Goal: Task Accomplishment & Management: Manage account settings

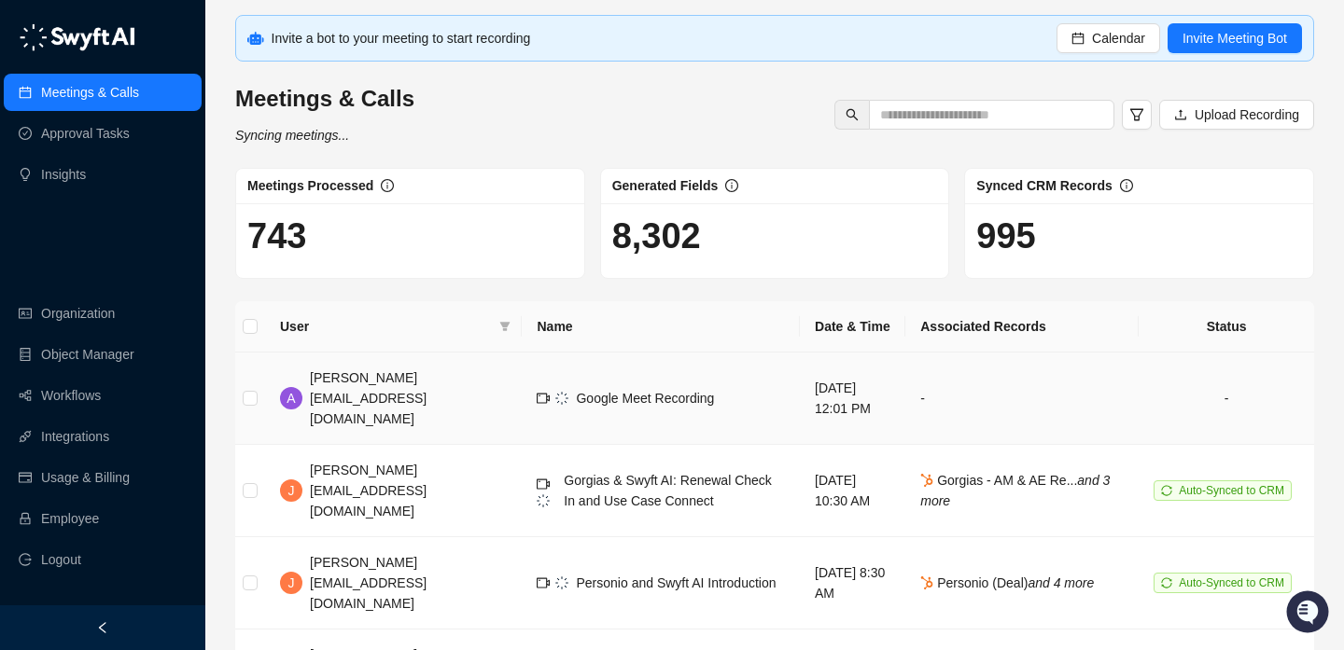
click at [526, 402] on td "Google Meet Recording" at bounding box center [661, 399] width 278 height 92
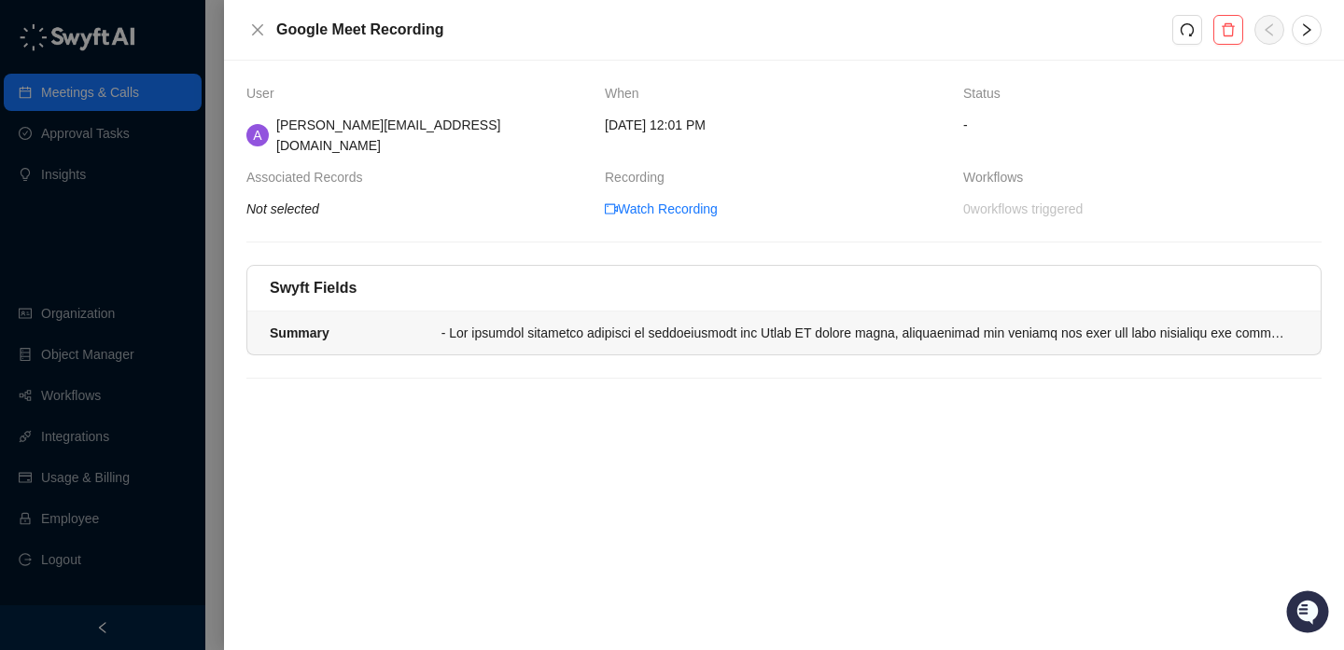
click at [711, 327] on li "Summary" at bounding box center [783, 333] width 1073 height 43
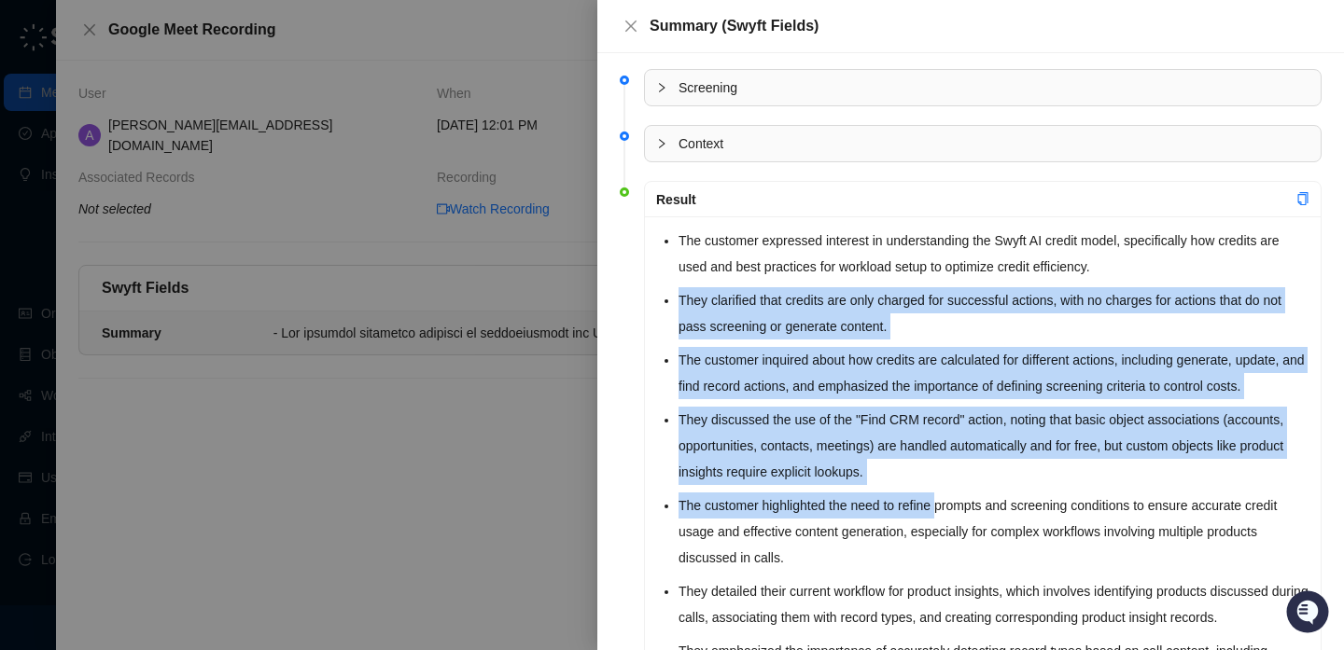
drag, startPoint x: 949, startPoint y: 284, endPoint x: 949, endPoint y: 524, distance: 240.7
click at [949, 524] on ul "The customer expressed interest in understanding the Swyft AI credit model, spe…" at bounding box center [993, 608] width 631 height 761
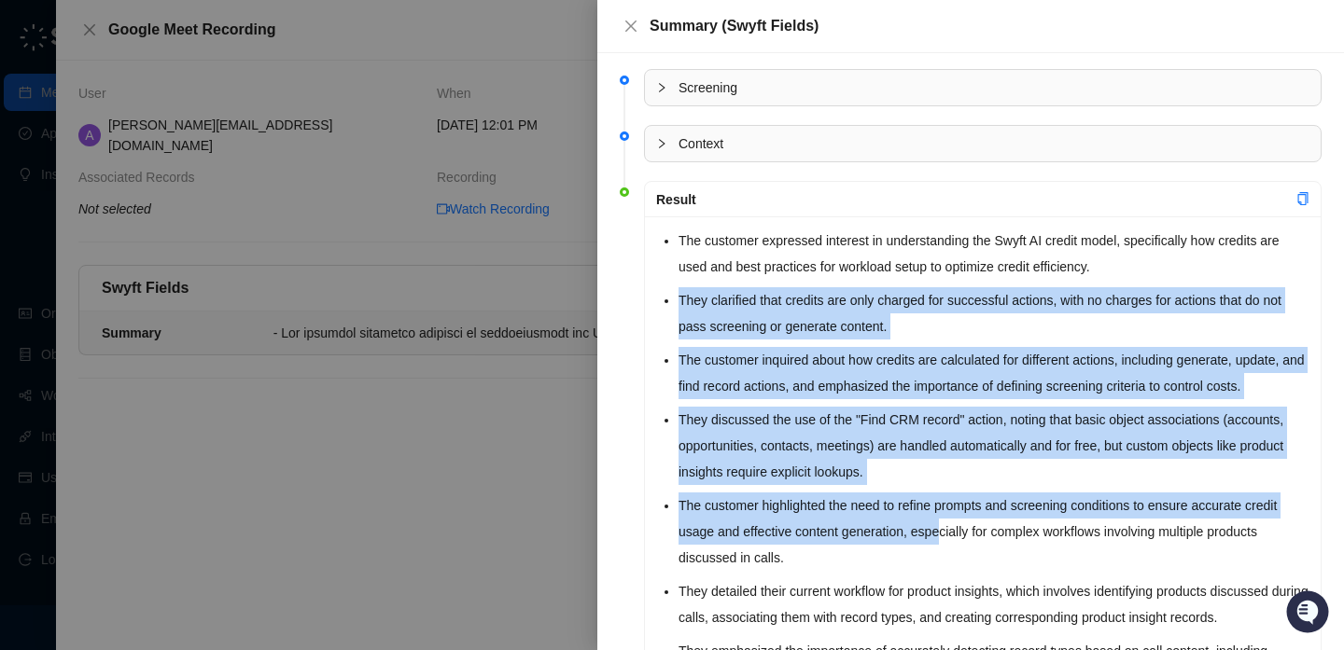
click at [949, 524] on li "The customer highlighted the need to refine prompts and screening conditions to…" at bounding box center [993, 532] width 631 height 78
drag, startPoint x: 949, startPoint y: 524, endPoint x: 997, endPoint y: 286, distance: 242.8
click at [997, 288] on ul "The customer expressed interest in understanding the Swyft AI credit model, spe…" at bounding box center [993, 608] width 631 height 761
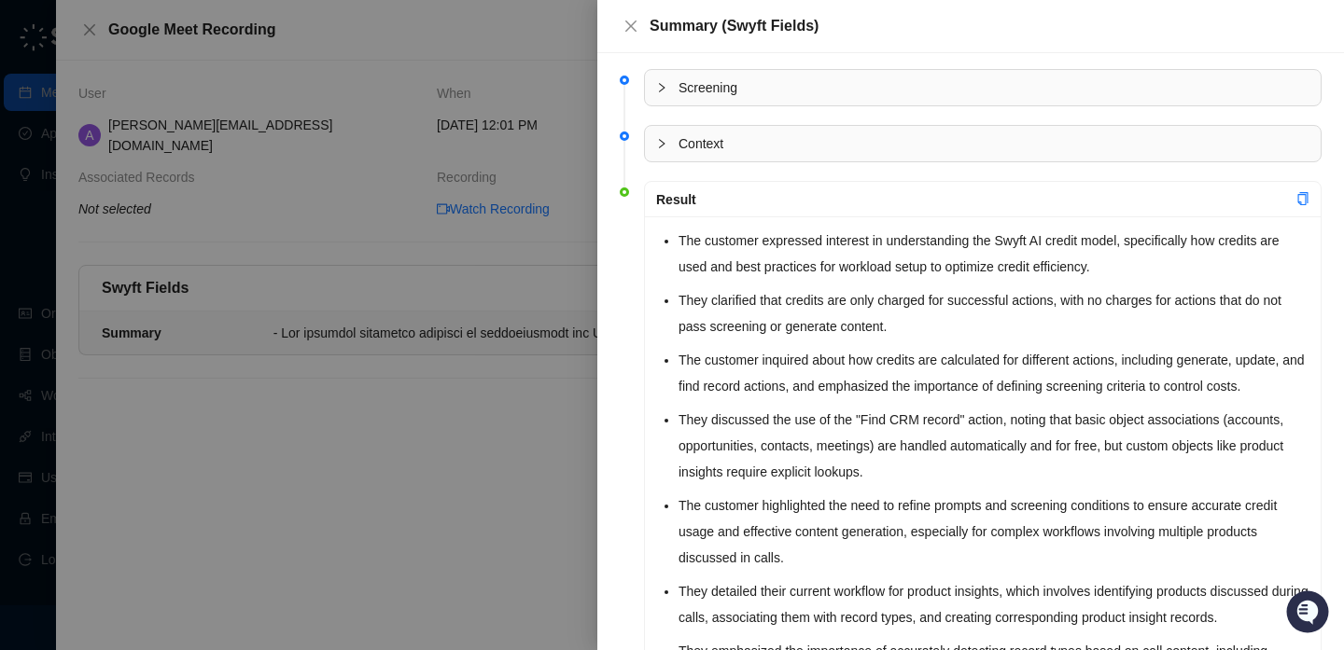
click at [997, 287] on li "They clarified that credits are only charged for successful actions, with no ch…" at bounding box center [993, 313] width 631 height 52
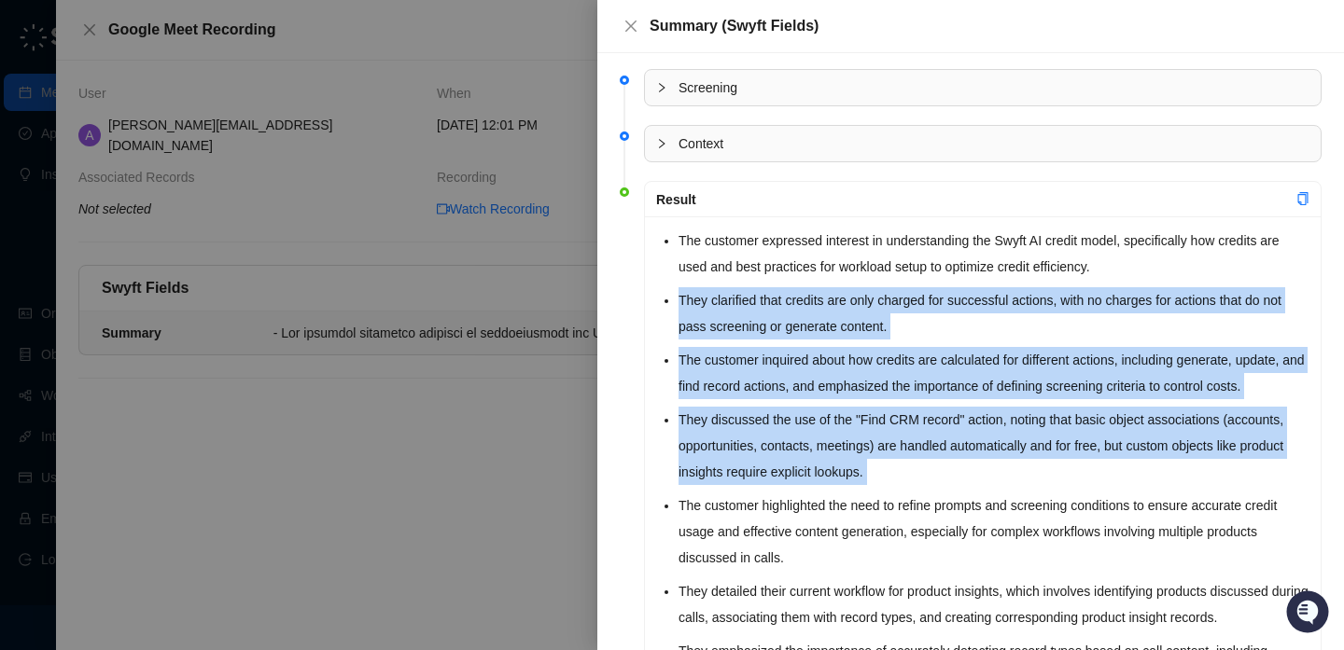
drag, startPoint x: 997, startPoint y: 286, endPoint x: 990, endPoint y: 483, distance: 197.0
click at [992, 483] on ul "The customer expressed interest in understanding the Swyft AI credit model, spe…" at bounding box center [993, 608] width 631 height 761
click at [990, 483] on li "They discussed the use of the "Find CRM record" action, noting that basic objec…" at bounding box center [993, 446] width 631 height 78
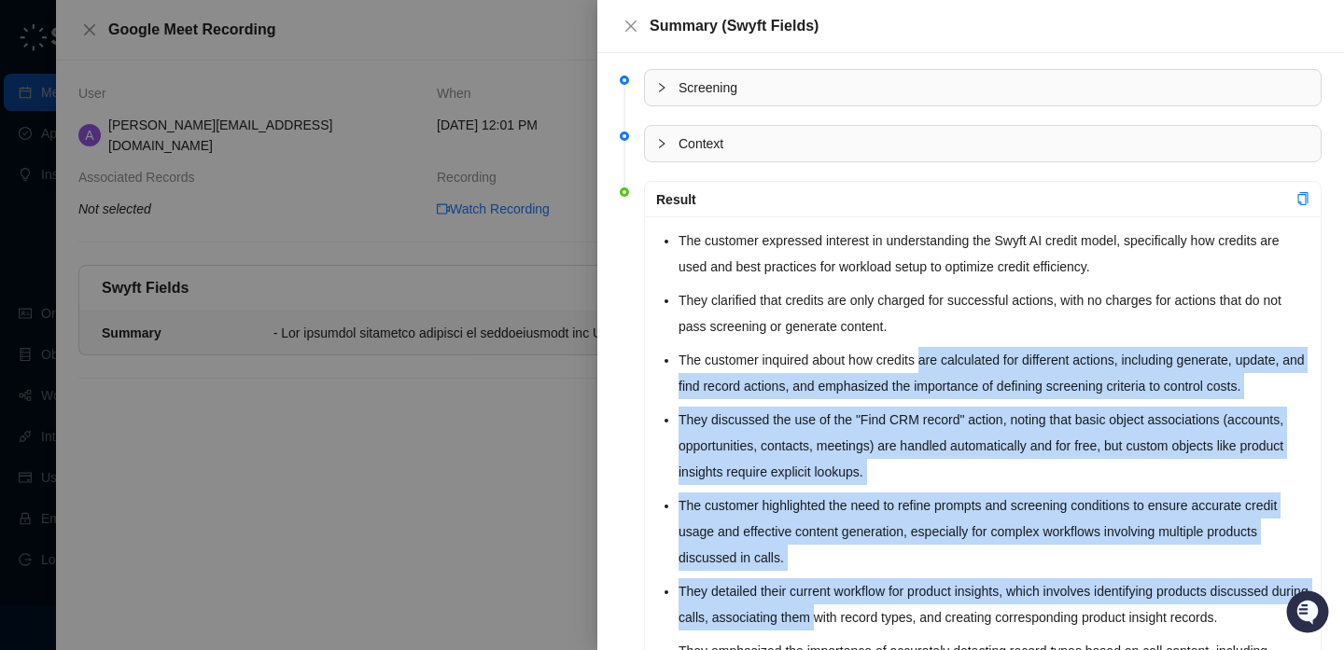
drag, startPoint x: 860, startPoint y: 620, endPoint x: 932, endPoint y: 347, distance: 282.7
click at [932, 347] on ul "The customer expressed interest in understanding the Swyft AI credit model, spe…" at bounding box center [993, 608] width 631 height 761
click at [932, 347] on li "The customer inquired about how credits are calculated for different actions, i…" at bounding box center [993, 373] width 631 height 52
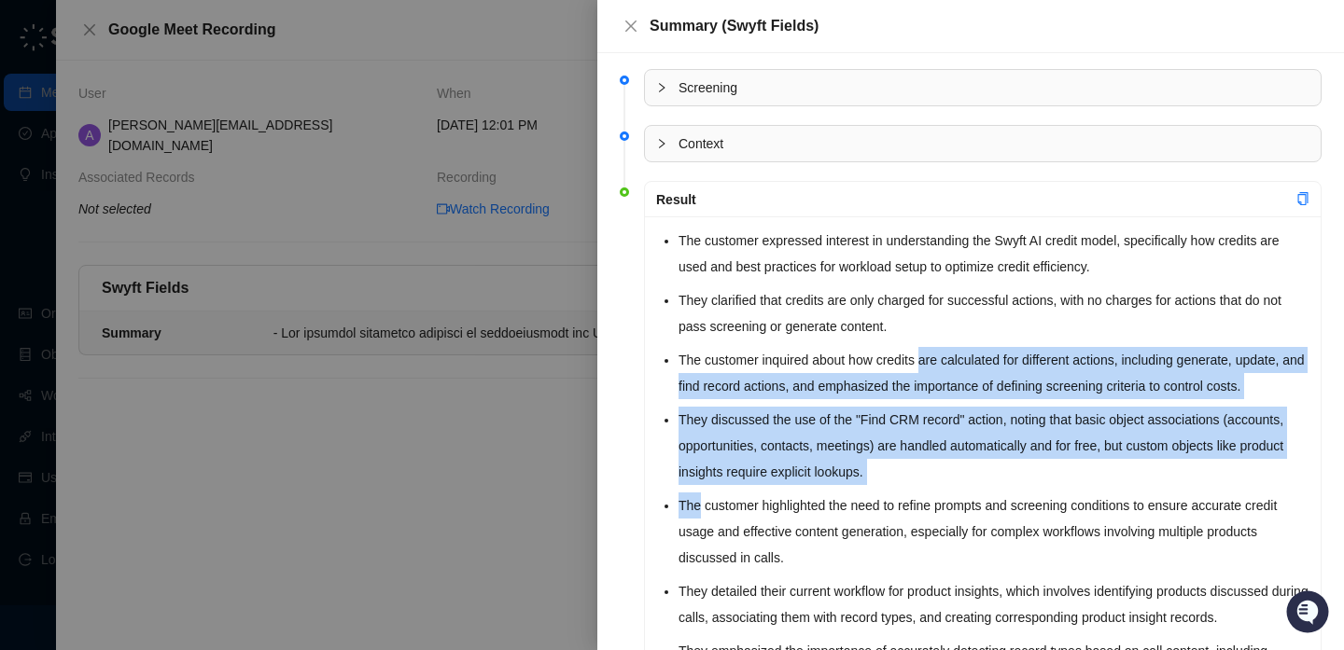
drag, startPoint x: 932, startPoint y: 347, endPoint x: 928, endPoint y: 508, distance: 160.5
click at [930, 508] on ul "The customer expressed interest in understanding the Swyft AI credit model, spe…" at bounding box center [993, 608] width 631 height 761
click at [928, 508] on li "The customer highlighted the need to refine prompts and screening conditions to…" at bounding box center [993, 532] width 631 height 78
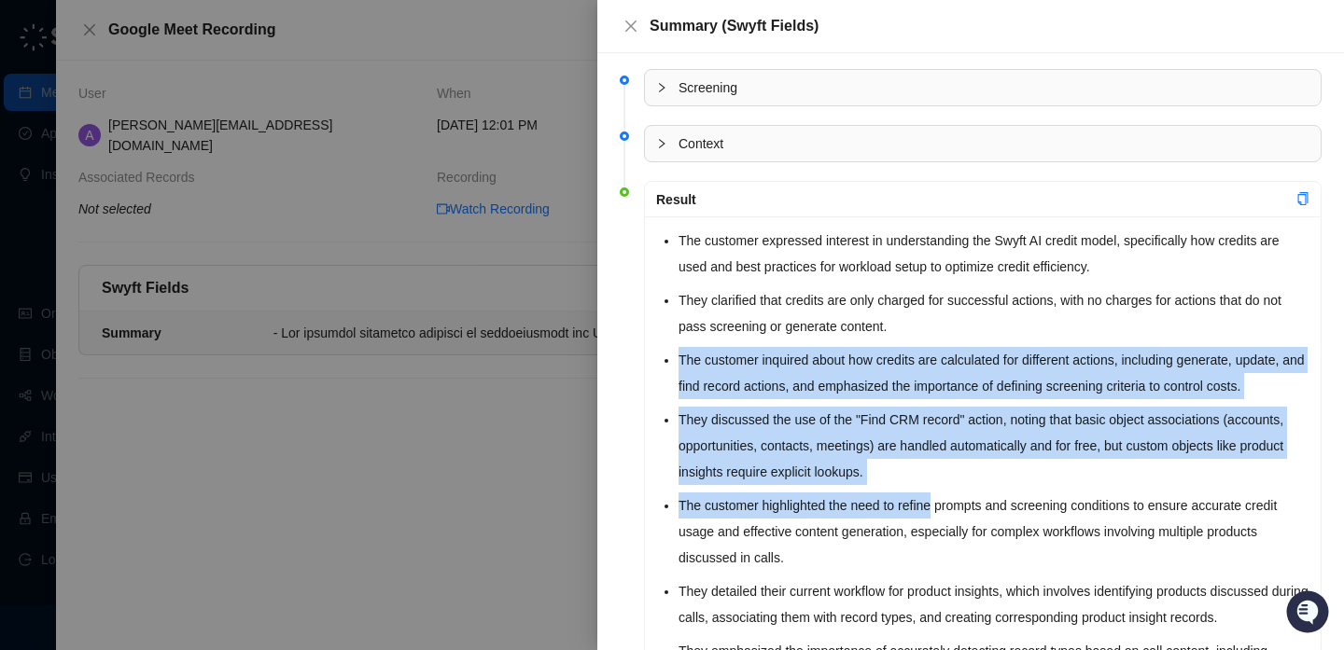
drag, startPoint x: 928, startPoint y: 508, endPoint x: 928, endPoint y: 314, distance: 194.1
click at [928, 314] on ul "The customer expressed interest in understanding the Swyft AI credit model, spe…" at bounding box center [993, 608] width 631 height 761
click at [928, 314] on li "They clarified that credits are only charged for successful actions, with no ch…" at bounding box center [993, 313] width 631 height 52
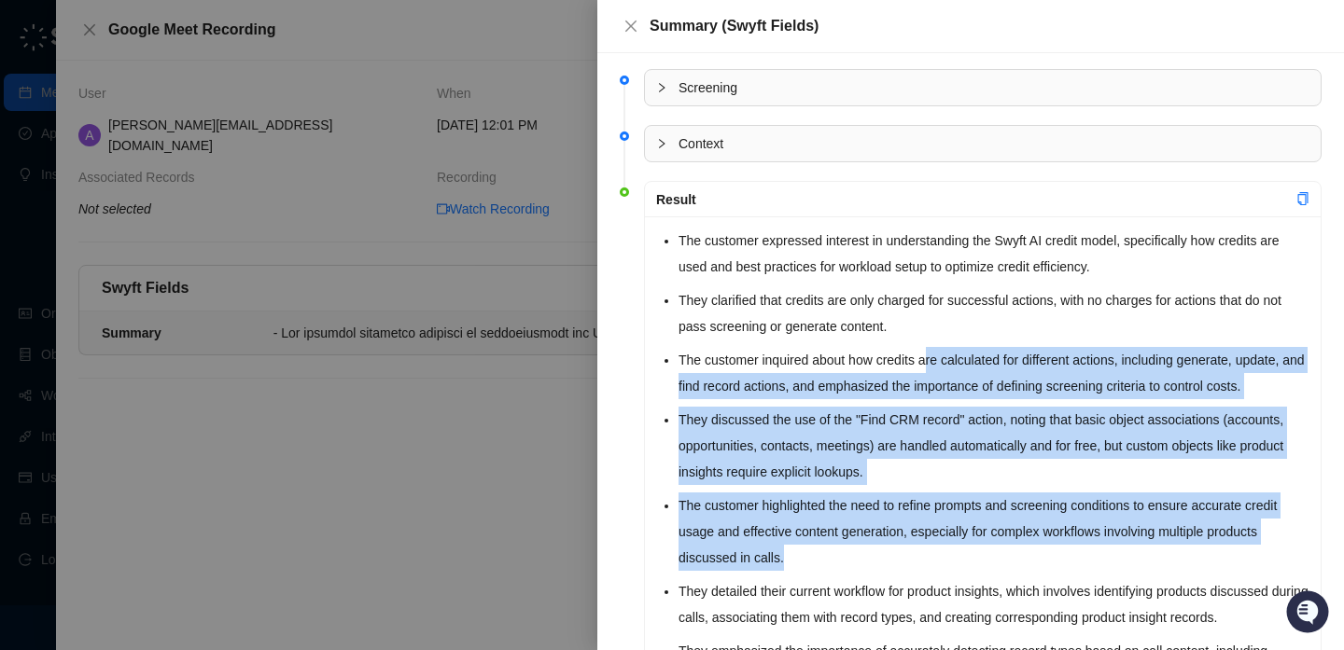
drag, startPoint x: 934, startPoint y: 360, endPoint x: 933, endPoint y: 558, distance: 197.8
click at [933, 558] on ul "The customer expressed interest in understanding the Swyft AI credit model, spe…" at bounding box center [993, 608] width 631 height 761
click at [933, 558] on li "The customer highlighted the need to refine prompts and screening conditions to…" at bounding box center [993, 532] width 631 height 78
drag, startPoint x: 933, startPoint y: 558, endPoint x: 1008, endPoint y: 357, distance: 214.0
click at [1008, 357] on ul "The customer expressed interest in understanding the Swyft AI credit model, spe…" at bounding box center [993, 608] width 631 height 761
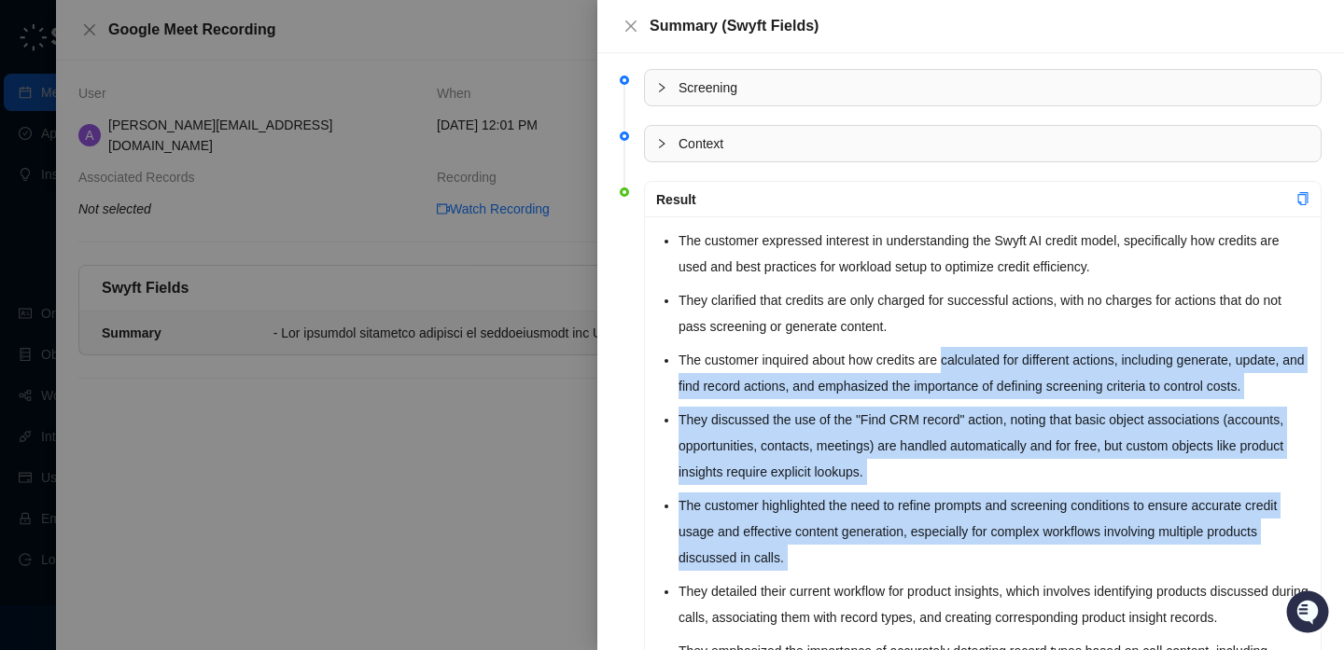
click at [1008, 357] on li "The customer inquired about how credits are calculated for different actions, i…" at bounding box center [993, 373] width 631 height 52
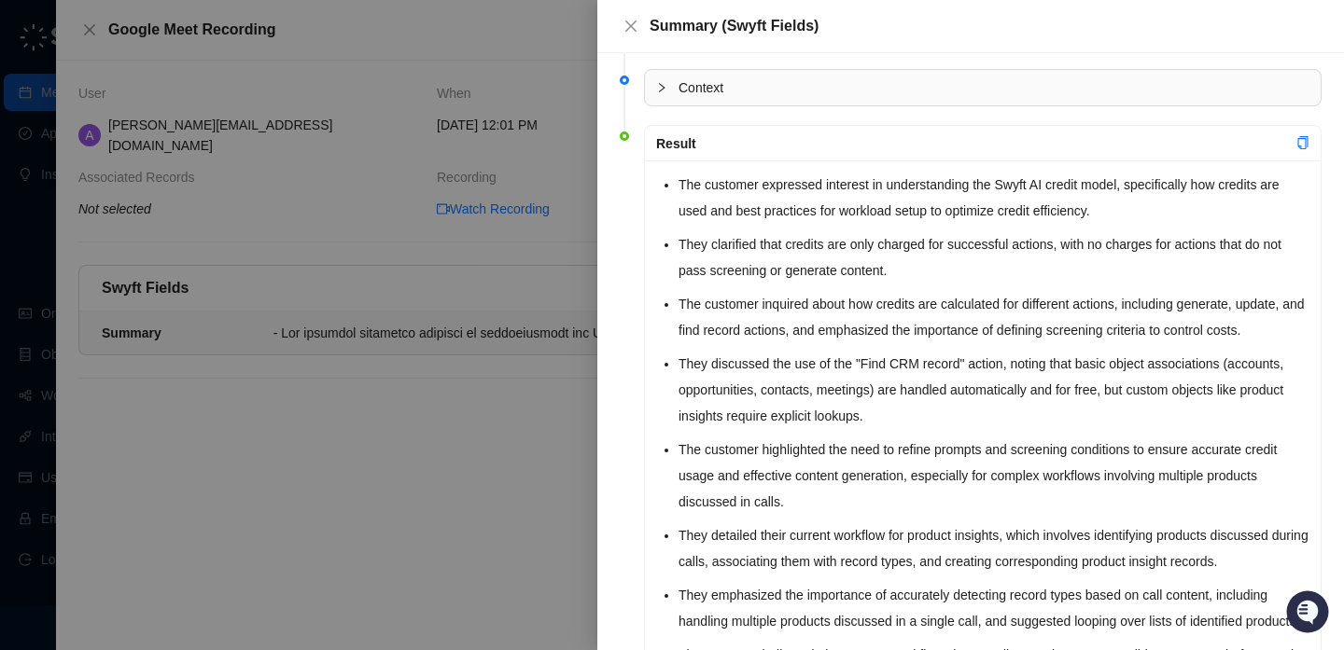
scroll to position [62, 0]
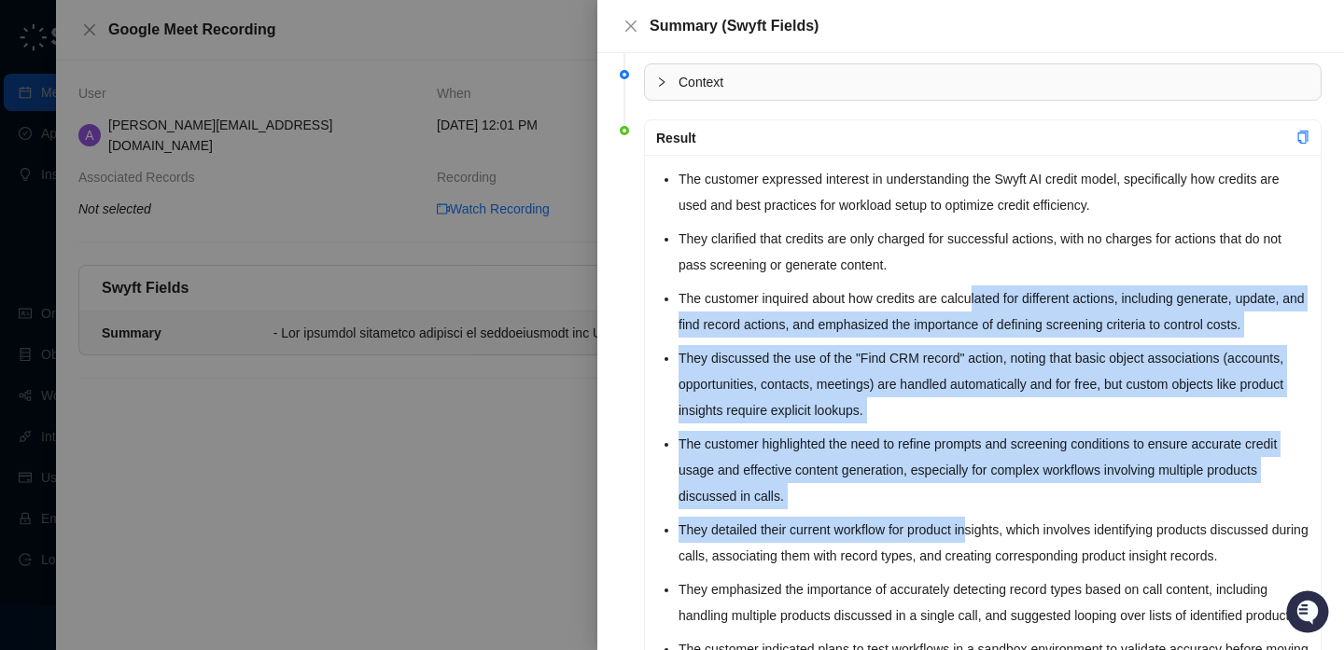
drag, startPoint x: 977, startPoint y: 532, endPoint x: 981, endPoint y: 306, distance: 225.8
click at [981, 306] on ul "The customer expressed interest in understanding the Swyft AI credit model, spe…" at bounding box center [993, 546] width 631 height 761
click at [980, 306] on li "The customer inquired about how credits are calculated for different actions, i…" at bounding box center [993, 312] width 631 height 52
drag, startPoint x: 980, startPoint y: 306, endPoint x: 977, endPoint y: 510, distance: 204.4
click at [977, 510] on ul "The customer expressed interest in understanding the Swyft AI credit model, spe…" at bounding box center [993, 546] width 631 height 761
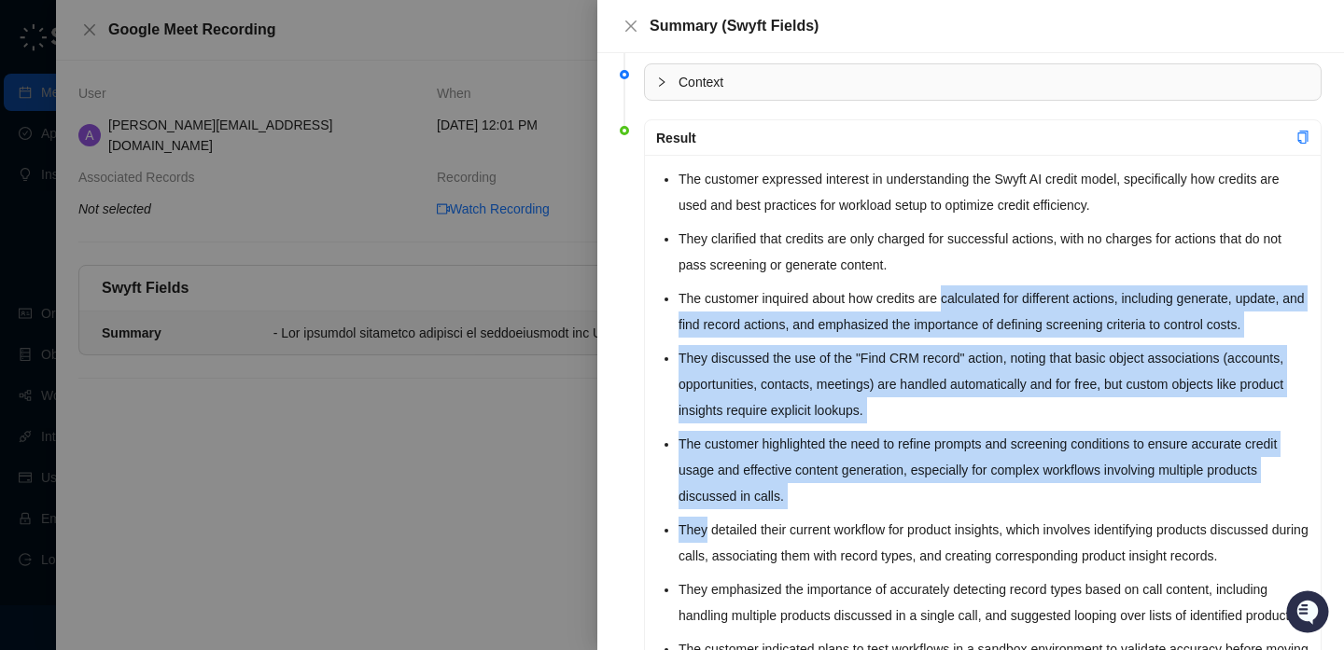
click at [977, 510] on ul "The customer expressed interest in understanding the Swyft AI credit model, spe…" at bounding box center [993, 546] width 631 height 761
drag, startPoint x: 977, startPoint y: 510, endPoint x: 1039, endPoint y: 263, distance: 255.0
click at [1039, 263] on ul "The customer expressed interest in understanding the Swyft AI credit model, spe…" at bounding box center [993, 546] width 631 height 761
click at [1039, 263] on li "They clarified that credits are only charged for successful actions, with no ch…" at bounding box center [993, 252] width 631 height 52
drag, startPoint x: 1038, startPoint y: 305, endPoint x: 962, endPoint y: 557, distance: 263.0
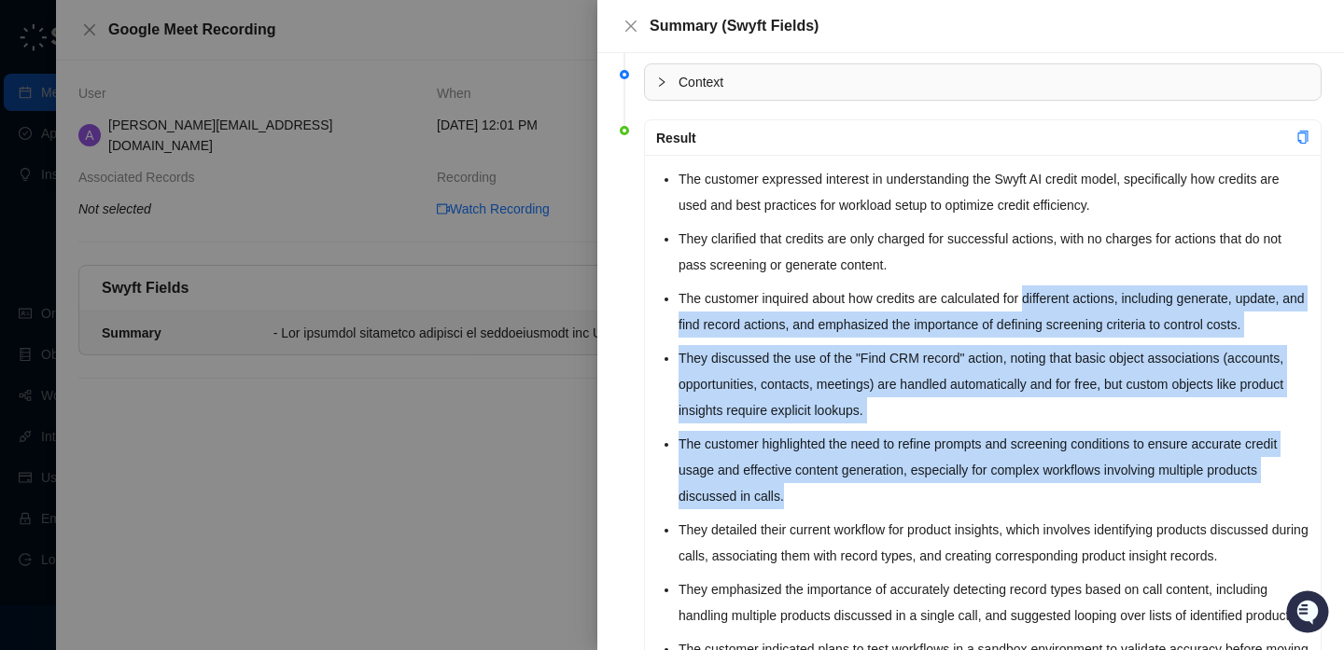
click at [963, 557] on ul "The customer expressed interest in understanding the Swyft AI credit model, spe…" at bounding box center [993, 546] width 631 height 761
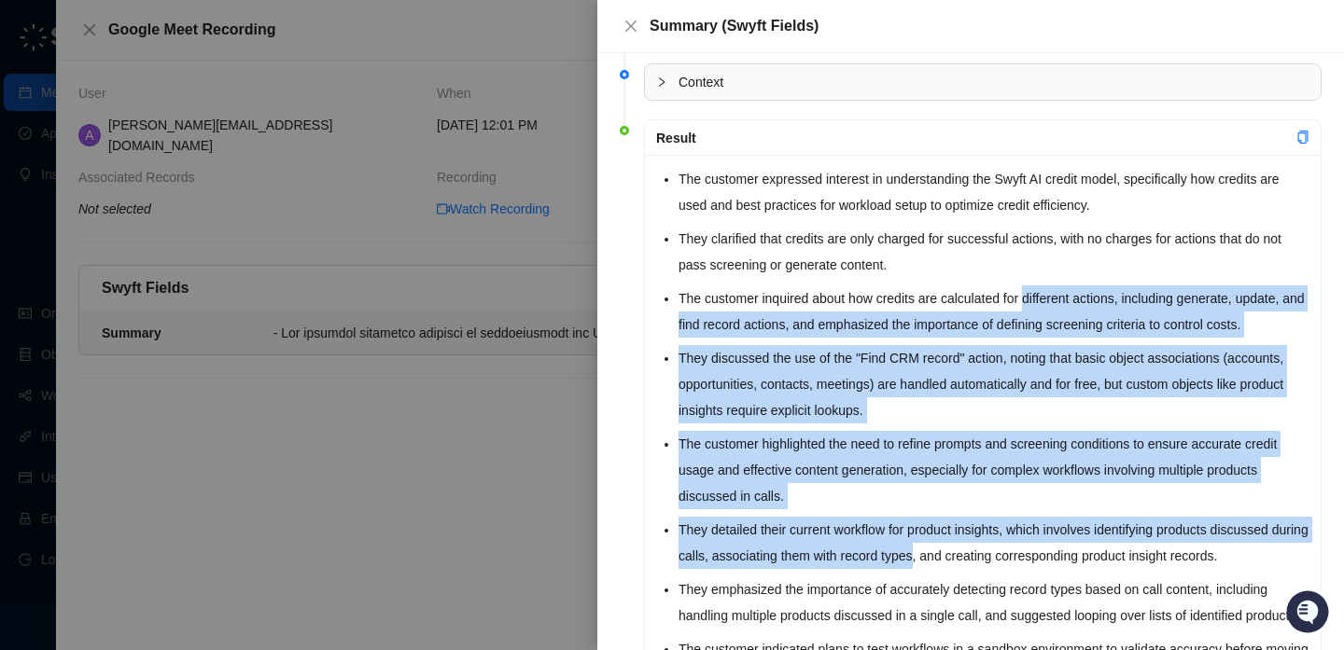
click at [962, 557] on li "They detailed their current workflow for product insights, which involves ident…" at bounding box center [993, 543] width 631 height 52
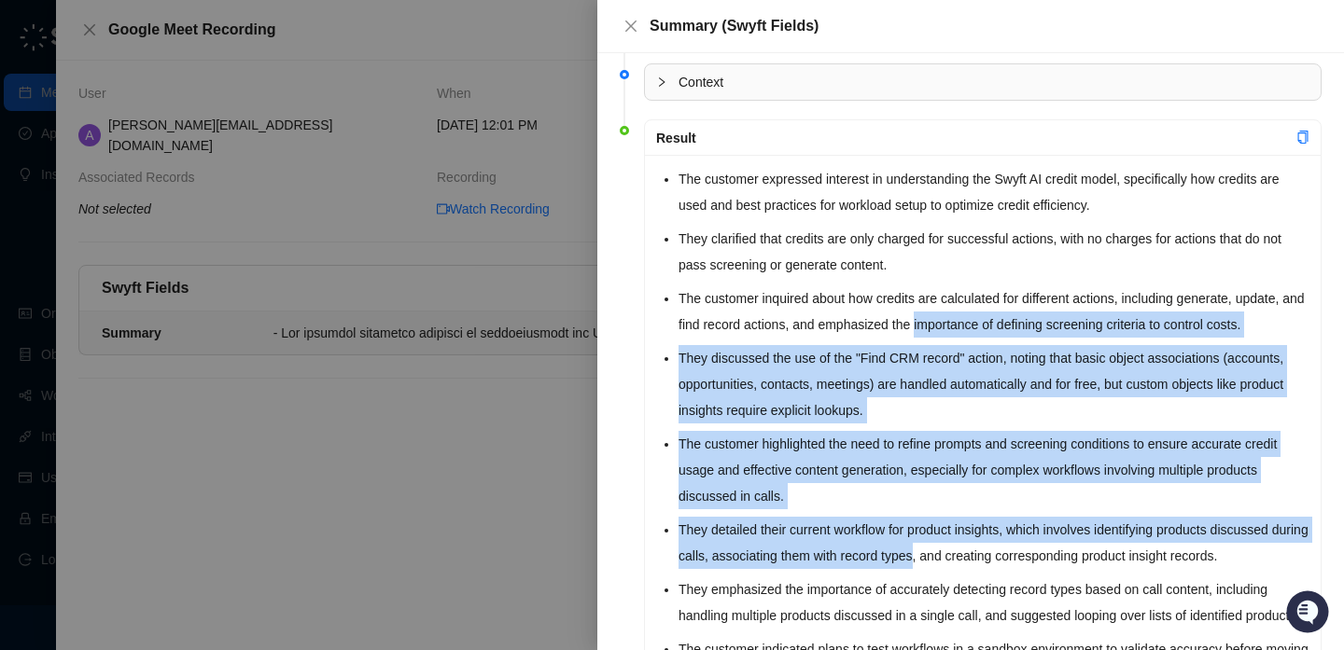
drag, startPoint x: 962, startPoint y: 557, endPoint x: 971, endPoint y: 319, distance: 238.1
click at [971, 319] on ul "The customer expressed interest in understanding the Swyft AI credit model, spe…" at bounding box center [993, 546] width 631 height 761
click at [971, 319] on li "The customer inquired about how credits are calculated for different actions, i…" at bounding box center [993, 312] width 631 height 52
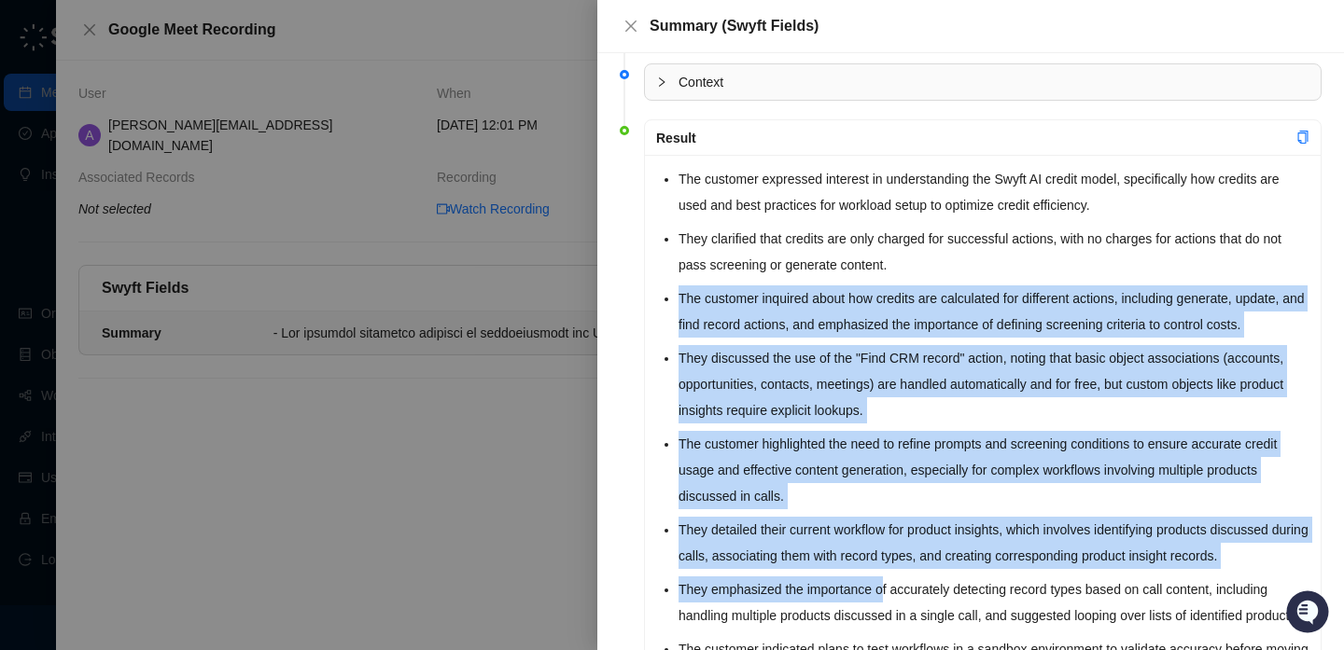
drag, startPoint x: 993, startPoint y: 285, endPoint x: 891, endPoint y: 584, distance: 316.3
click at [891, 584] on ul "The customer expressed interest in understanding the Swyft AI credit model, spe…" at bounding box center [993, 546] width 631 height 761
click at [891, 584] on li "They emphasized the importance of accurately detecting record types based on ca…" at bounding box center [993, 603] width 631 height 52
drag, startPoint x: 891, startPoint y: 584, endPoint x: 1027, endPoint y: 259, distance: 352.1
click at [1027, 259] on ul "The customer expressed interest in understanding the Swyft AI credit model, spe…" at bounding box center [993, 546] width 631 height 761
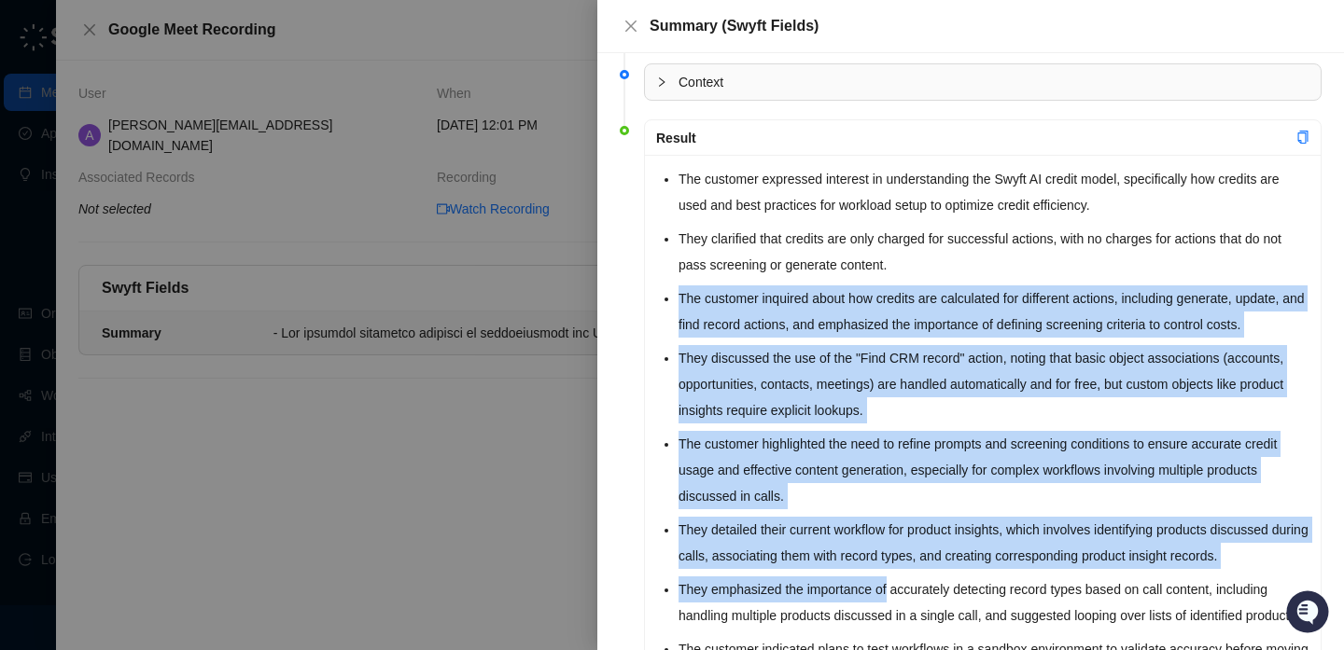
click at [1027, 259] on li "They clarified that credits are only charged for successful actions, with no ch…" at bounding box center [993, 252] width 631 height 52
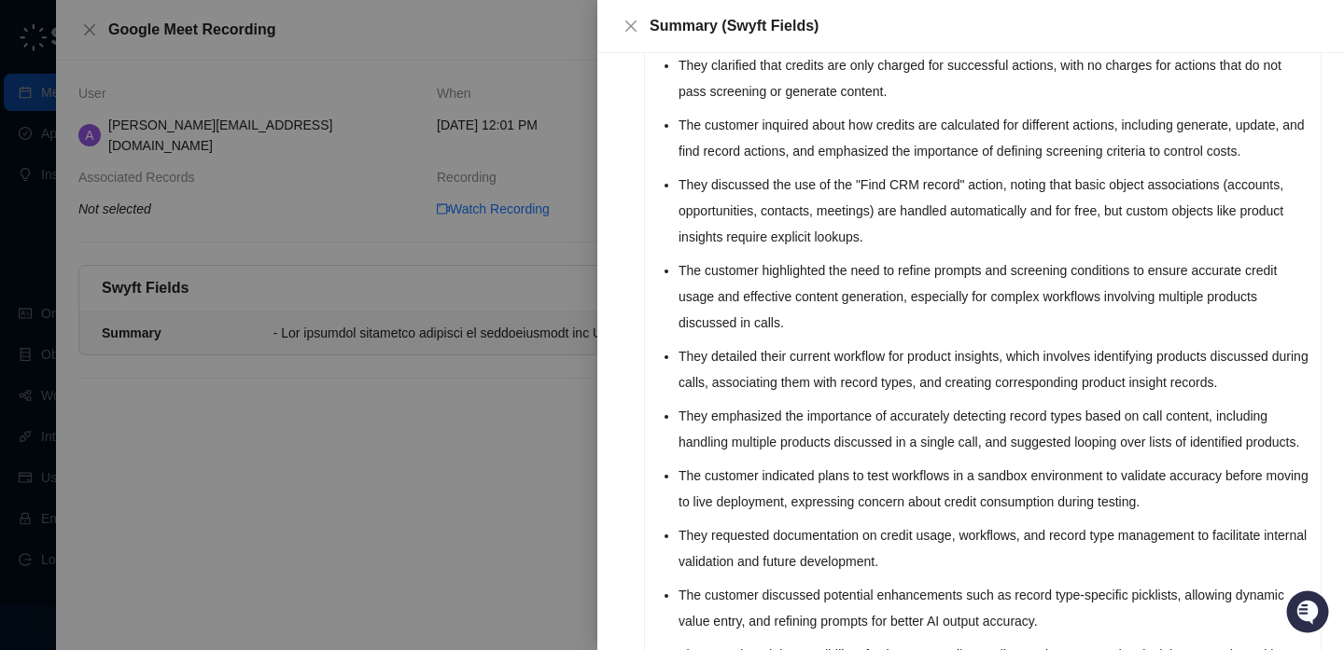
scroll to position [260, 0]
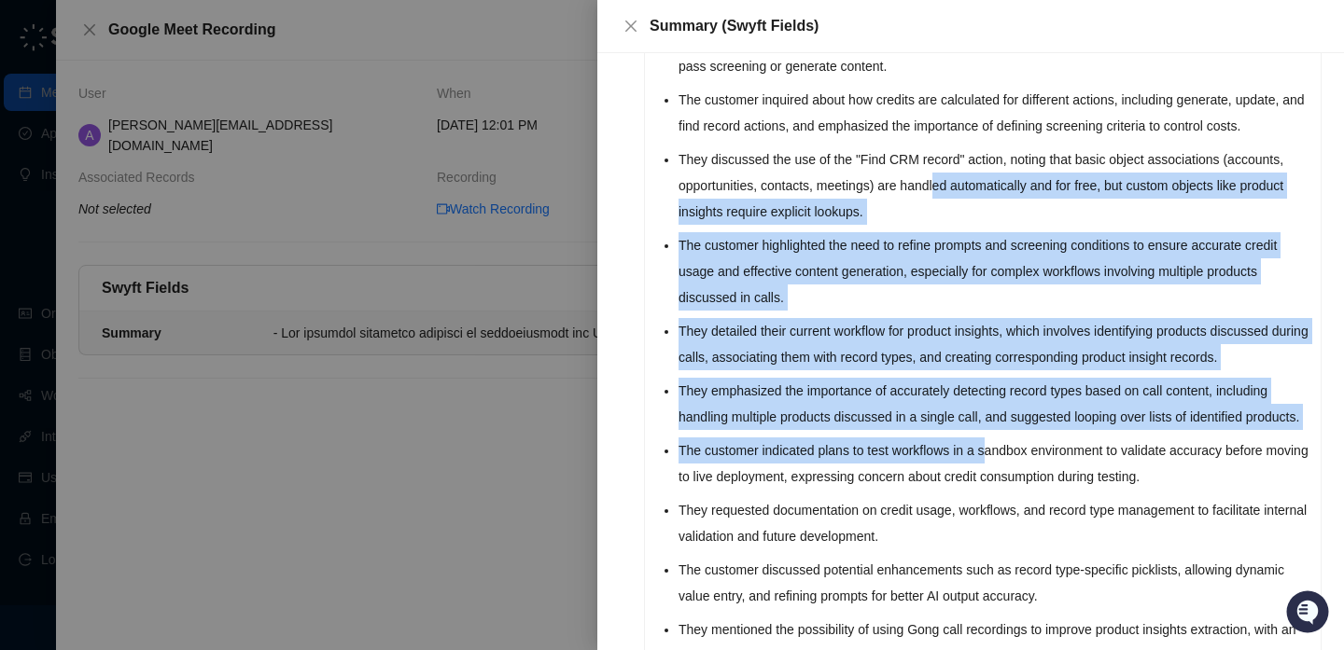
drag, startPoint x: 1015, startPoint y: 189, endPoint x: 995, endPoint y: 471, distance: 282.5
click at [996, 471] on ul "The customer expressed interest in understanding the Swyft AI credit model, spe…" at bounding box center [993, 347] width 631 height 761
click at [995, 471] on li "The customer indicated plans to test workflows in a sandbox environment to vali…" at bounding box center [993, 464] width 631 height 52
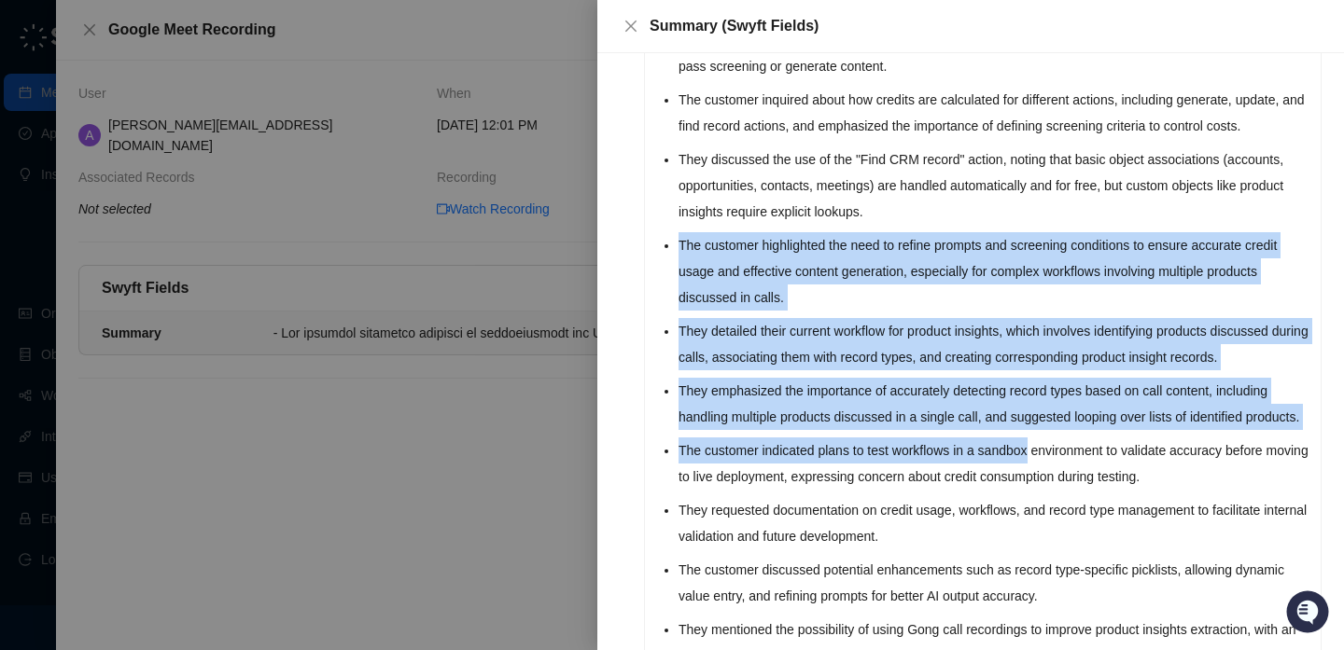
drag, startPoint x: 995, startPoint y: 471, endPoint x: 995, endPoint y: 211, distance: 260.3
click at [995, 209] on ul "The customer expressed interest in understanding the Swyft AI credit model, spe…" at bounding box center [993, 347] width 631 height 761
click at [995, 211] on li "They discussed the use of the "Find CRM record" action, noting that basic objec…" at bounding box center [993, 185] width 631 height 78
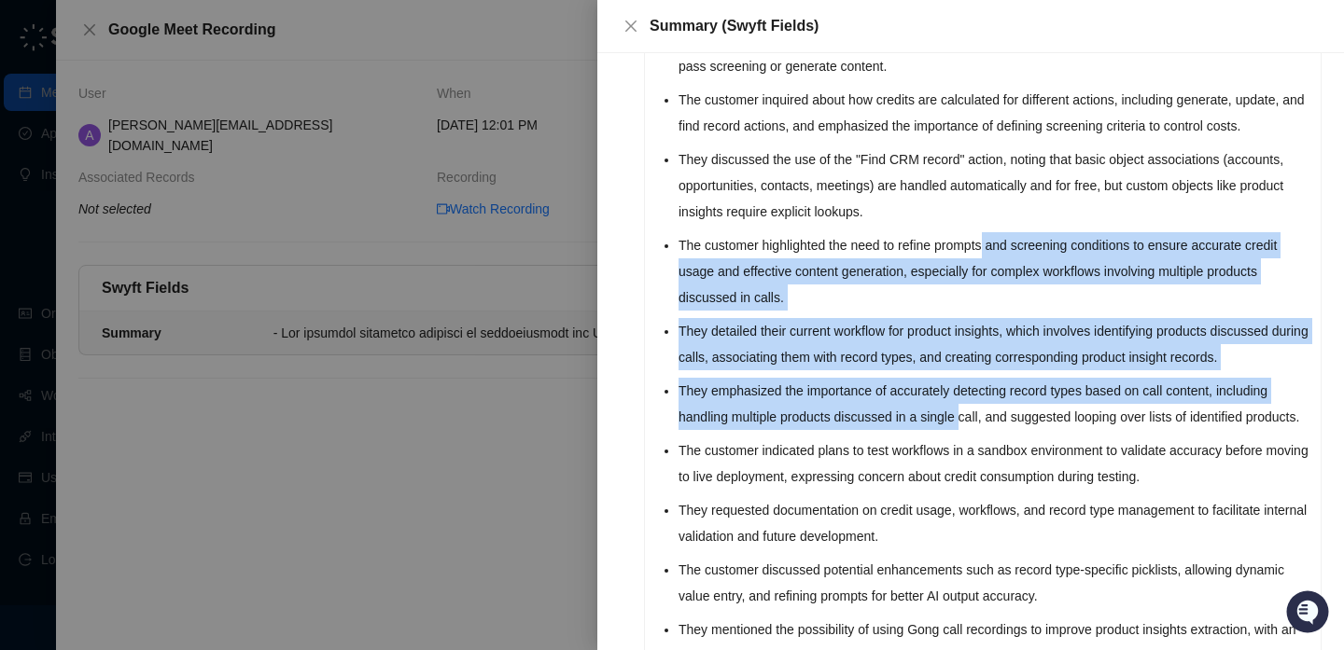
drag, startPoint x: 995, startPoint y: 232, endPoint x: 965, endPoint y: 484, distance: 253.7
click at [965, 484] on ul "The customer expressed interest in understanding the Swyft AI credit model, spe…" at bounding box center [993, 347] width 631 height 761
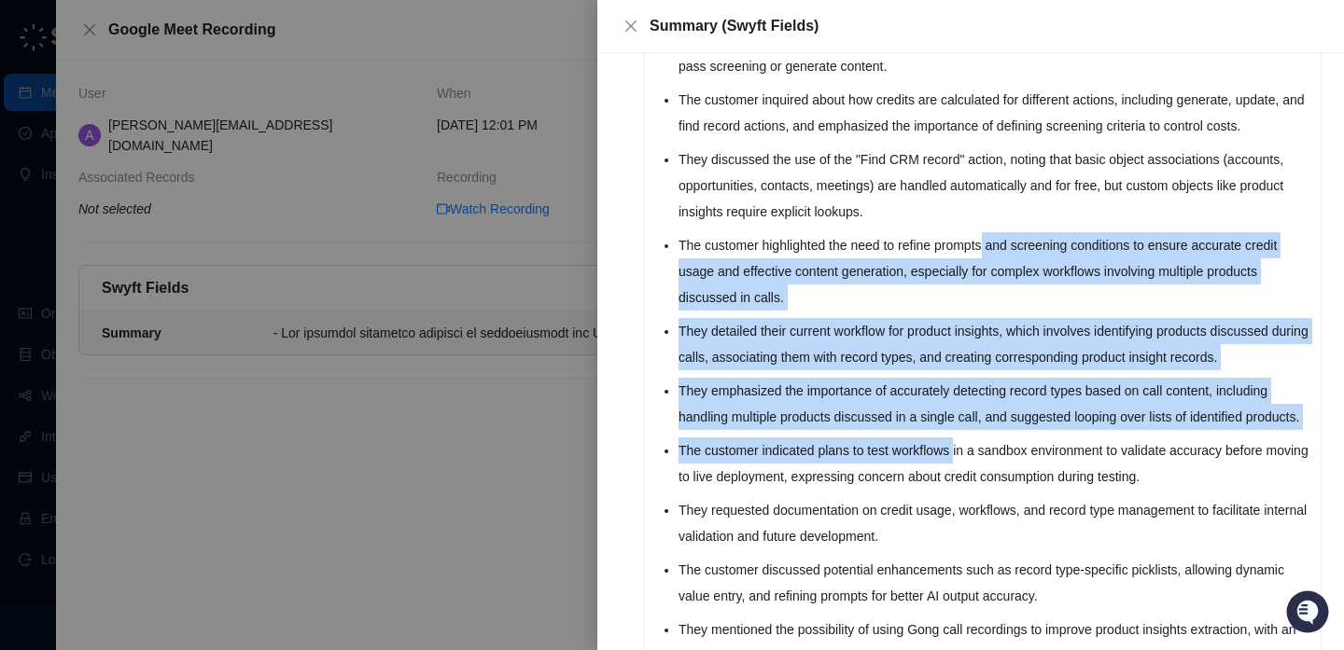
click at [965, 484] on li "The customer indicated plans to test workflows in a sandbox environment to vali…" at bounding box center [993, 464] width 631 height 52
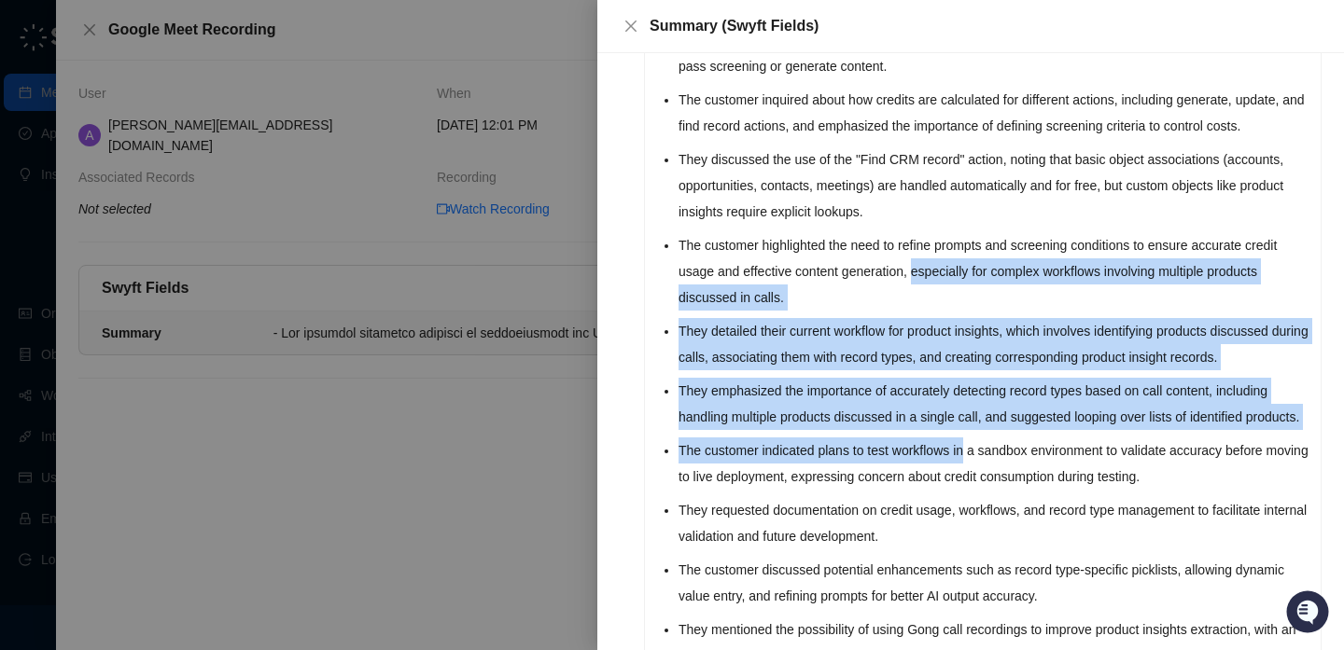
drag, startPoint x: 965, startPoint y: 484, endPoint x: 965, endPoint y: 273, distance: 210.9
click at [965, 273] on ul "The customer expressed interest in understanding the Swyft AI credit model, spe…" at bounding box center [993, 347] width 631 height 761
click at [965, 273] on li "The customer highlighted the need to refine prompts and screening conditions to…" at bounding box center [993, 271] width 631 height 78
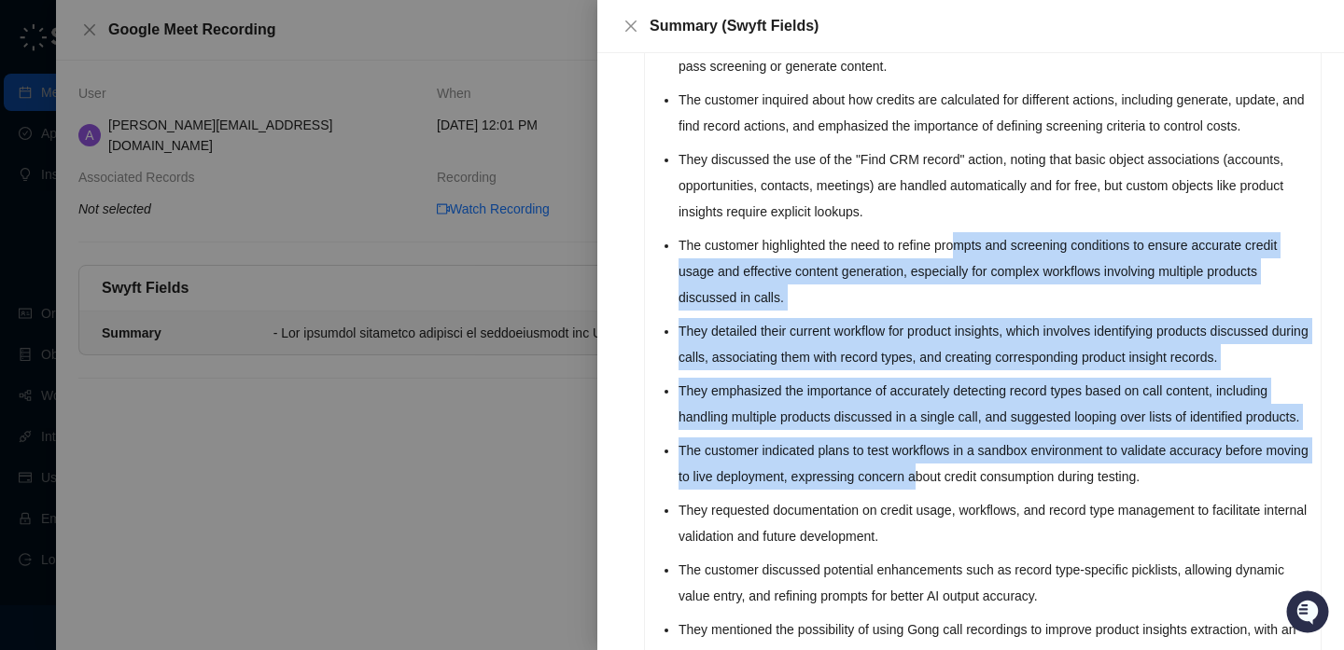
drag, startPoint x: 969, startPoint y: 247, endPoint x: 969, endPoint y: 543, distance: 295.8
click at [969, 543] on ul "The customer expressed interest in understanding the Swyft AI credit model, spe…" at bounding box center [993, 347] width 631 height 761
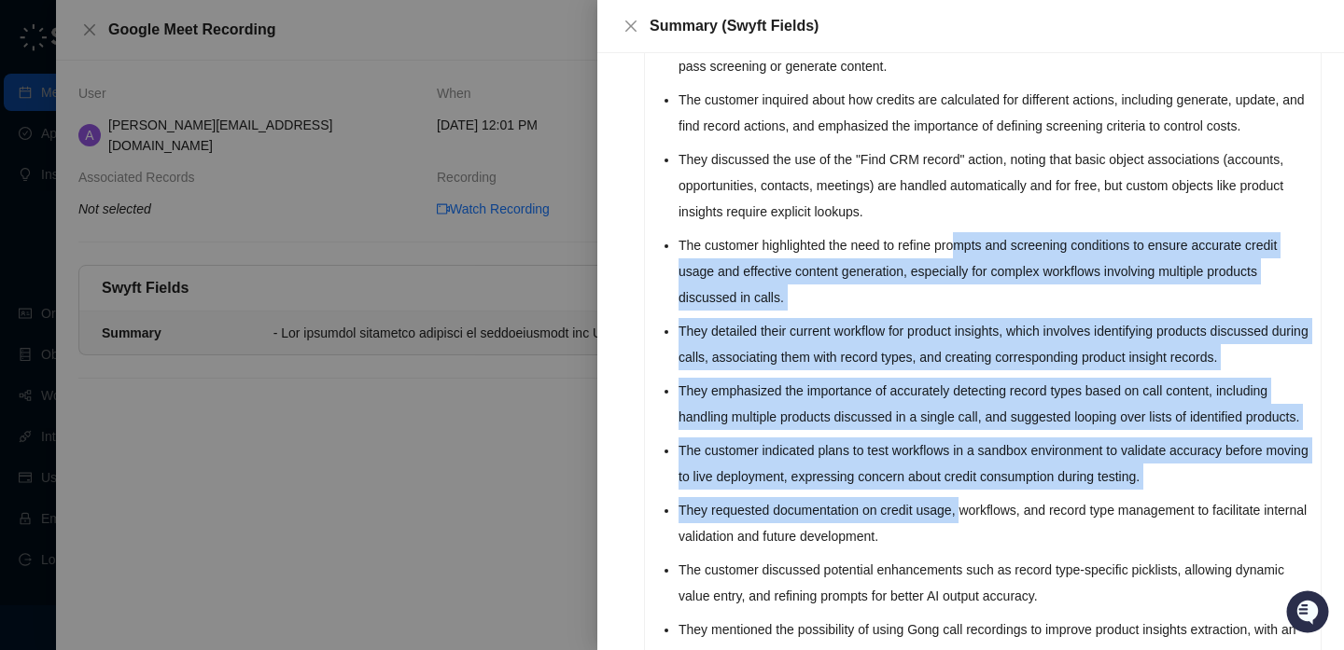
click at [969, 543] on li "They requested documentation on credit usage, workflows, and record type manage…" at bounding box center [993, 523] width 631 height 52
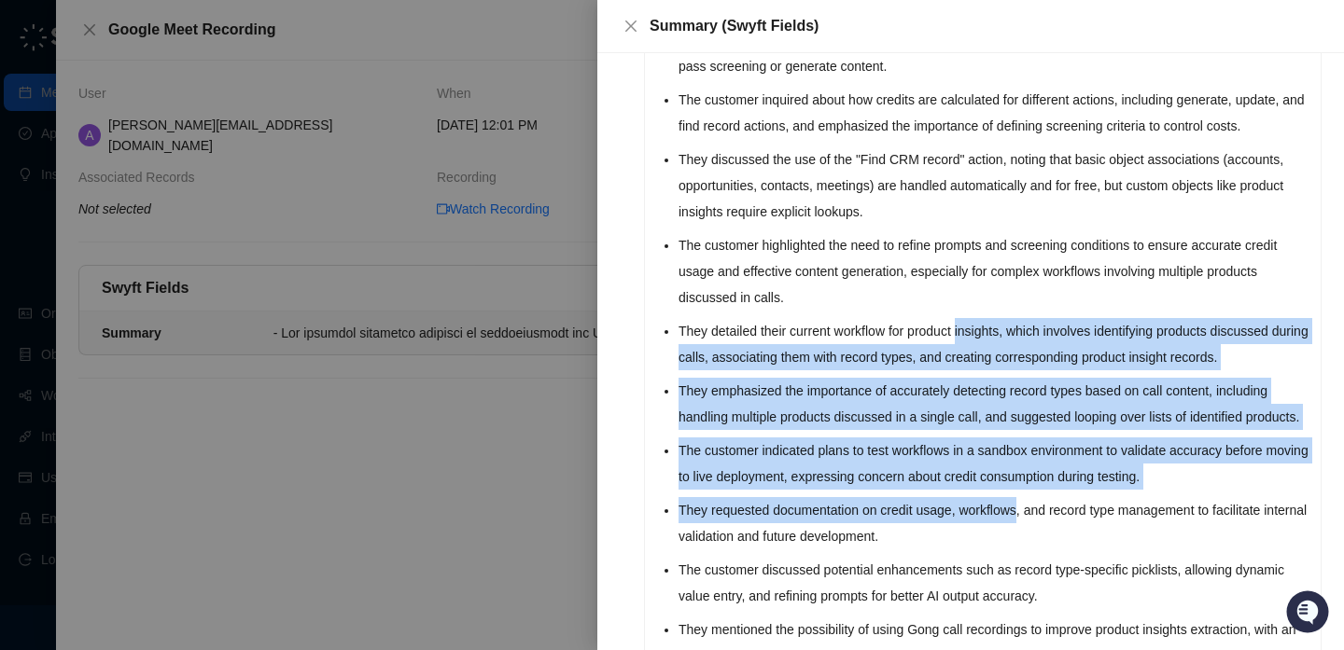
drag, startPoint x: 969, startPoint y: 543, endPoint x: 969, endPoint y: 266, distance: 277.1
click at [969, 266] on ul "The customer expressed interest in understanding the Swyft AI credit model, spe…" at bounding box center [993, 347] width 631 height 761
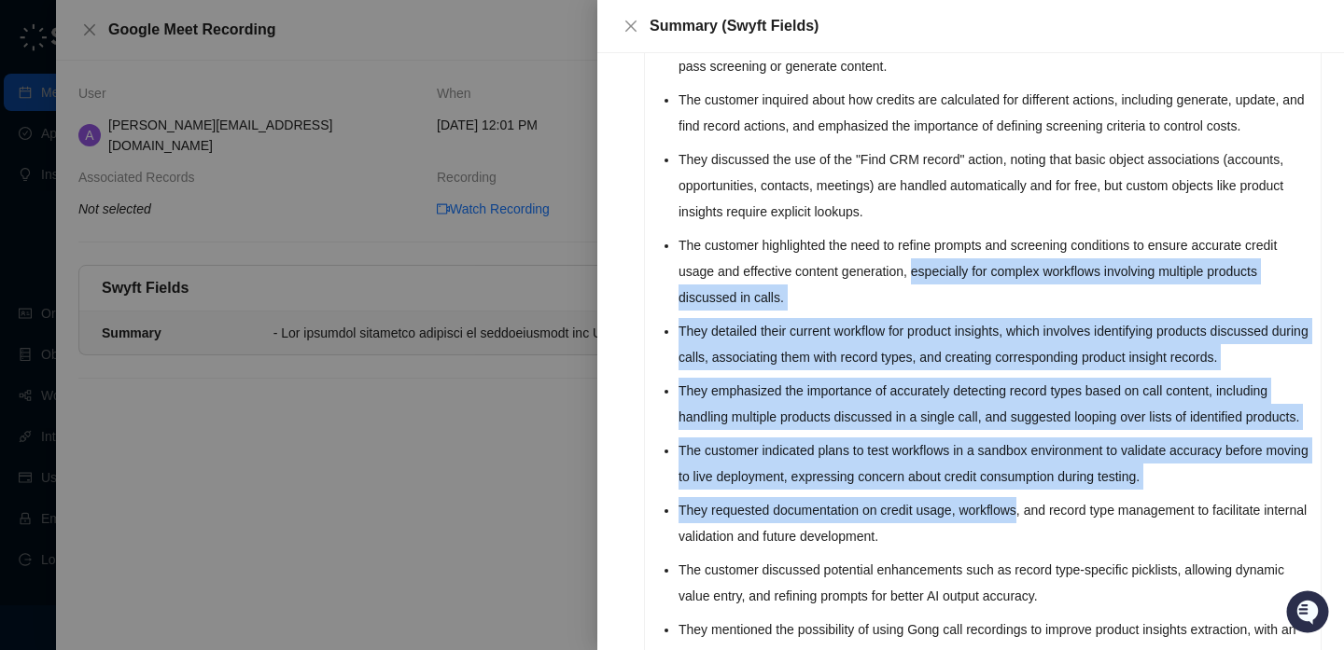
click at [969, 266] on li "The customer highlighted the need to refine prompts and screening conditions to…" at bounding box center [993, 271] width 631 height 78
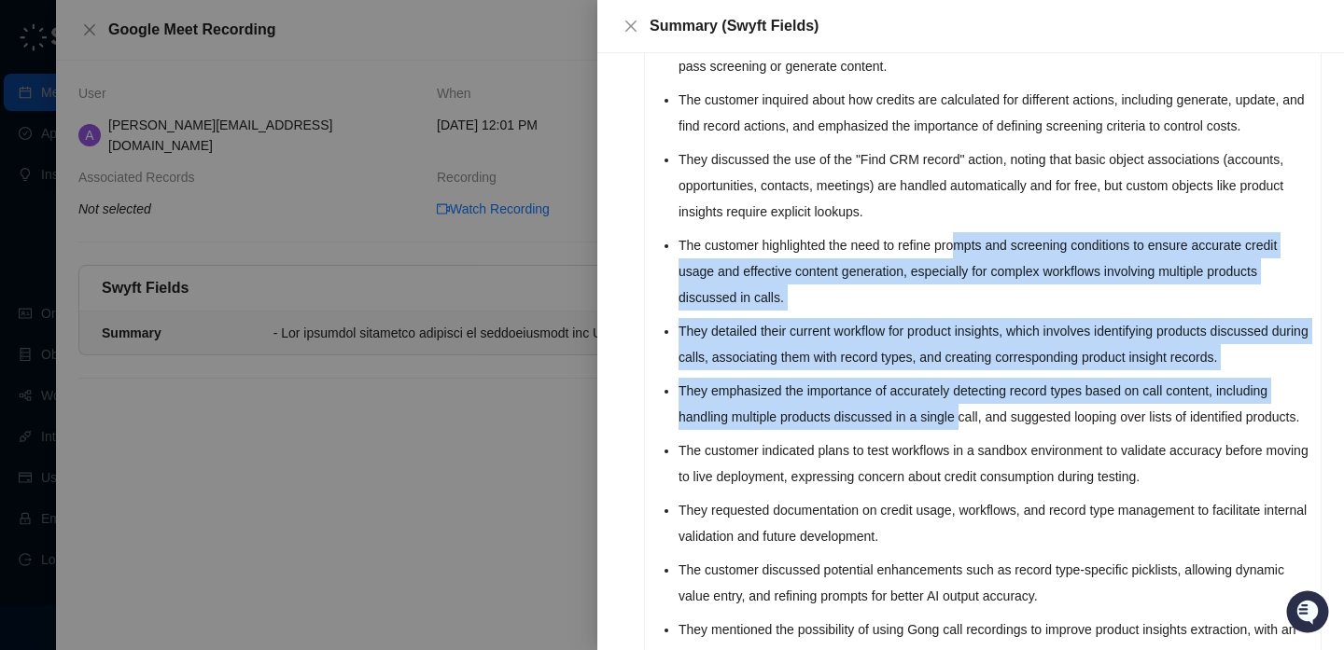
drag, startPoint x: 969, startPoint y: 241, endPoint x: 980, endPoint y: 466, distance: 225.1
click at [980, 466] on ul "The customer expressed interest in understanding the Swyft AI credit model, spe…" at bounding box center [993, 347] width 631 height 761
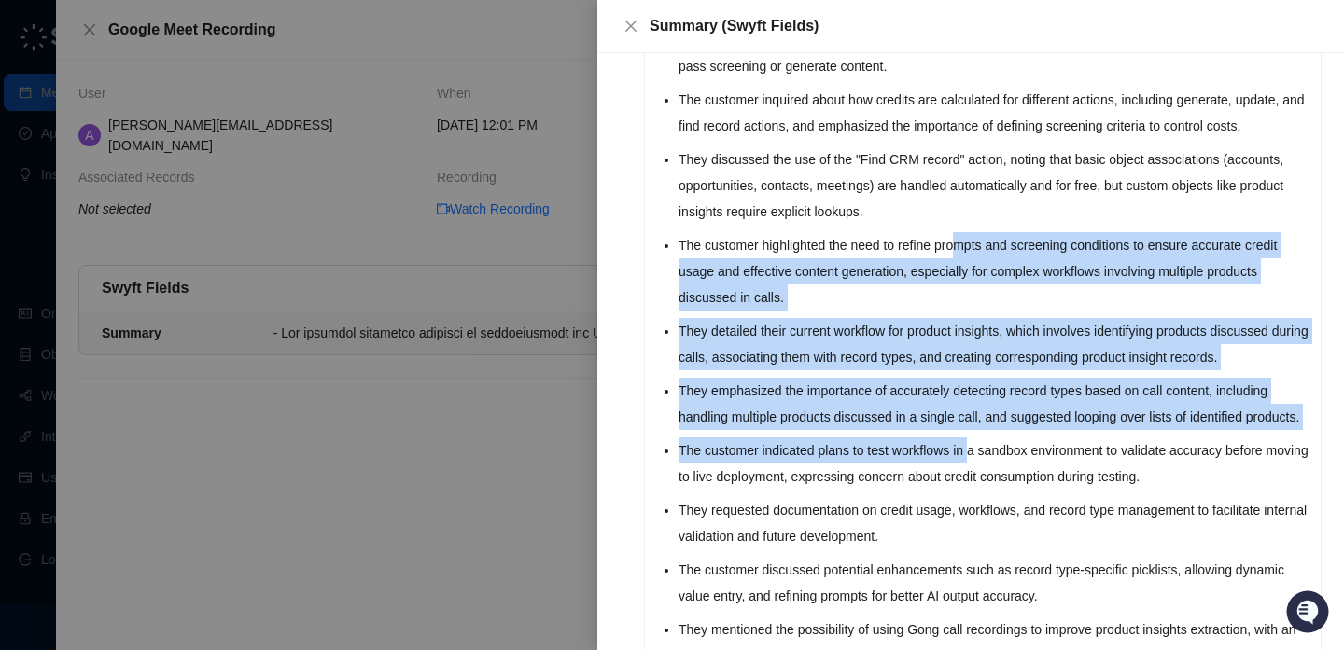
click at [980, 466] on li "The customer indicated plans to test workflows in a sandbox environment to vali…" at bounding box center [993, 464] width 631 height 52
drag, startPoint x: 980, startPoint y: 466, endPoint x: 979, endPoint y: 243, distance: 223.0
click at [979, 243] on ul "The customer expressed interest in understanding the Swyft AI credit model, spe…" at bounding box center [993, 347] width 631 height 761
click at [979, 243] on li "The customer highlighted the need to refine prompts and screening conditions to…" at bounding box center [993, 271] width 631 height 78
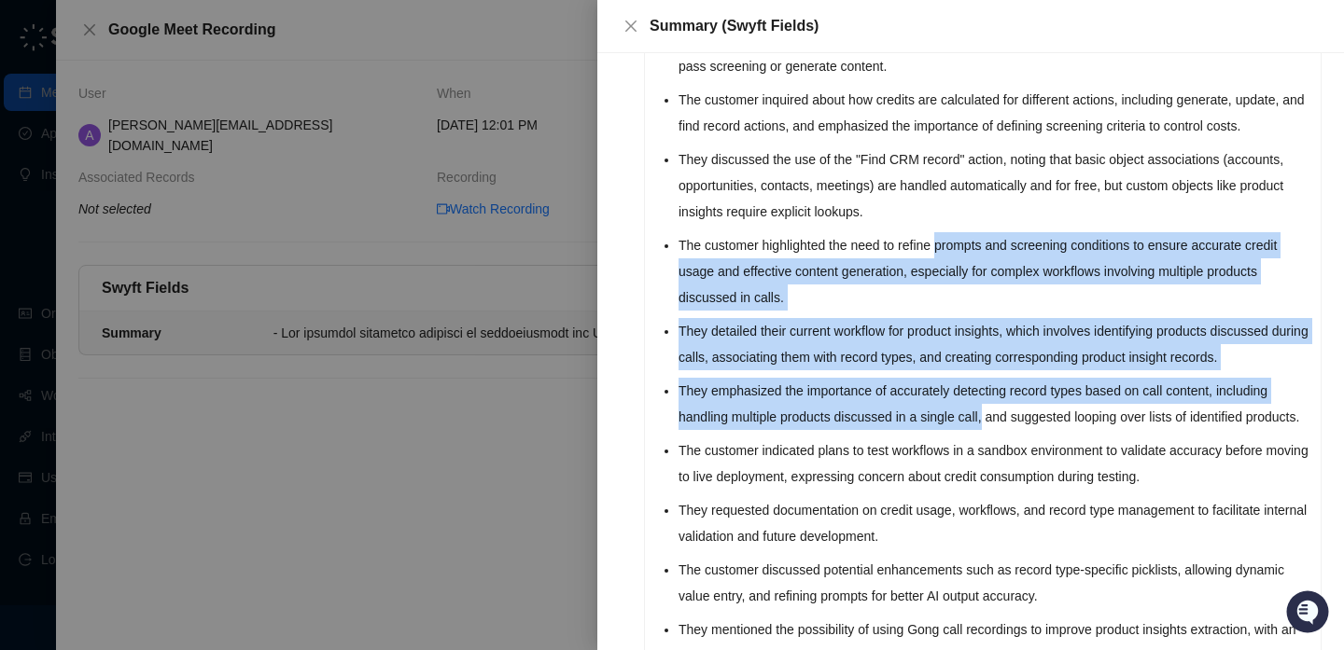
drag, startPoint x: 979, startPoint y: 243, endPoint x: 997, endPoint y: 457, distance: 215.4
click at [997, 456] on ul "The customer expressed interest in understanding the Swyft AI credit model, spe…" at bounding box center [993, 347] width 631 height 761
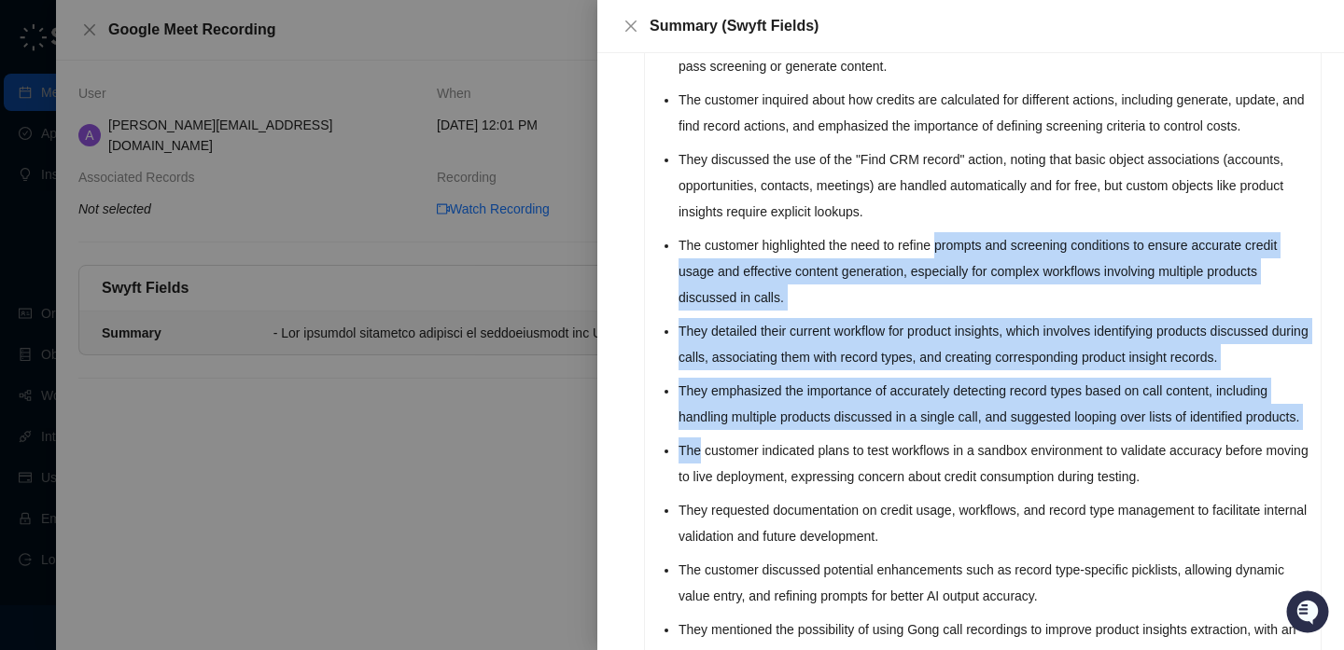
click at [997, 457] on ul "The customer expressed interest in understanding the Swyft AI credit model, spe…" at bounding box center [993, 347] width 631 height 761
drag, startPoint x: 997, startPoint y: 457, endPoint x: 985, endPoint y: 240, distance: 217.7
click at [985, 241] on ul "The customer expressed interest in understanding the Swyft AI credit model, spe…" at bounding box center [993, 347] width 631 height 761
click at [985, 240] on li "The customer highlighted the need to refine prompts and screening conditions to…" at bounding box center [993, 271] width 631 height 78
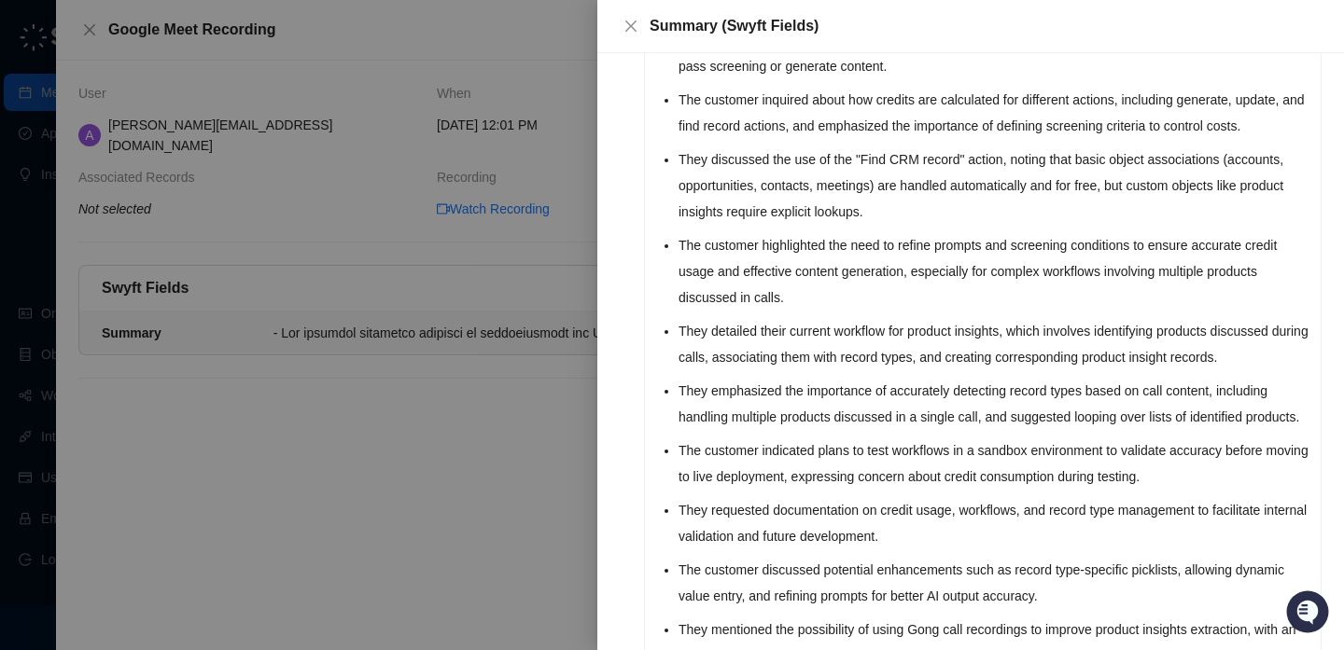
scroll to position [325, 0]
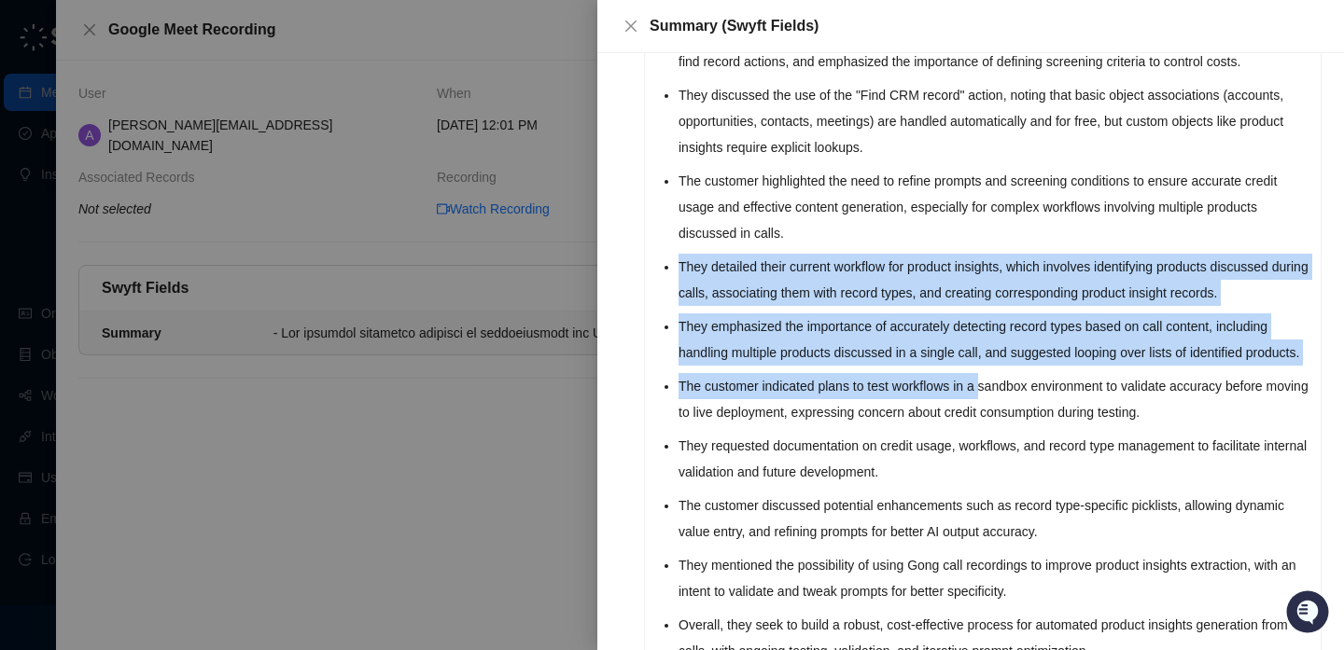
drag, startPoint x: 985, startPoint y: 240, endPoint x: 994, endPoint y: 423, distance: 183.1
click at [994, 423] on ul "The customer expressed interest in understanding the Swyft AI credit model, spe…" at bounding box center [993, 283] width 631 height 761
click at [994, 423] on li "The customer indicated plans to test workflows in a sandbox environment to vali…" at bounding box center [993, 399] width 631 height 52
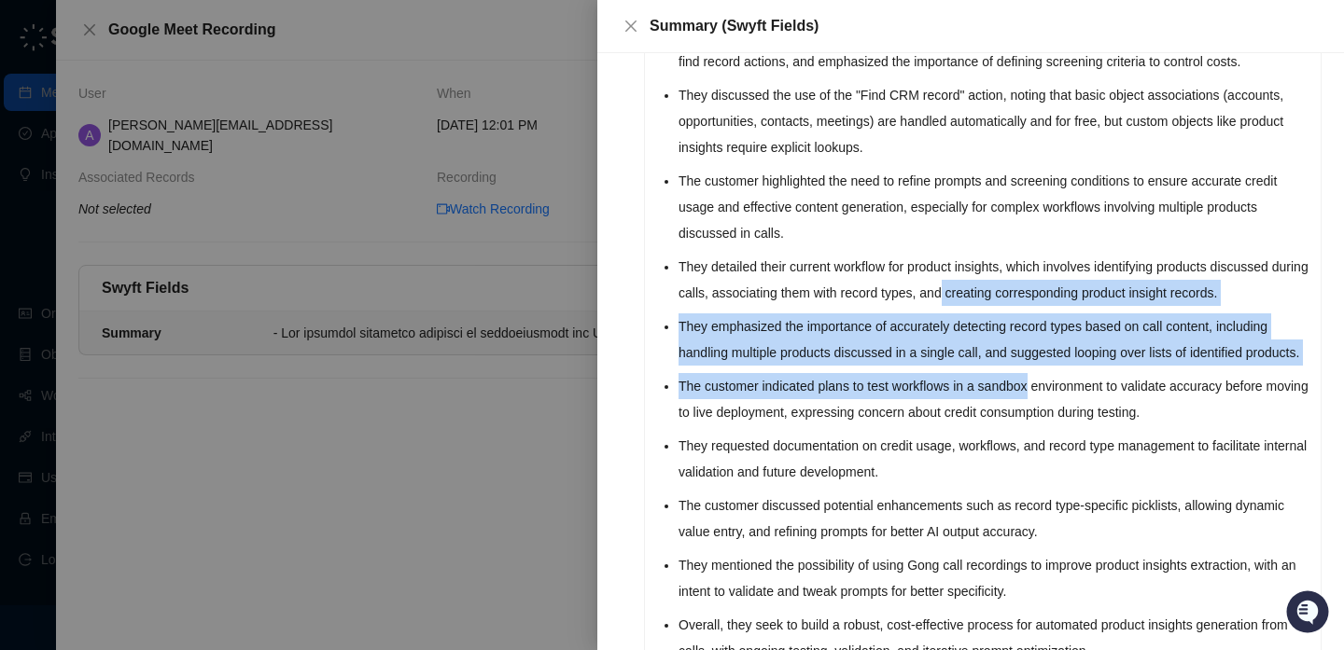
drag, startPoint x: 994, startPoint y: 423, endPoint x: 994, endPoint y: 258, distance: 164.2
click at [994, 258] on ul "The customer expressed interest in understanding the Swyft AI credit model, spe…" at bounding box center [993, 283] width 631 height 761
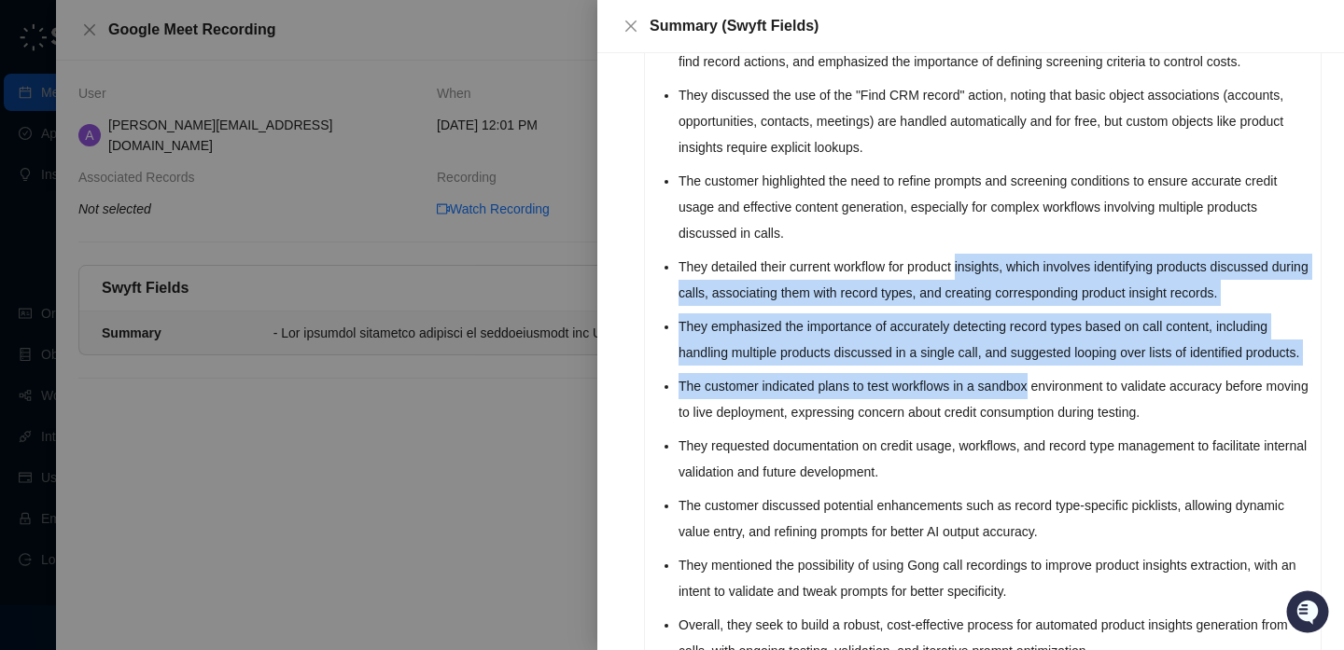
click at [994, 258] on li "They detailed their current workflow for product insights, which involves ident…" at bounding box center [993, 280] width 631 height 52
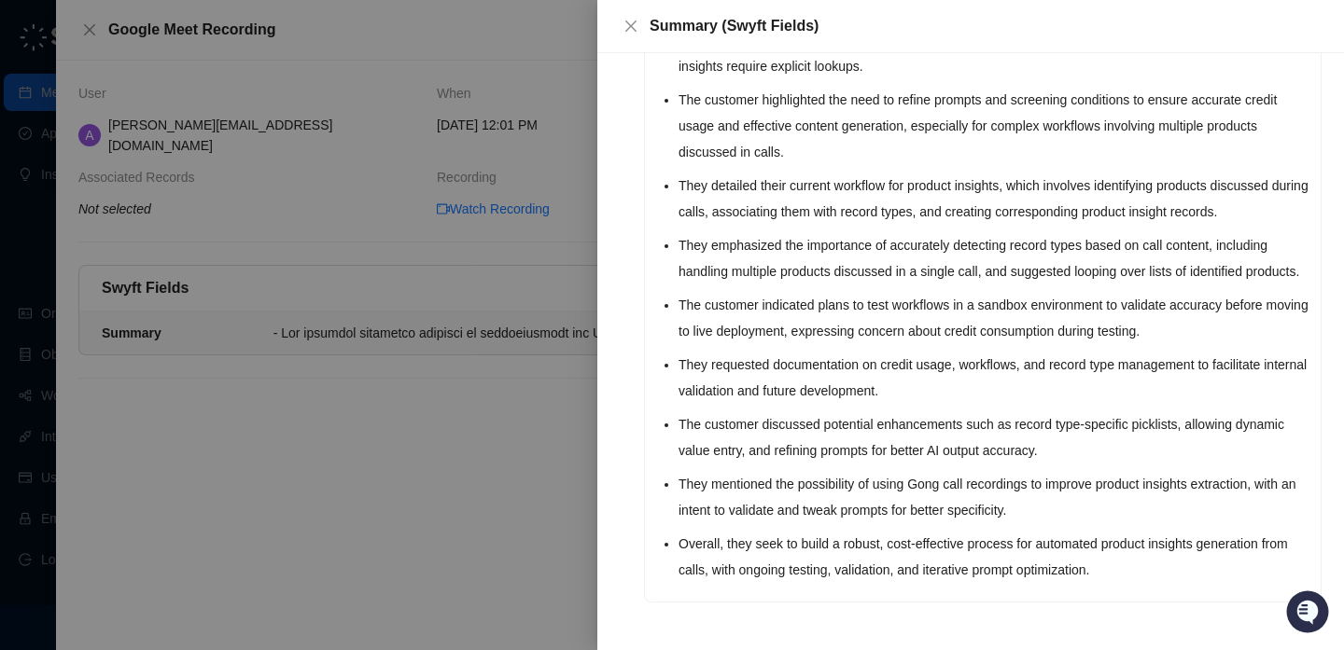
scroll to position [432, 0]
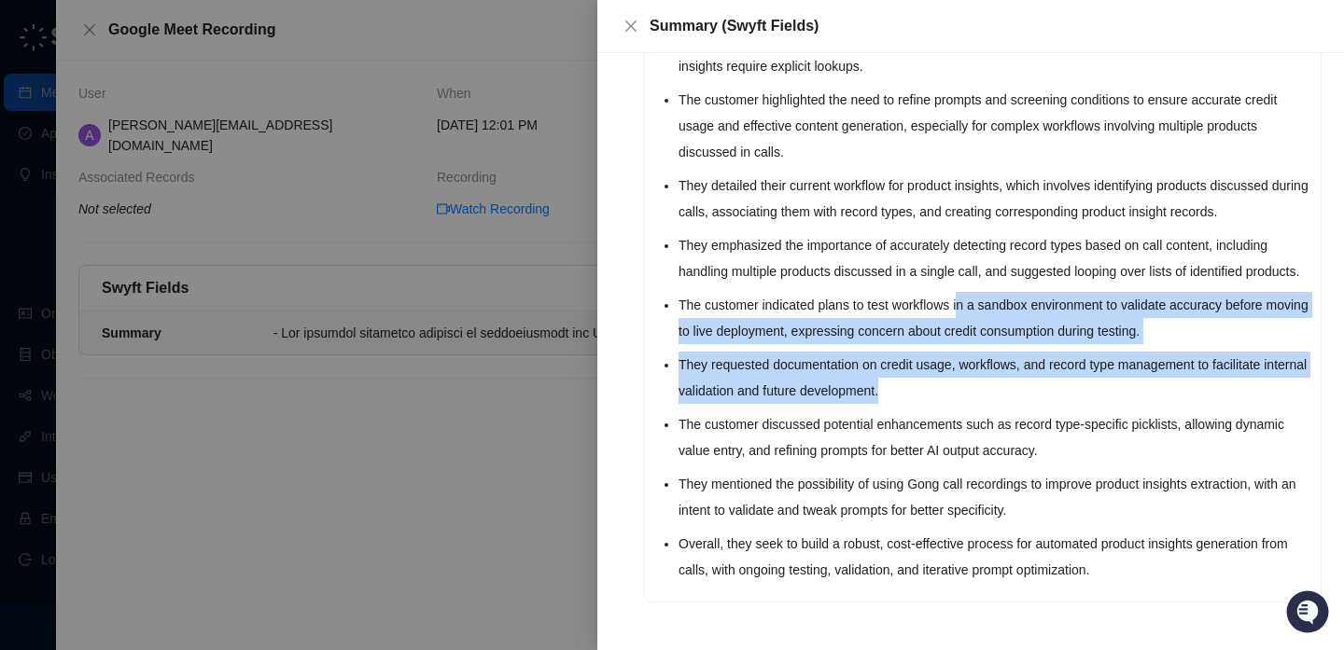
drag, startPoint x: 970, startPoint y: 303, endPoint x: 969, endPoint y: 395, distance: 91.5
click at [969, 396] on ul "The customer expressed interest in understanding the Swyft AI credit model, spe…" at bounding box center [993, 202] width 631 height 761
click at [969, 395] on li "They requested documentation on credit usage, workflows, and record type manage…" at bounding box center [993, 378] width 631 height 52
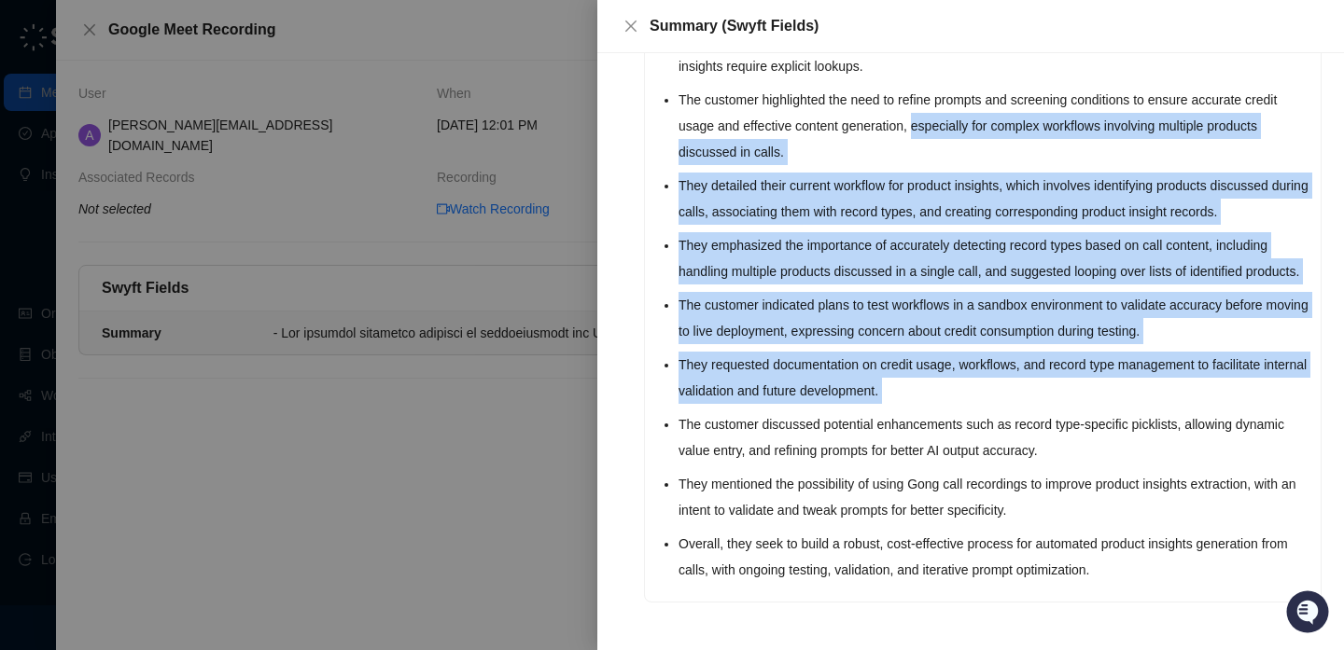
drag, startPoint x: 969, startPoint y: 395, endPoint x: 969, endPoint y: 108, distance: 286.4
click at [969, 106] on ul "The customer expressed interest in understanding the Swyft AI credit model, spe…" at bounding box center [993, 202] width 631 height 761
click at [969, 108] on li "The customer highlighted the need to refine prompts and screening conditions to…" at bounding box center [993, 126] width 631 height 78
drag, startPoint x: 969, startPoint y: 108, endPoint x: 969, endPoint y: 414, distance: 306.0
click at [969, 414] on ul "The customer expressed interest in understanding the Swyft AI credit model, spe…" at bounding box center [993, 202] width 631 height 761
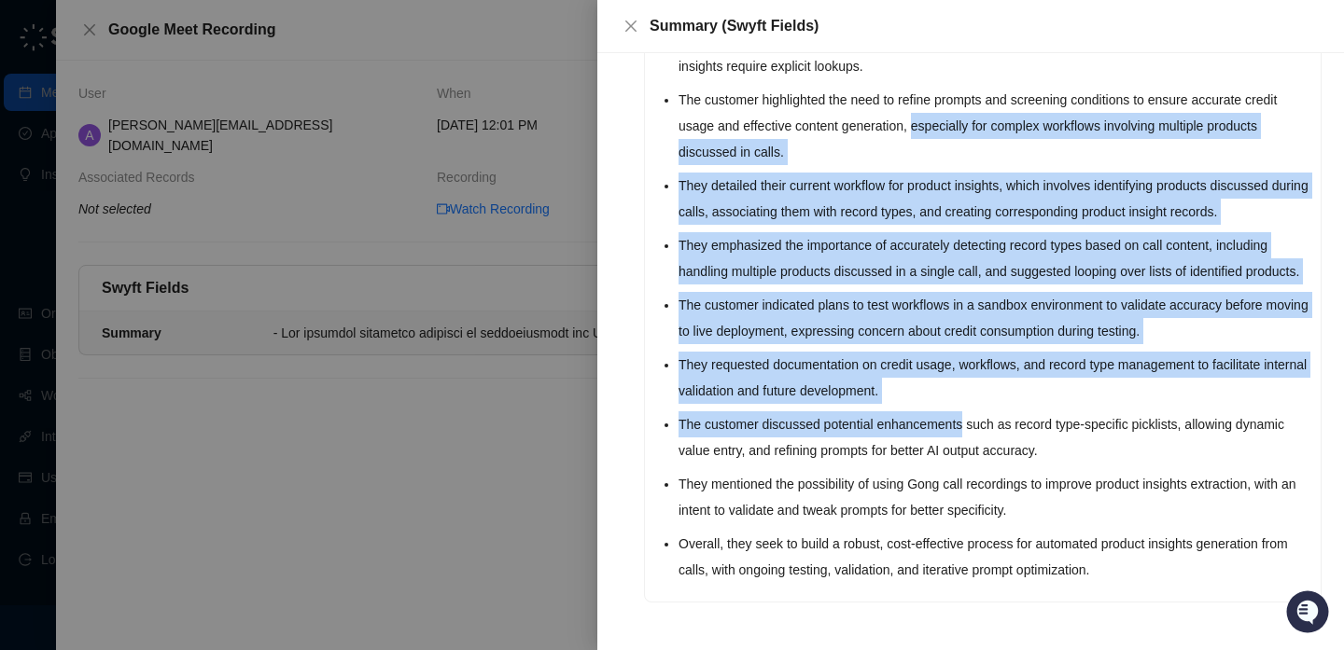
click at [969, 414] on li "The customer discussed potential enhancements such as record type-specific pick…" at bounding box center [993, 437] width 631 height 52
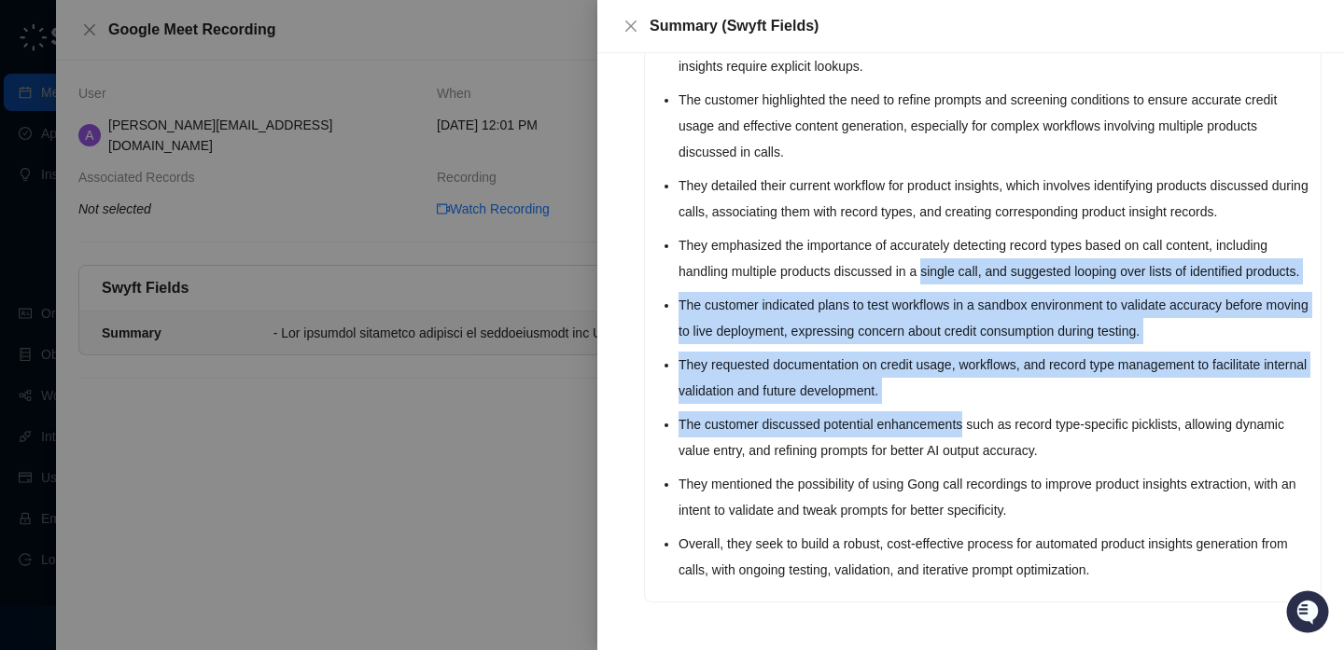
drag
click at [931, 214] on ul "The customer expressed interest in understanding the Swyft AI credit model, spe…" at bounding box center [993, 202] width 631 height 761
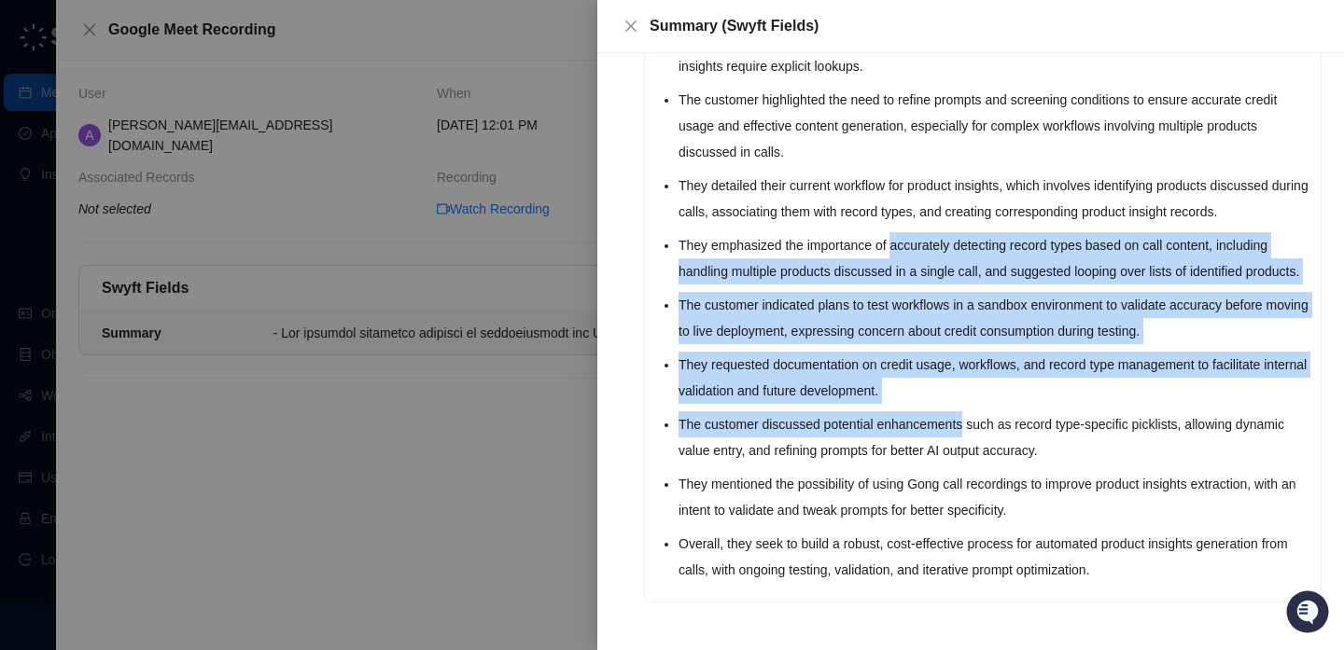
click at [931, 232] on li "They emphasized the importance of accurately detecting record types based on ca…" at bounding box center [993, 258] width 631 height 52
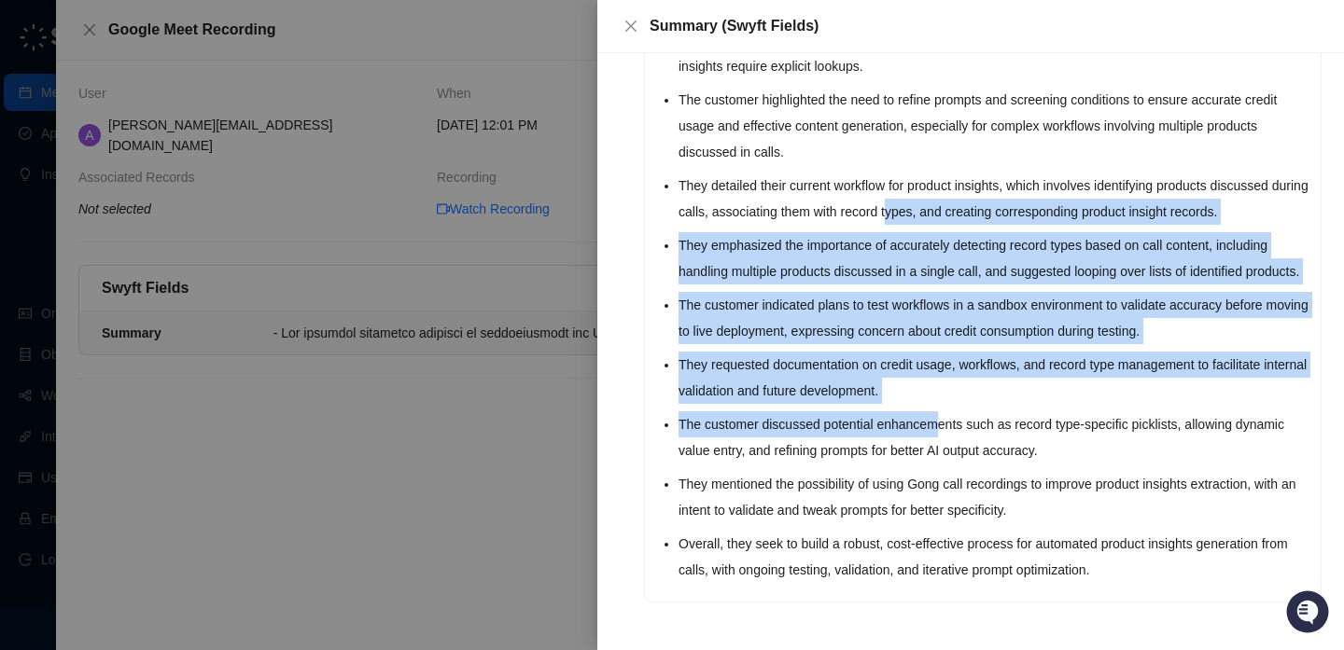
click at [945, 418] on ul "The customer expressed interest in understanding the Swyft AI credit model, spe…" at bounding box center [993, 202] width 631 height 761
click at [945, 418] on li "The customer discussed potential enhancements such as record type-specific pick…" at bounding box center [993, 437] width 631 height 52
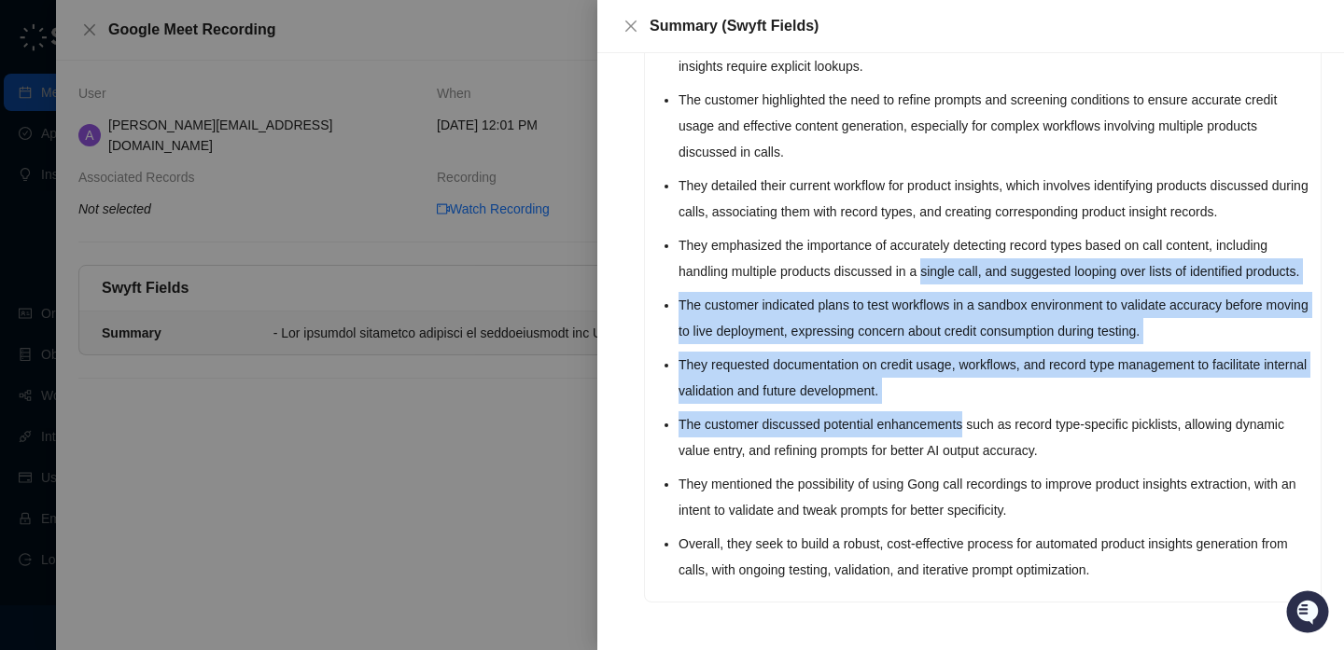
click at [945, 197] on ul "The customer expressed interest in understanding the Swyft AI credit model, spe…" at bounding box center [993, 202] width 631 height 761
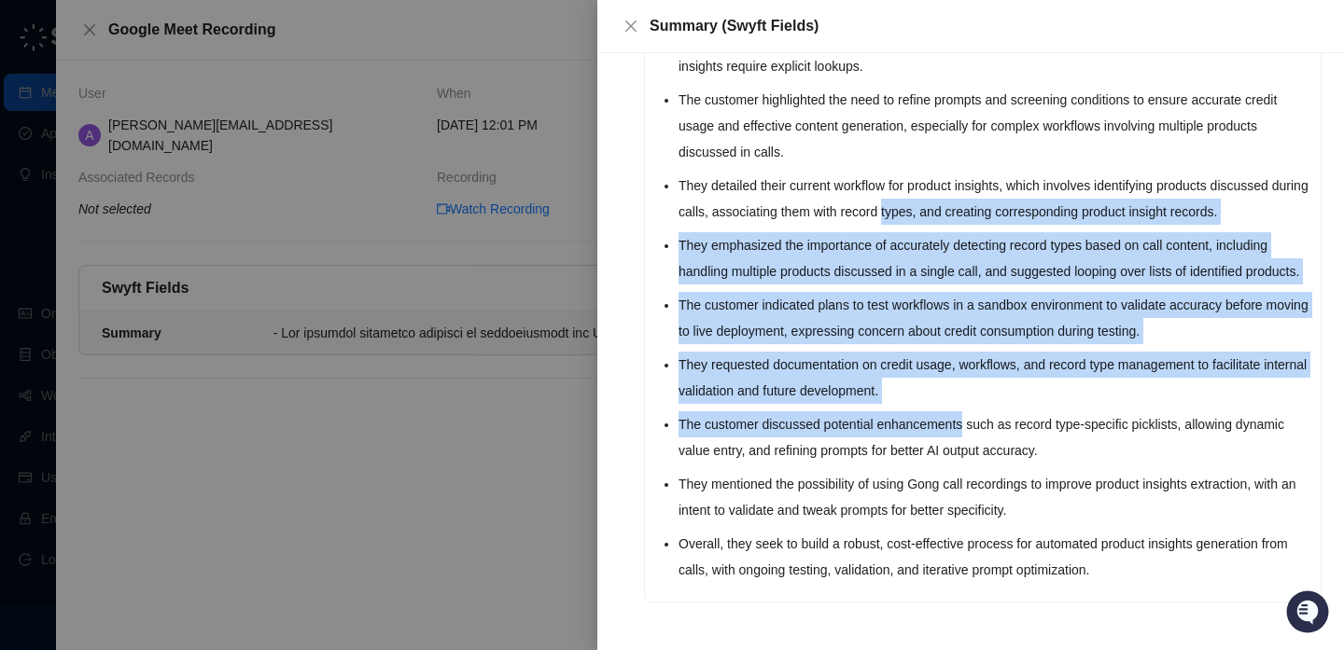
click at [945, 197] on li "They detailed their current workflow for product insights, which involves ident…" at bounding box center [993, 199] width 631 height 52
click at [985, 432] on ul "The customer expressed interest in understanding the Swyft AI credit model, spe…" at bounding box center [993, 202] width 631 height 761
click at [985, 432] on li "The customer discussed potential enhancements such as record type-specific pick…" at bounding box center [993, 437] width 631 height 52
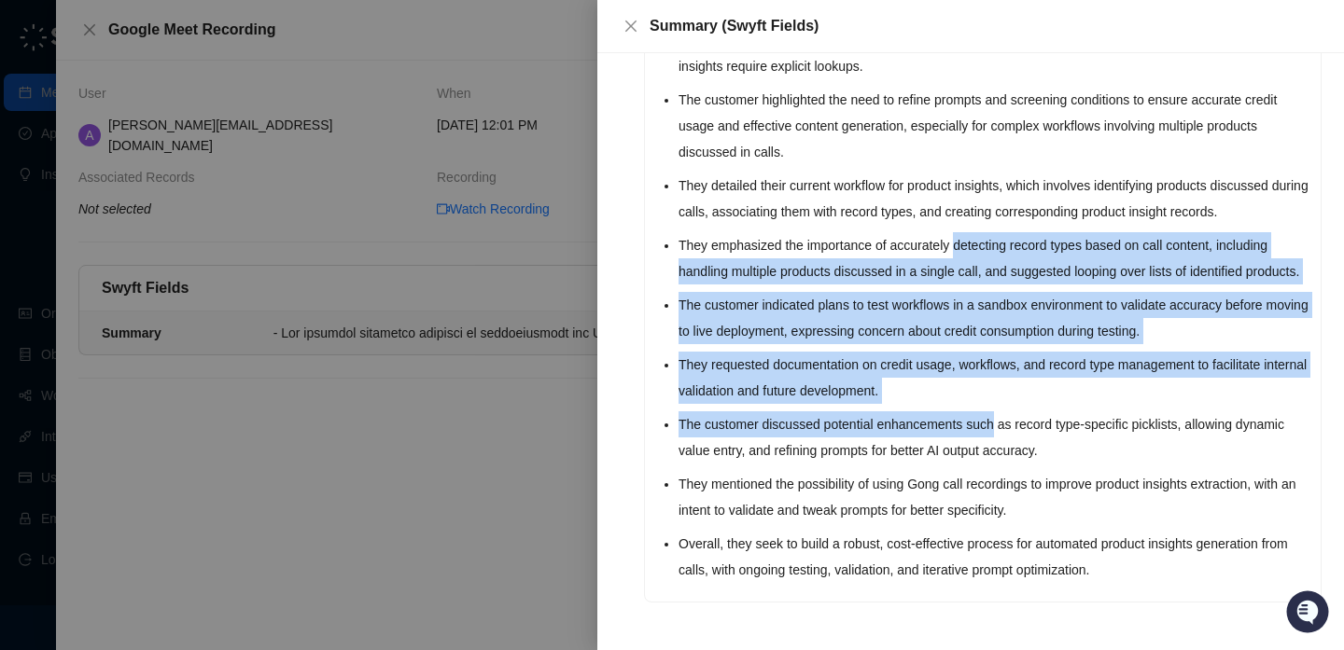
click at [985, 207] on ul "The customer expressed interest in understanding the Swyft AI credit model, spe…" at bounding box center [993, 202] width 631 height 761
click at [985, 232] on li "They emphasized the importance of accurately detecting record types based on ca…" at bounding box center [993, 258] width 631 height 52
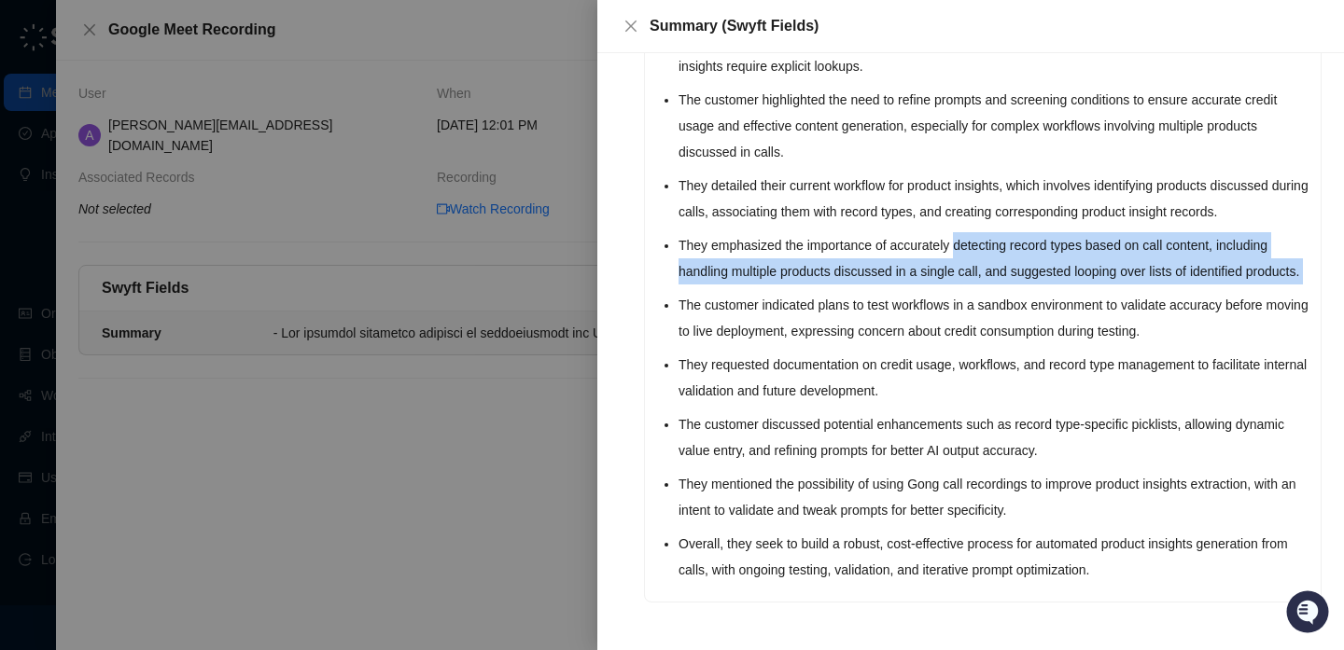
click at [1044, 429] on ul "The customer expressed interest in understanding the Swyft AI credit model, spe…" at bounding box center [993, 202] width 631 height 761
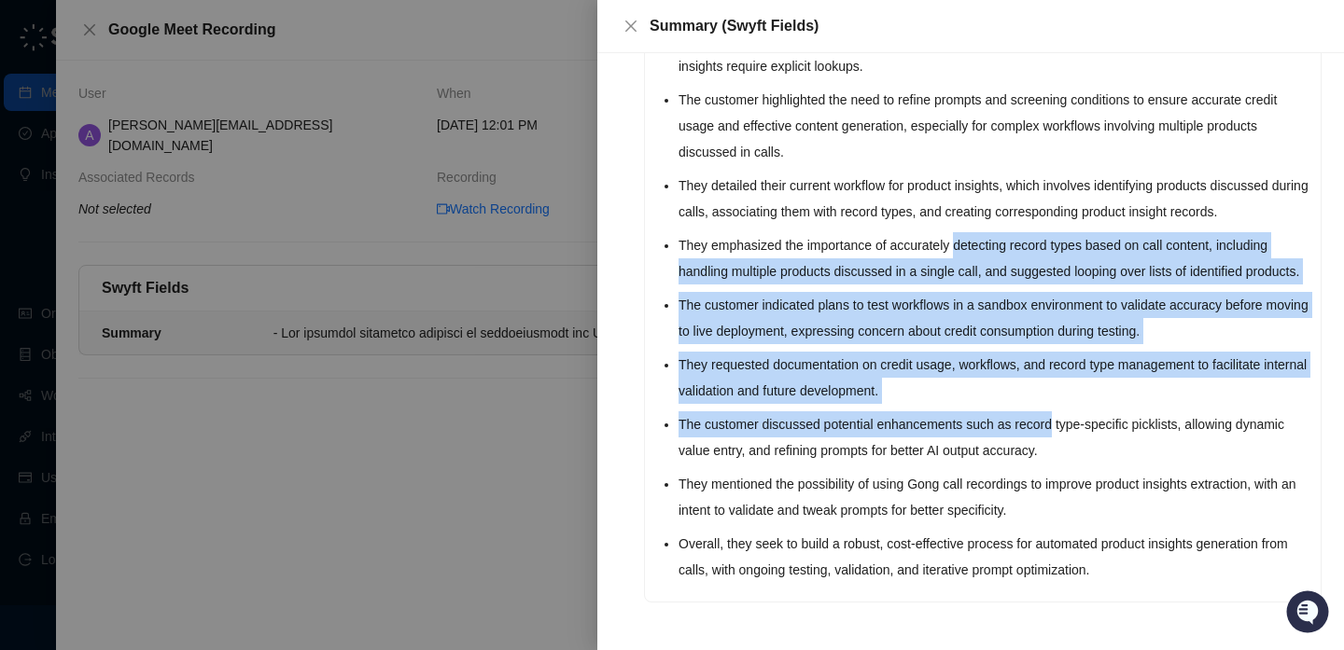
click at [1044, 429] on li "The customer discussed potential enhancements such as record type-specific pick…" at bounding box center [993, 437] width 631 height 52
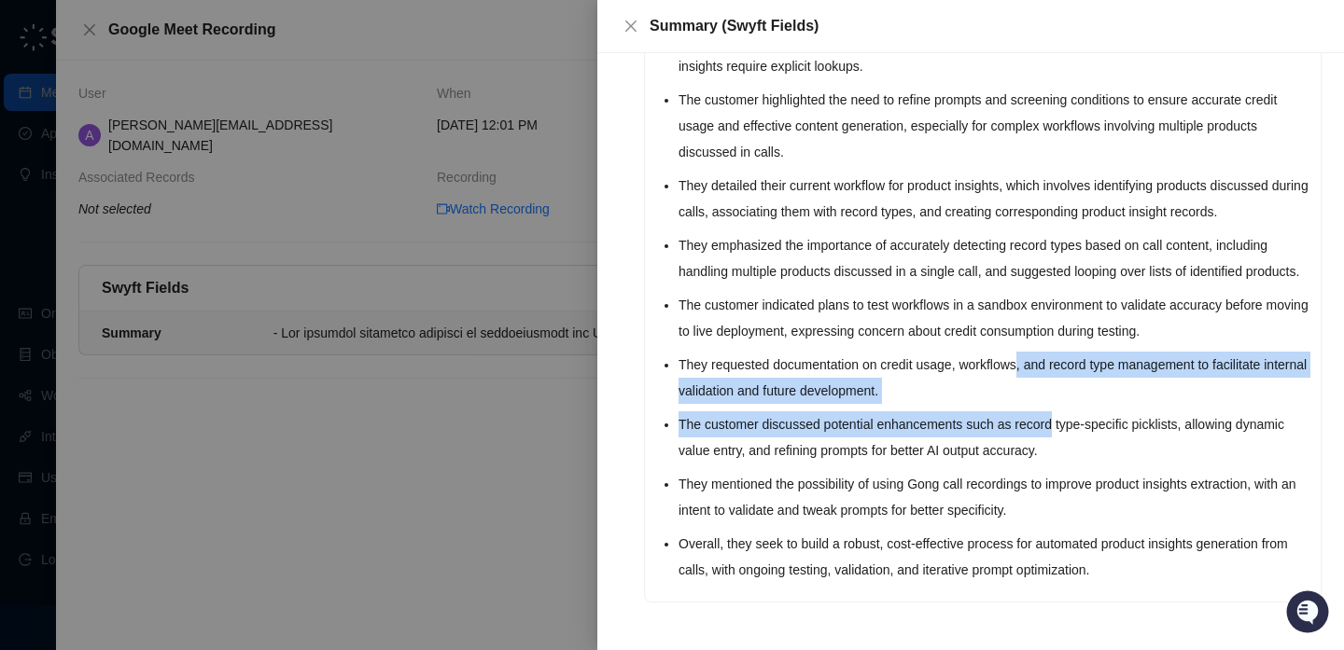
click at [970, 151] on ul "The customer expressed interest in understanding the Swyft AI credit model, spe…" at bounding box center [993, 202] width 631 height 761
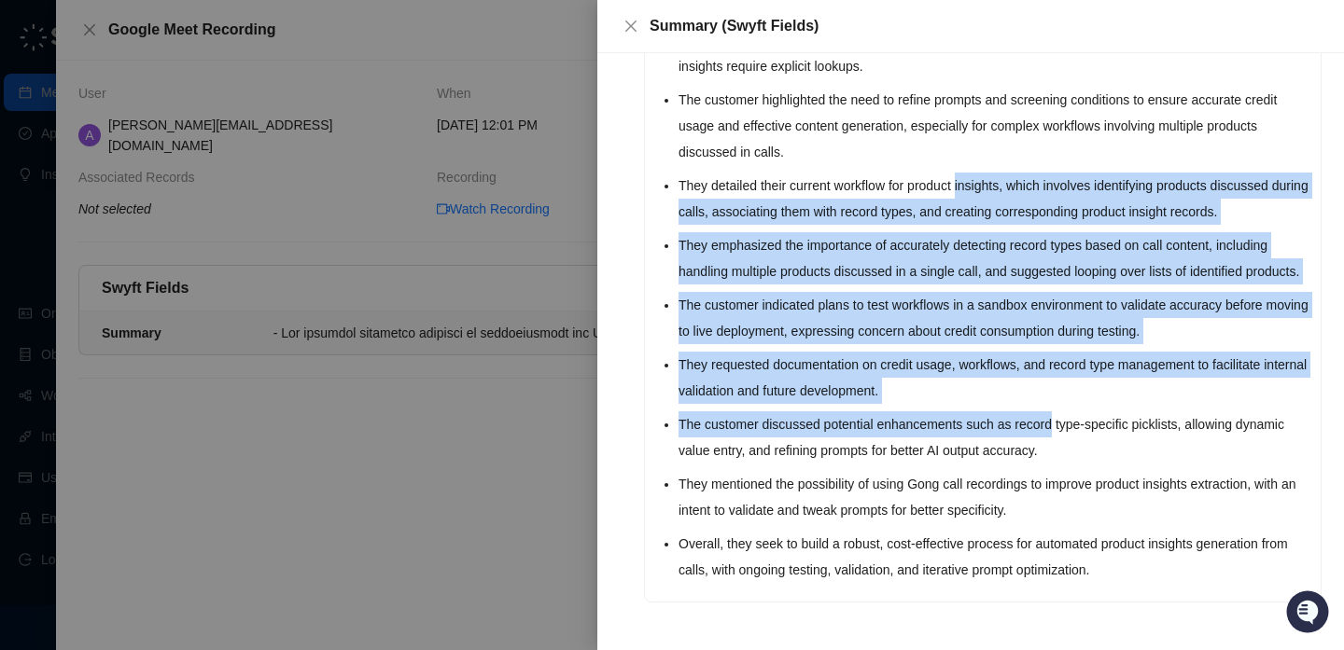
click at [969, 173] on li "They detailed their current workflow for product insights, which involves ident…" at bounding box center [993, 199] width 631 height 52
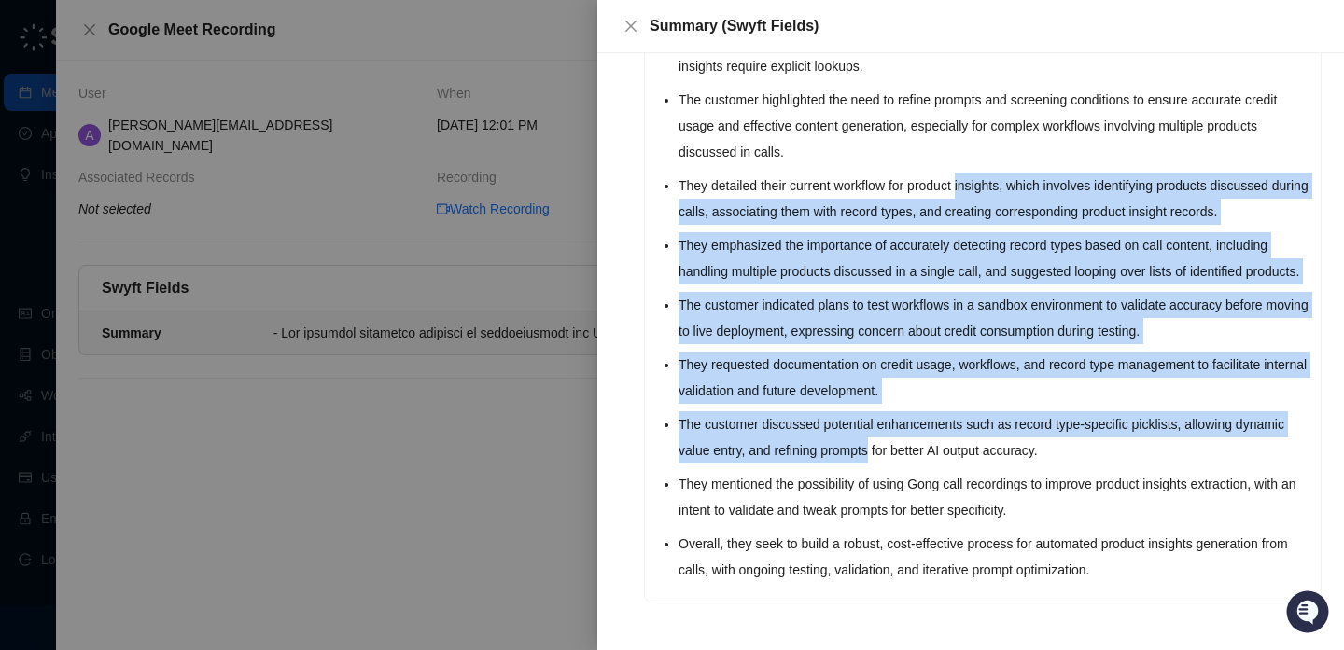
click at [926, 456] on ul "The customer expressed interest in understanding the Swyft AI credit model, spe…" at bounding box center [993, 202] width 631 height 761
click at [925, 456] on li "The customer discussed potential enhancements such as record type-specific pick…" at bounding box center [993, 437] width 631 height 52
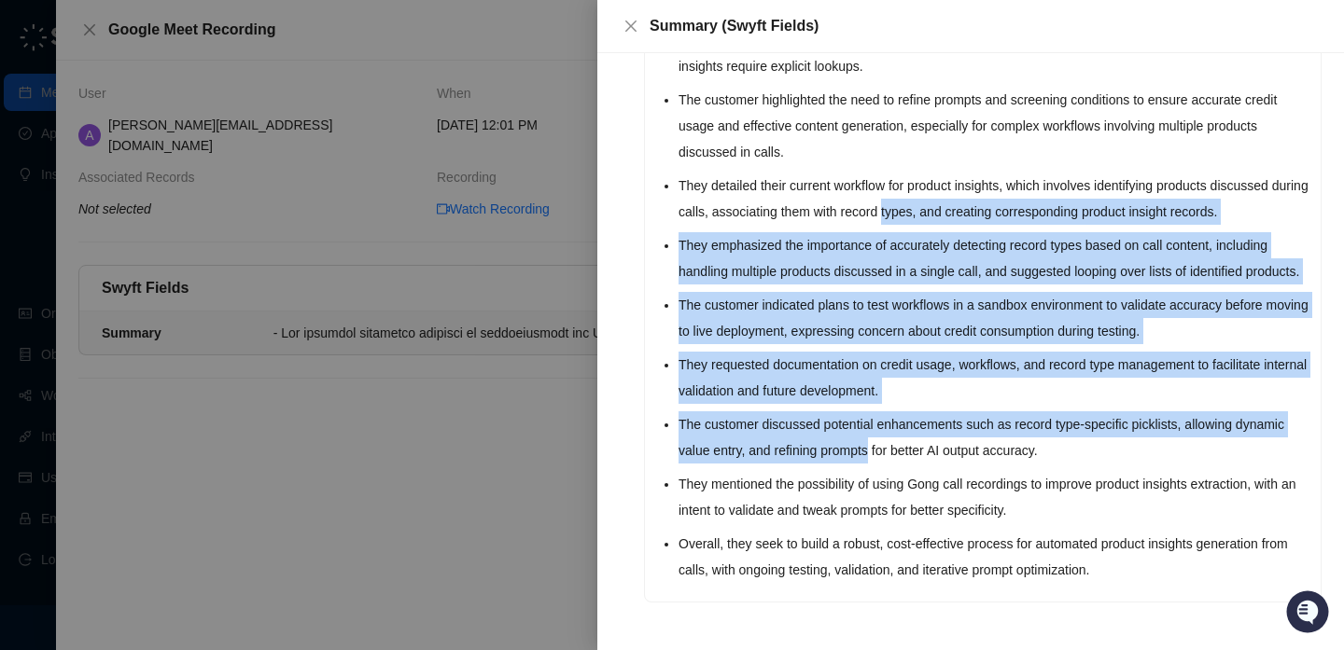
click at [964, 146] on ul "The customer expressed interest in understanding the Swyft AI credit model, spe…" at bounding box center [993, 202] width 631 height 761
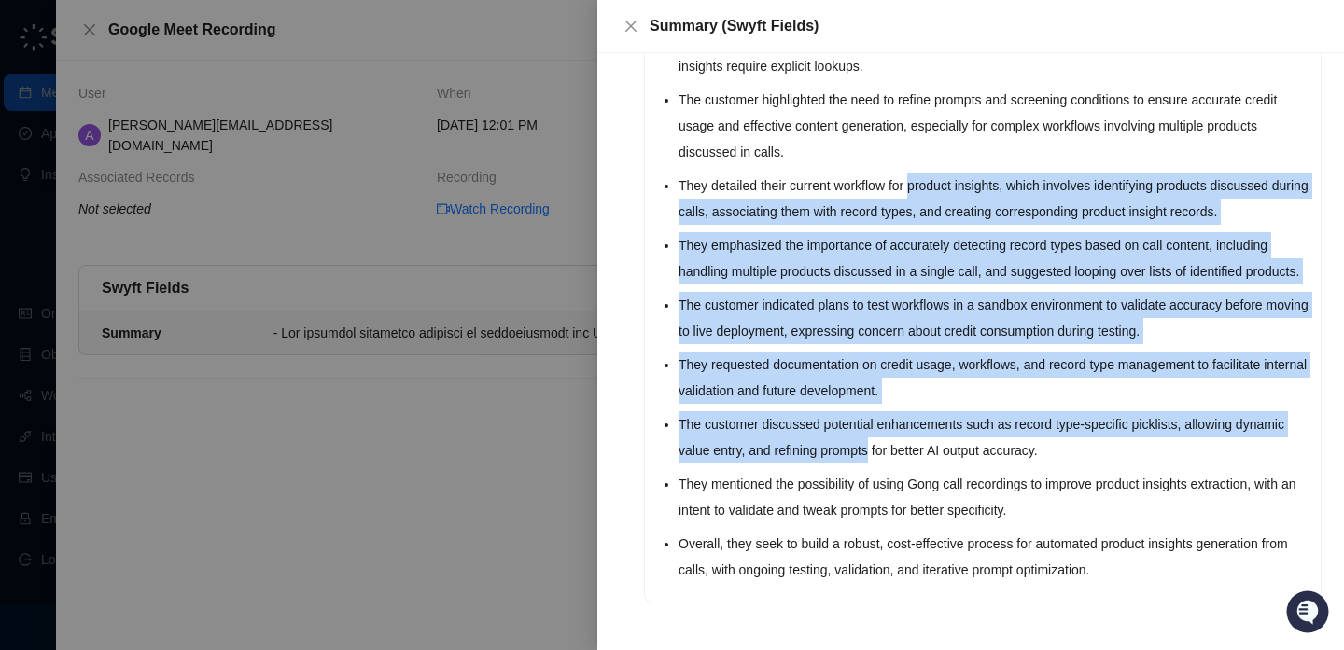
click at [964, 173] on li "They detailed their current workflow for product insights, which involves ident…" at bounding box center [993, 199] width 631 height 52
click at [953, 470] on ul "The customer expressed interest in understanding the Swyft AI credit model, spe…" at bounding box center [993, 202] width 631 height 761
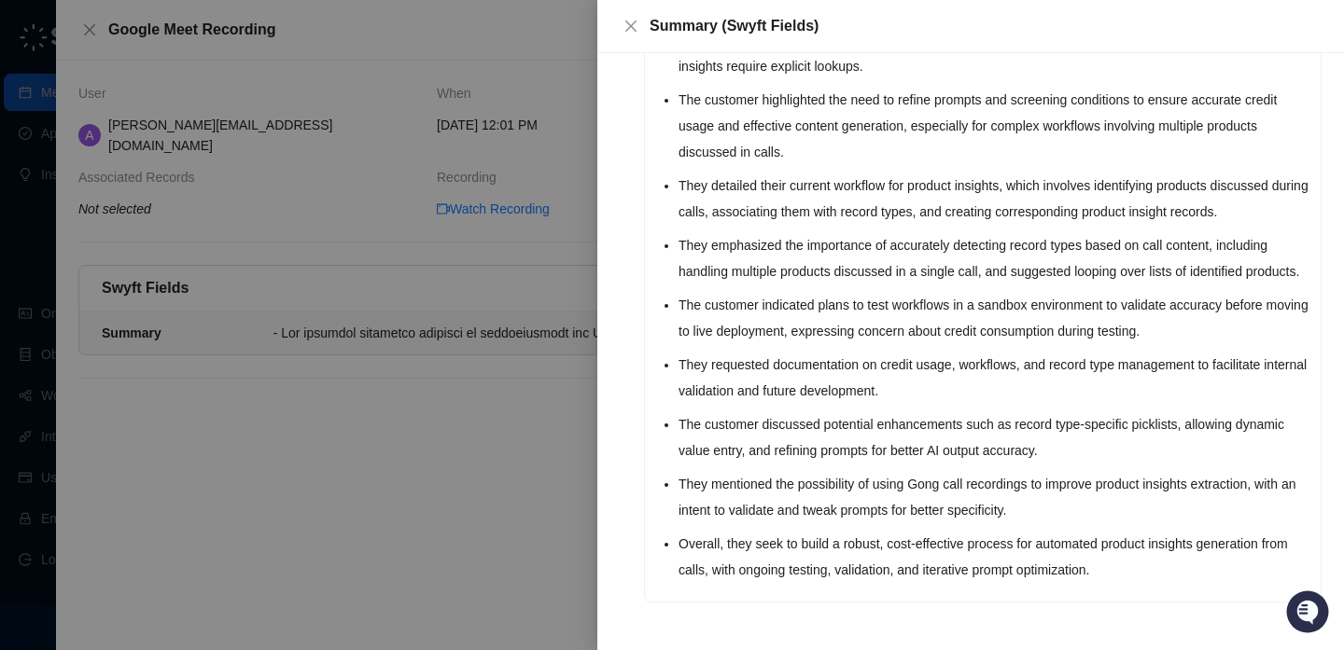
click at [953, 471] on li "They mentioned the possibility of using Gong call recordings to improve product…" at bounding box center [993, 497] width 631 height 52
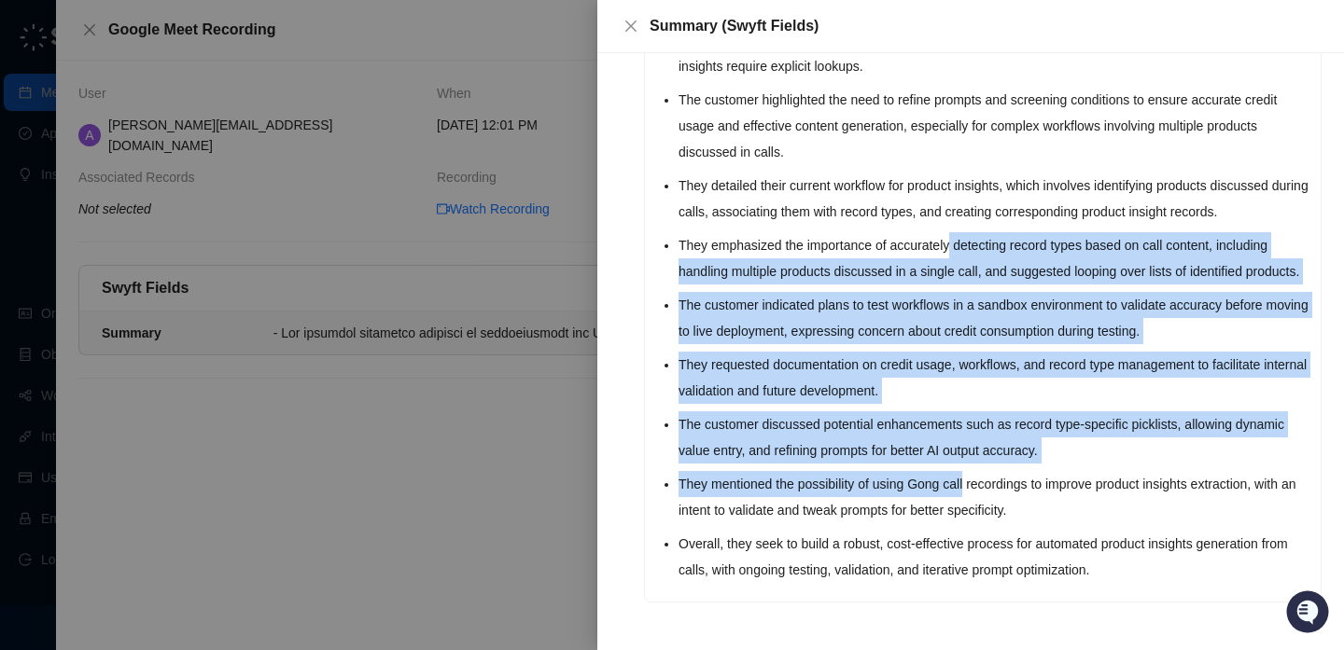
click at [969, 155] on ul "The customer expressed interest in understanding the Swyft AI credit model, spe…" at bounding box center [993, 202] width 631 height 761
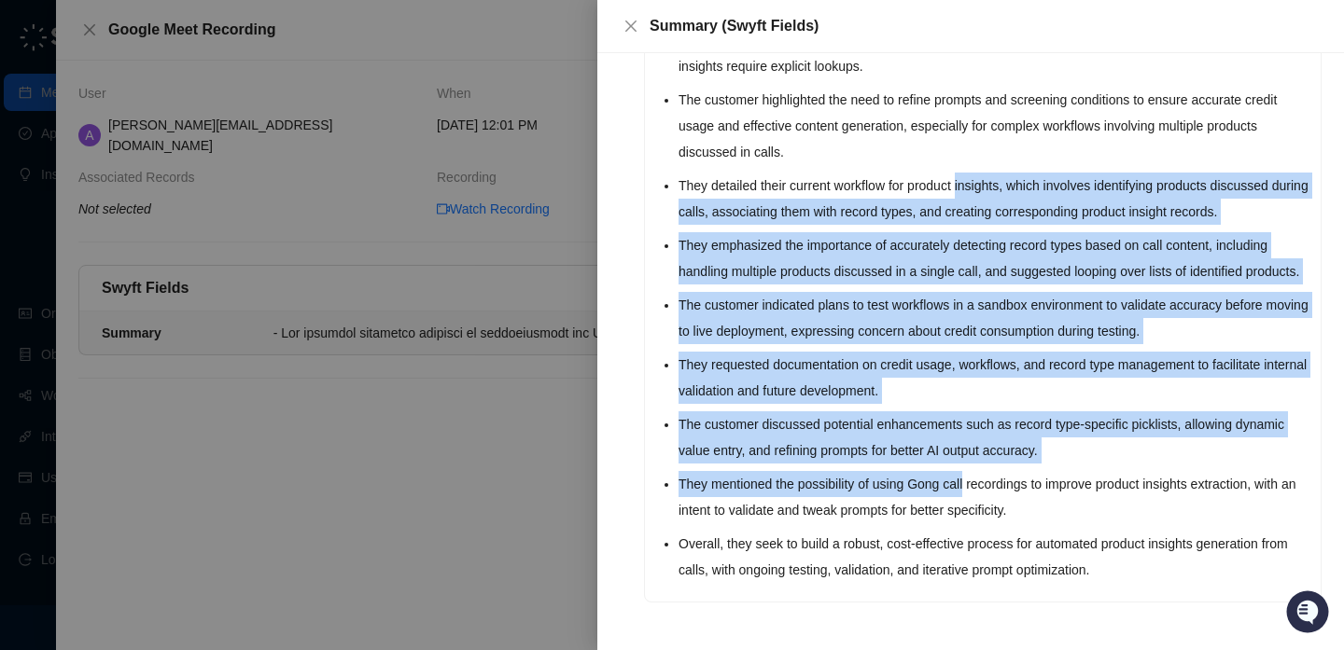
click at [969, 173] on li "They detailed their current workflow for product insights, which involves ident…" at bounding box center [993, 199] width 631 height 52
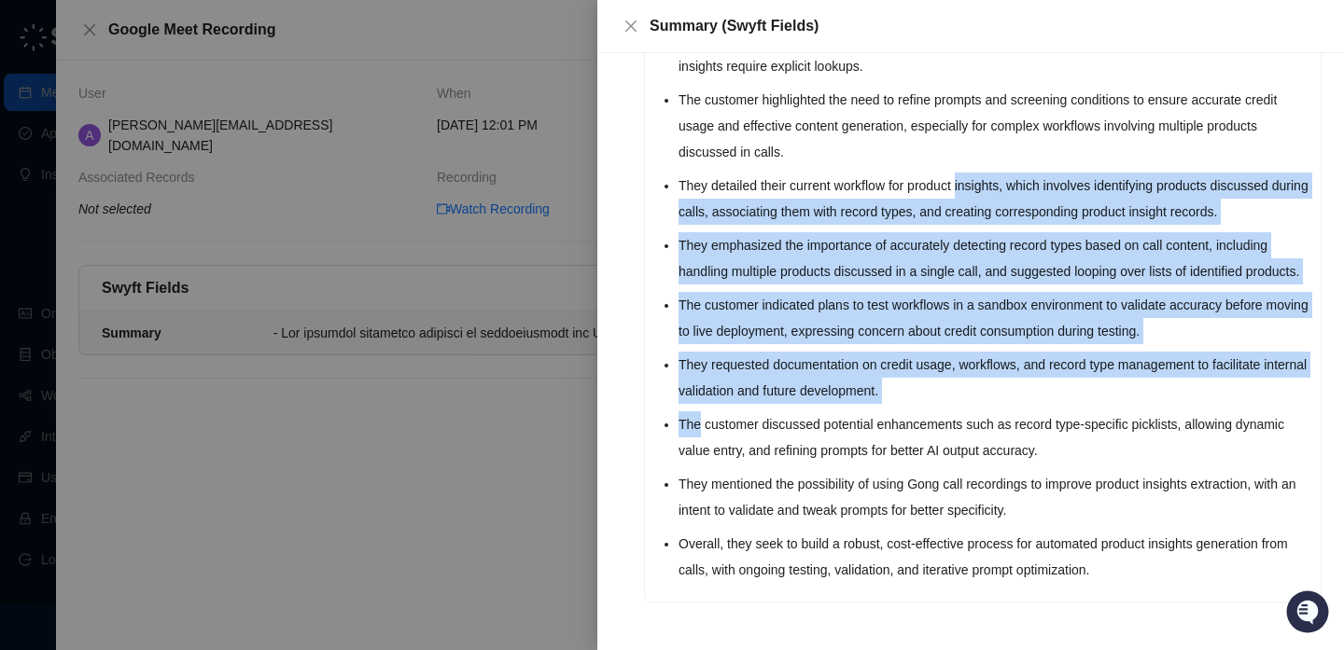
click at [935, 430] on ul "The customer expressed interest in understanding the Swyft AI credit model, spe…" at bounding box center [993, 202] width 631 height 761
click at [935, 430] on li "The customer discussed potential enhancements such as record type-specific pick…" at bounding box center [993, 437] width 631 height 52
click at [1027, 142] on ul "The customer expressed interest in understanding the Swyft AI credit model, spe…" at bounding box center [993, 202] width 631 height 761
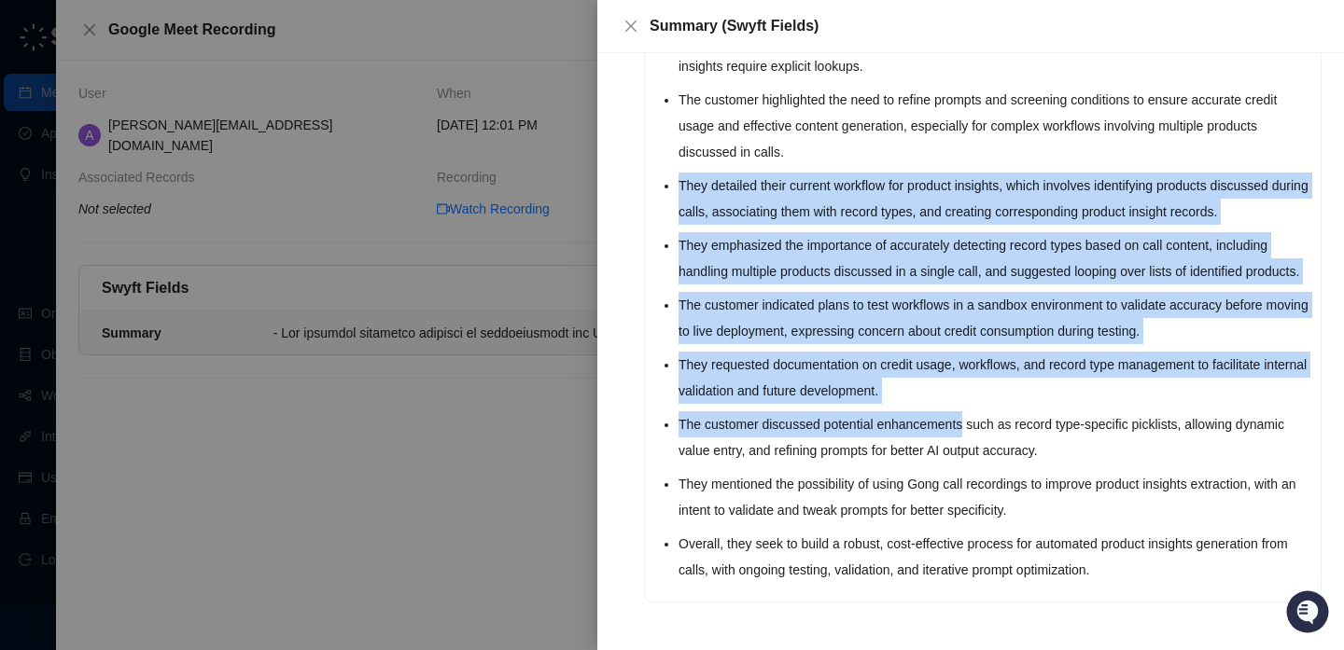
click at [1027, 142] on ul "The customer expressed interest in understanding the Swyft AI credit model, spe…" at bounding box center [993, 202] width 631 height 761
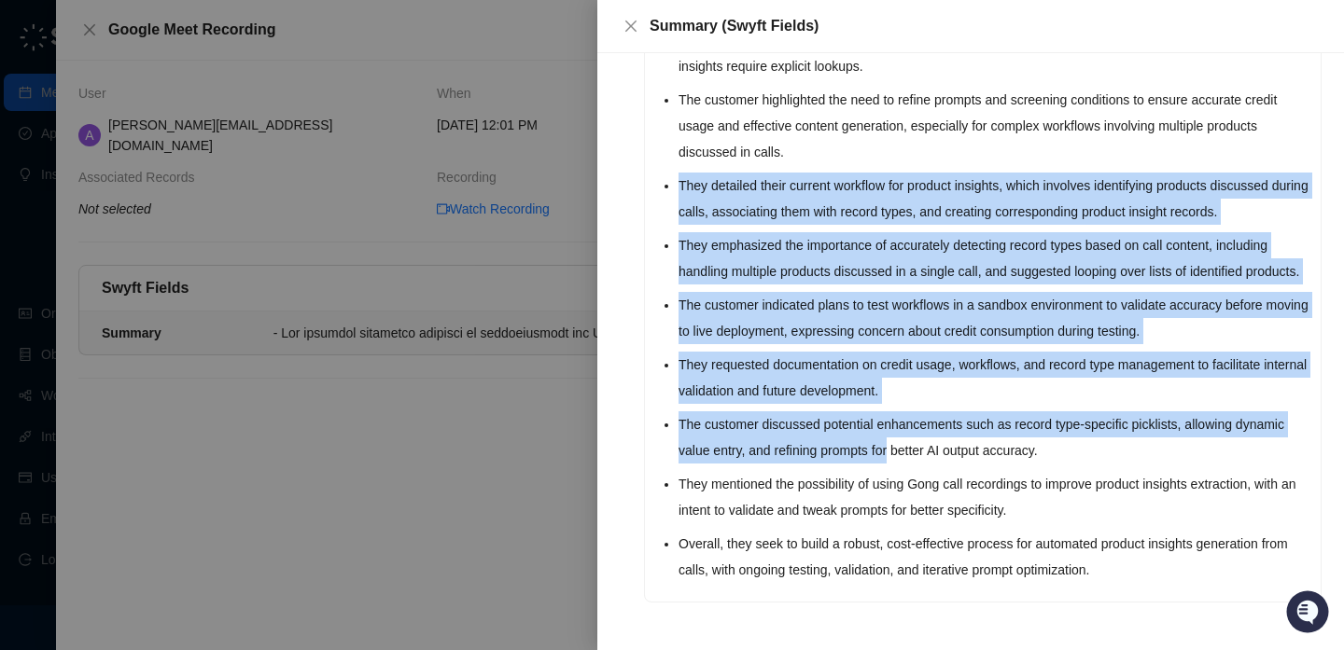
click at [946, 467] on ul "The customer expressed interest in understanding the Swyft AI credit model, spe…" at bounding box center [993, 202] width 631 height 761
click at [945, 467] on ul "The customer expressed interest in understanding the Swyft AI credit model, spe…" at bounding box center [993, 202] width 631 height 761
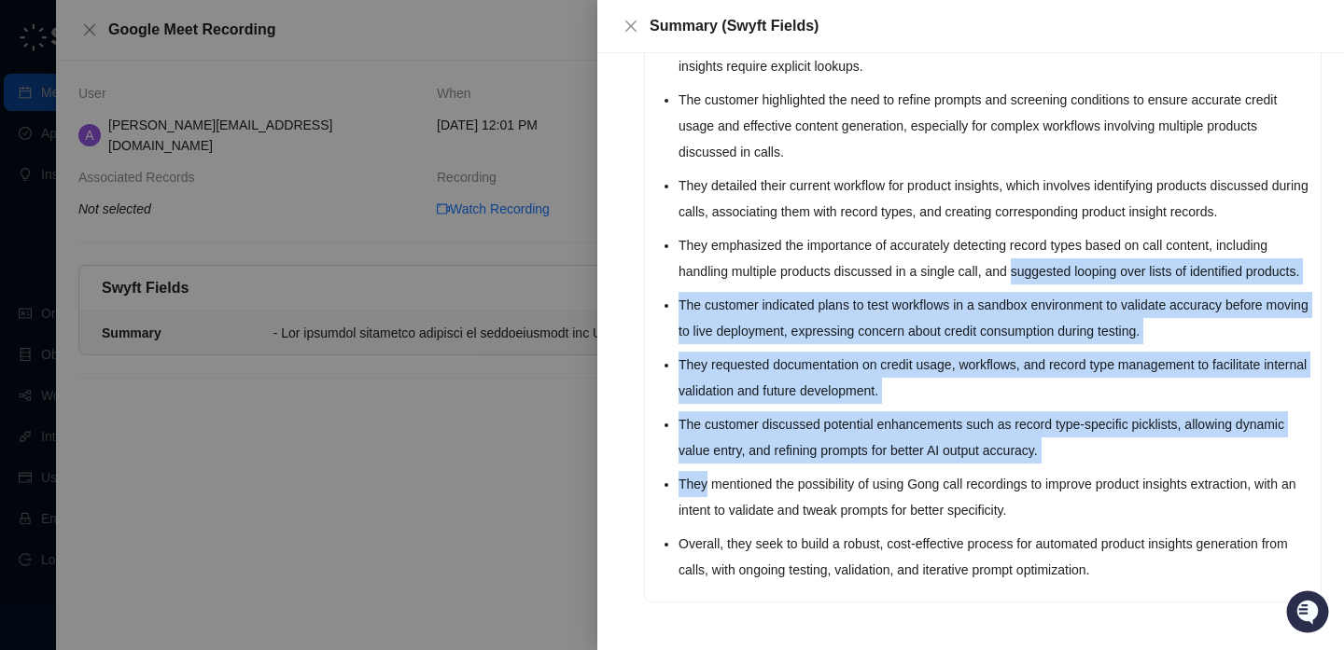
click at [1079, 195] on ul "The customer expressed interest in understanding the Swyft AI credit model, spe…" at bounding box center [993, 202] width 631 height 761
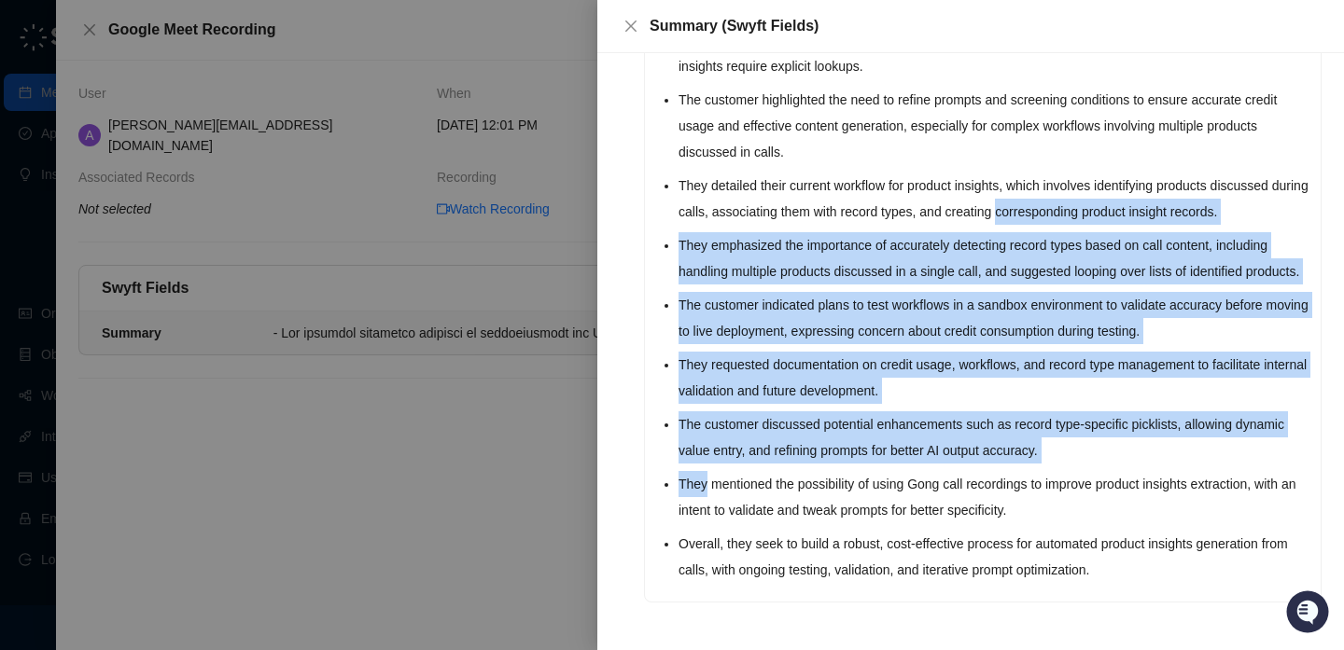
click at [1079, 195] on li "They detailed their current workflow for product insights, which involves ident…" at bounding box center [993, 199] width 631 height 52
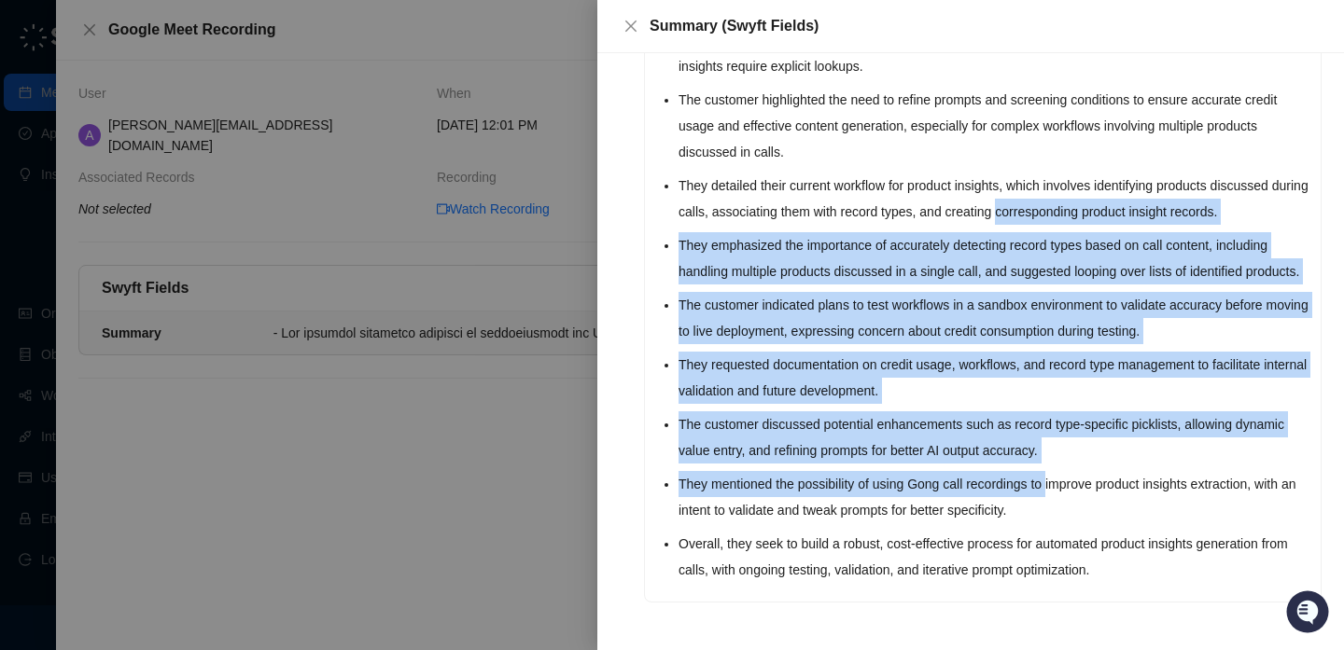
click at [1059, 496] on ul "The customer expressed interest in understanding the Swyft AI credit model, spe…" at bounding box center [993, 202] width 631 height 761
click at [1059, 496] on li "They mentioned the possibility of using Gong call recordings to improve product…" at bounding box center [993, 497] width 631 height 52
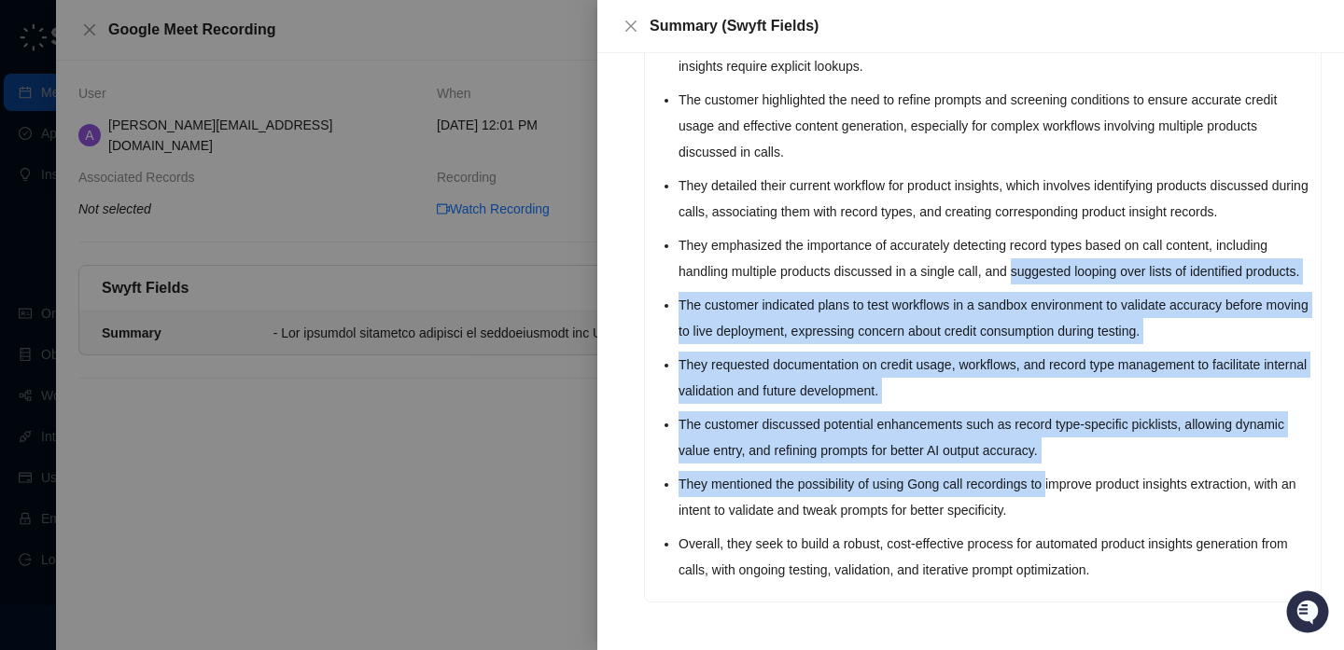
click at [1024, 214] on ul "The customer expressed interest in understanding the Swyft AI credit model, spe…" at bounding box center [993, 202] width 631 height 761
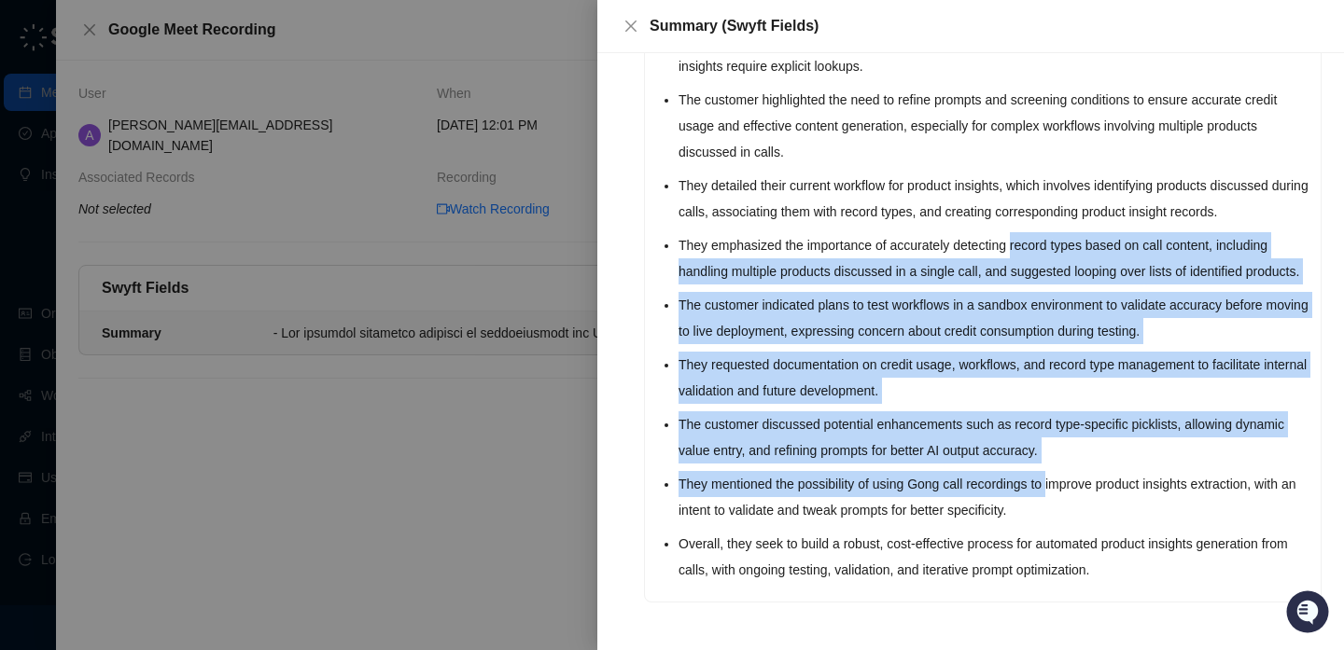
click at [1024, 232] on li "They emphasized the importance of accurately detecting record types based on ca…" at bounding box center [993, 258] width 631 height 52
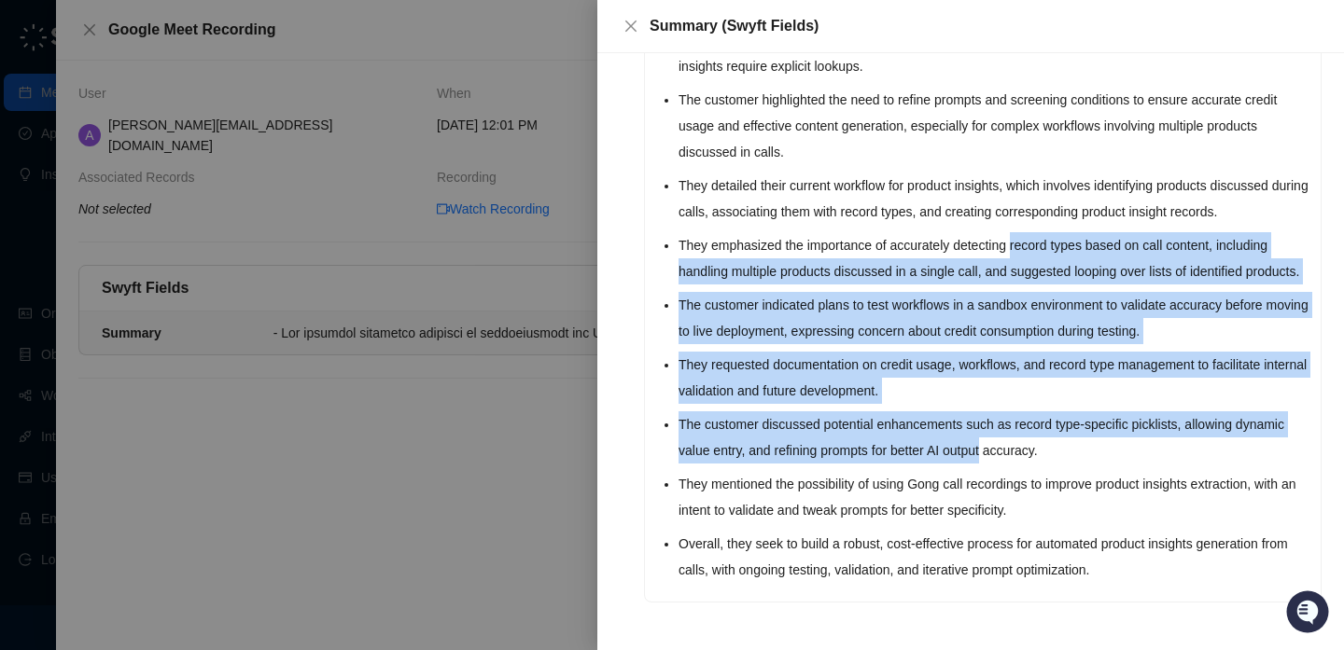
click at [1015, 511] on ul "The customer expressed interest in understanding the Swyft AI credit model, spe…" at bounding box center [993, 202] width 631 height 761
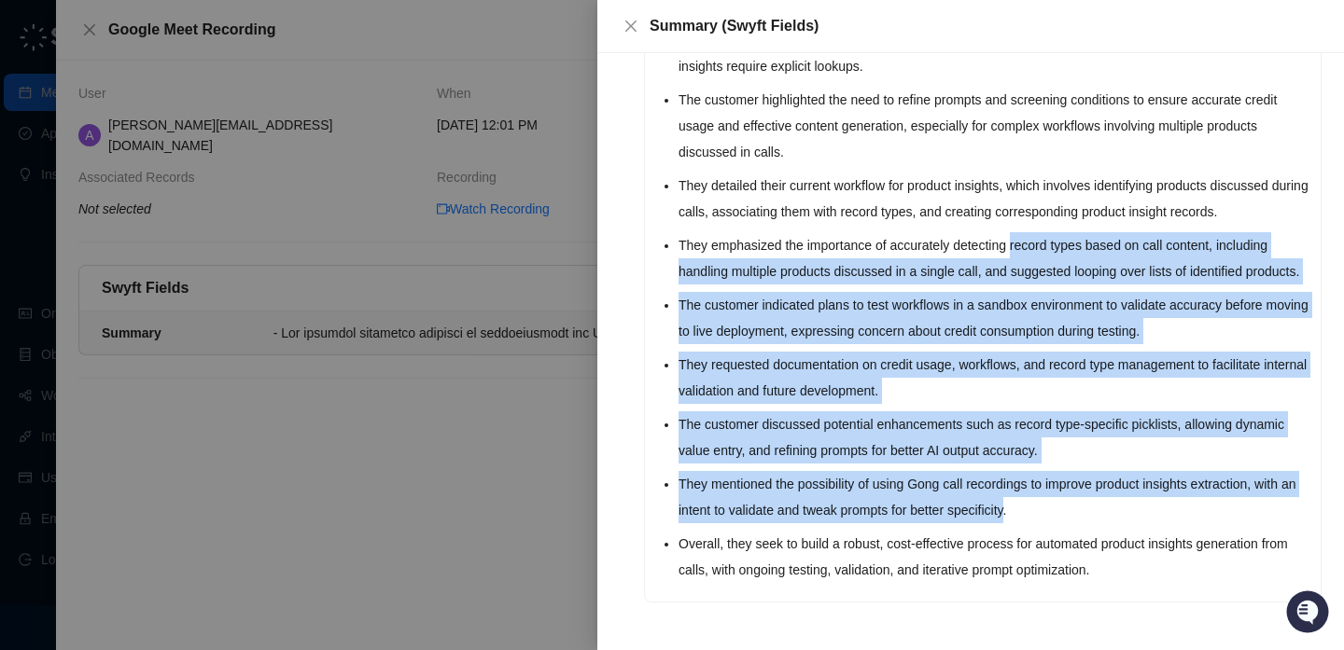
click at [1015, 512] on li "They mentioned the possibility of using Gong call recordings to improve product…" at bounding box center [993, 497] width 631 height 52
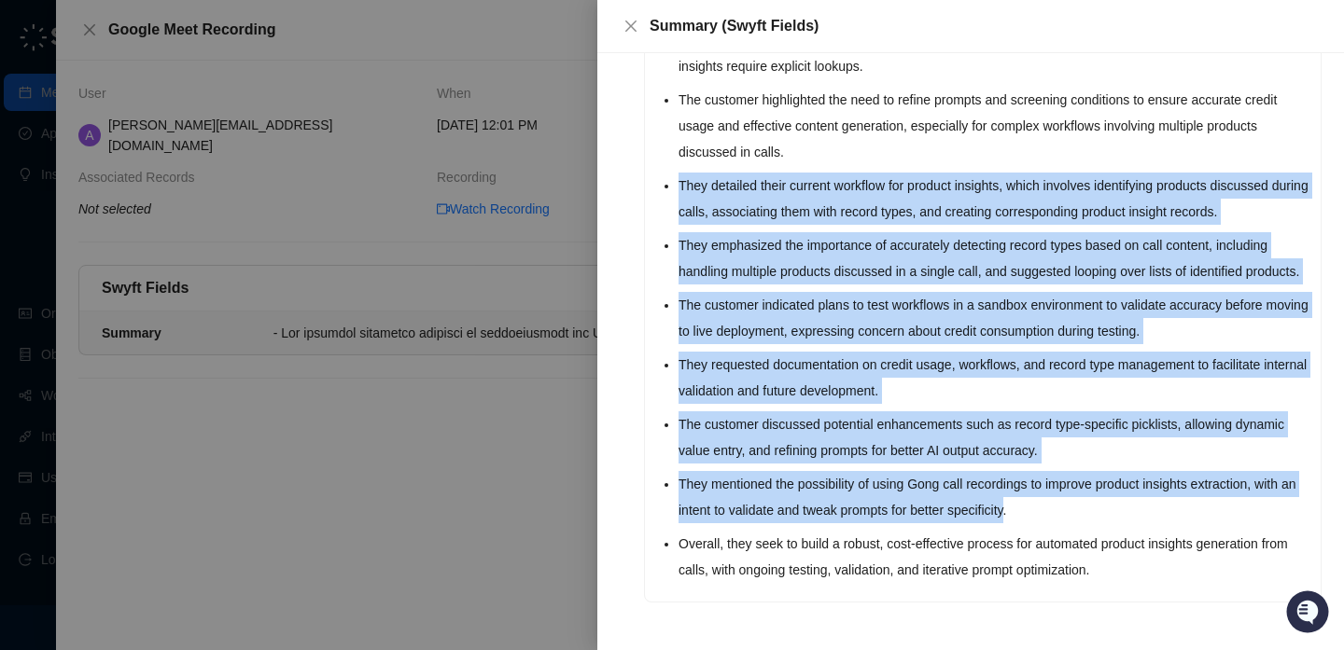
click at [1014, 130] on ul "The customer expressed interest in understanding the Swyft AI credit model, spe…" at bounding box center [993, 202] width 631 height 761
click at [1014, 130] on li "The customer highlighted the need to refine prompts and screening conditions to…" at bounding box center [993, 126] width 631 height 78
click at [1010, 504] on ul "The customer expressed interest in understanding the Swyft AI credit model, spe…" at bounding box center [993, 202] width 631 height 761
click at [1010, 504] on li "They mentioned the possibility of using Gong call recordings to improve product…" at bounding box center [993, 497] width 631 height 52
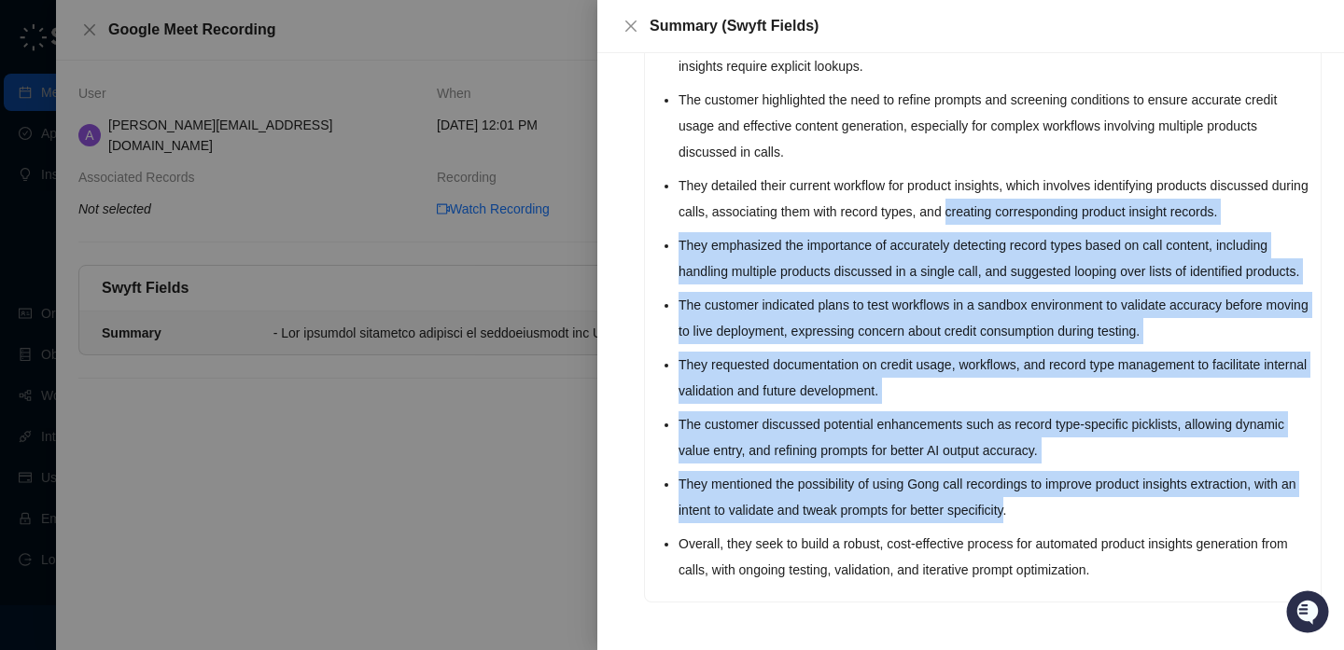
click at [1005, 175] on ul "The customer expressed interest in understanding the Swyft AI credit model, spe…" at bounding box center [993, 202] width 631 height 761
click at [1005, 176] on li "They detailed their current workflow for product insights, which involves ident…" at bounding box center [993, 199] width 631 height 52
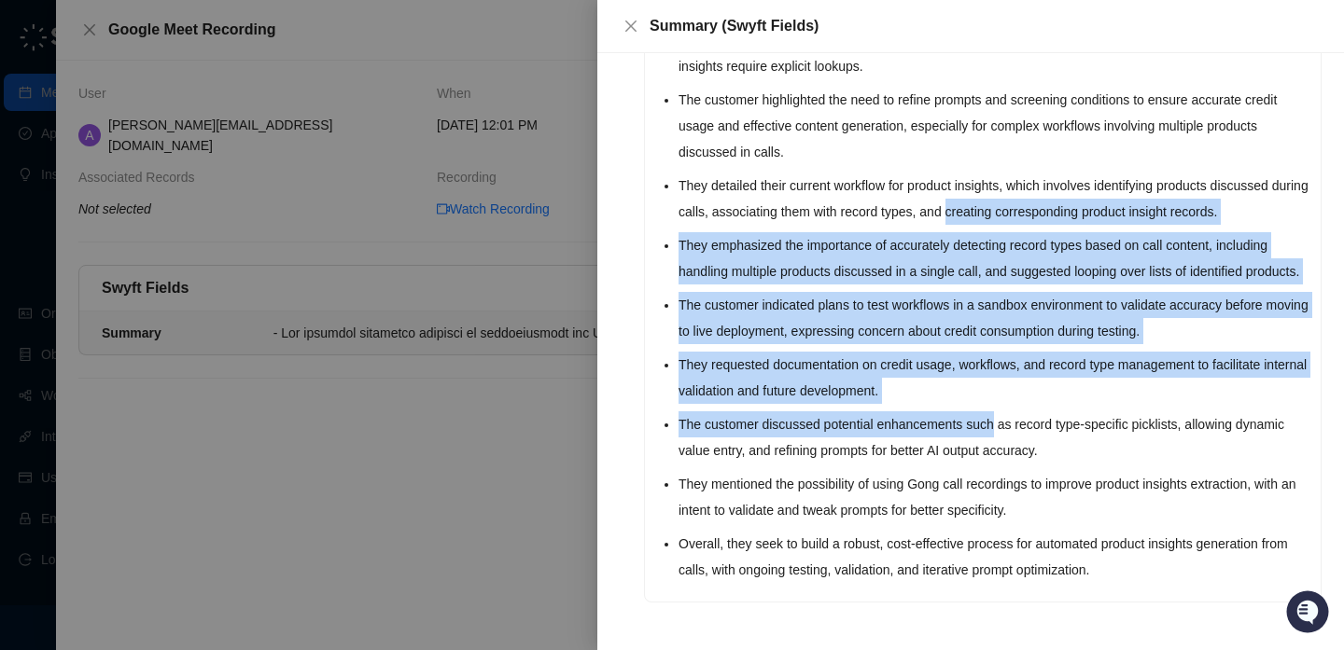
click at [996, 469] on ul "The customer expressed interest in understanding the Swyft AI credit model, spe…" at bounding box center [993, 202] width 631 height 761
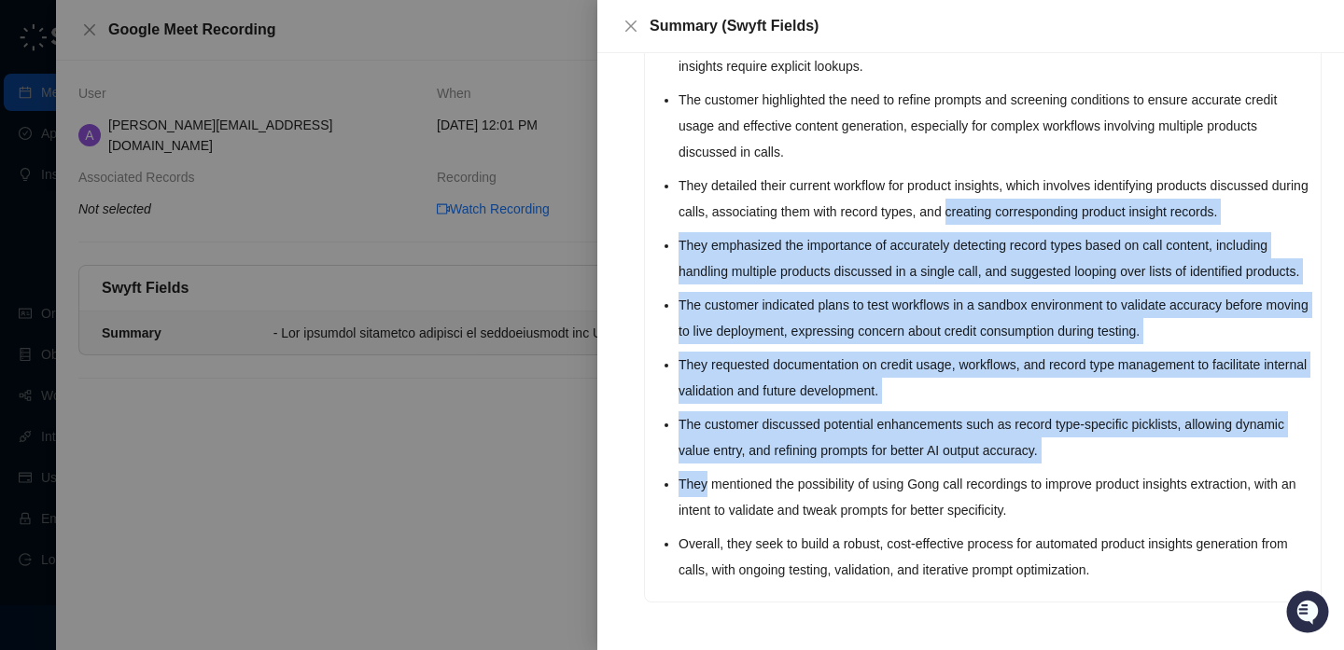
click at [996, 470] on ul "The customer expressed interest in understanding the Swyft AI credit model, spe…" at bounding box center [993, 202] width 631 height 761
click at [996, 188] on ul "The customer expressed interest in understanding the Swyft AI credit model, spe…" at bounding box center [993, 202] width 631 height 761
click at [996, 188] on li "They detailed their current workflow for product insights, which involves ident…" at bounding box center [993, 199] width 631 height 52
click at [996, 476] on ul "The customer expressed interest in understanding the Swyft AI credit model, spe…" at bounding box center [993, 202] width 631 height 761
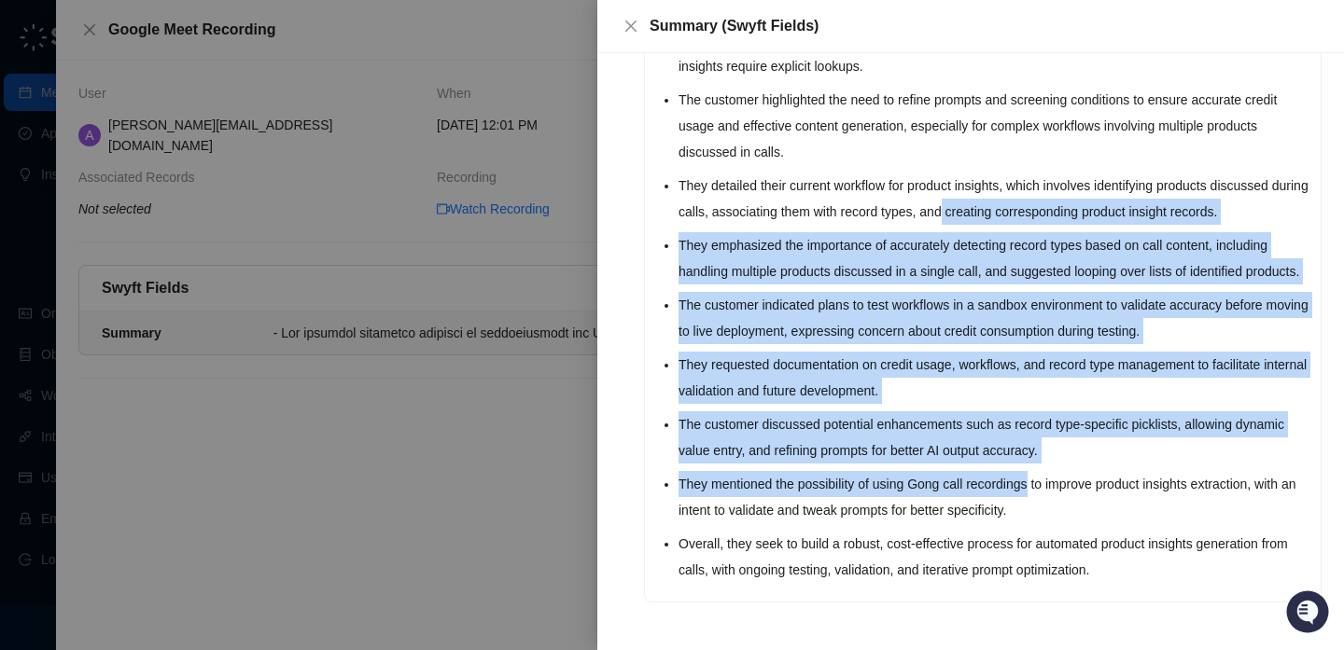
click at [996, 476] on li "They mentioned the possibility of using Gong call recordings to improve product…" at bounding box center [993, 497] width 631 height 52
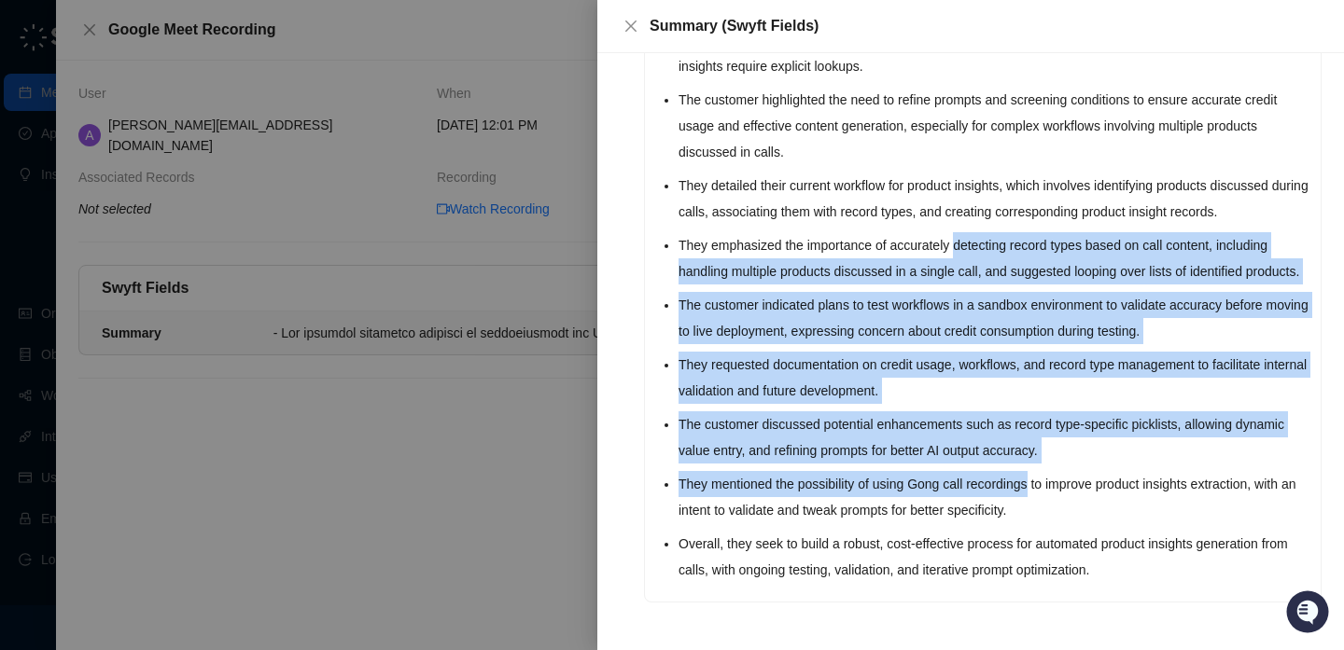
click at [977, 214] on ul "The customer expressed interest in understanding the Swyft AI credit model, spe…" at bounding box center [993, 202] width 631 height 761
click at [977, 232] on li "They emphasized the importance of accurately detecting record types based on ca…" at bounding box center [993, 258] width 631 height 52
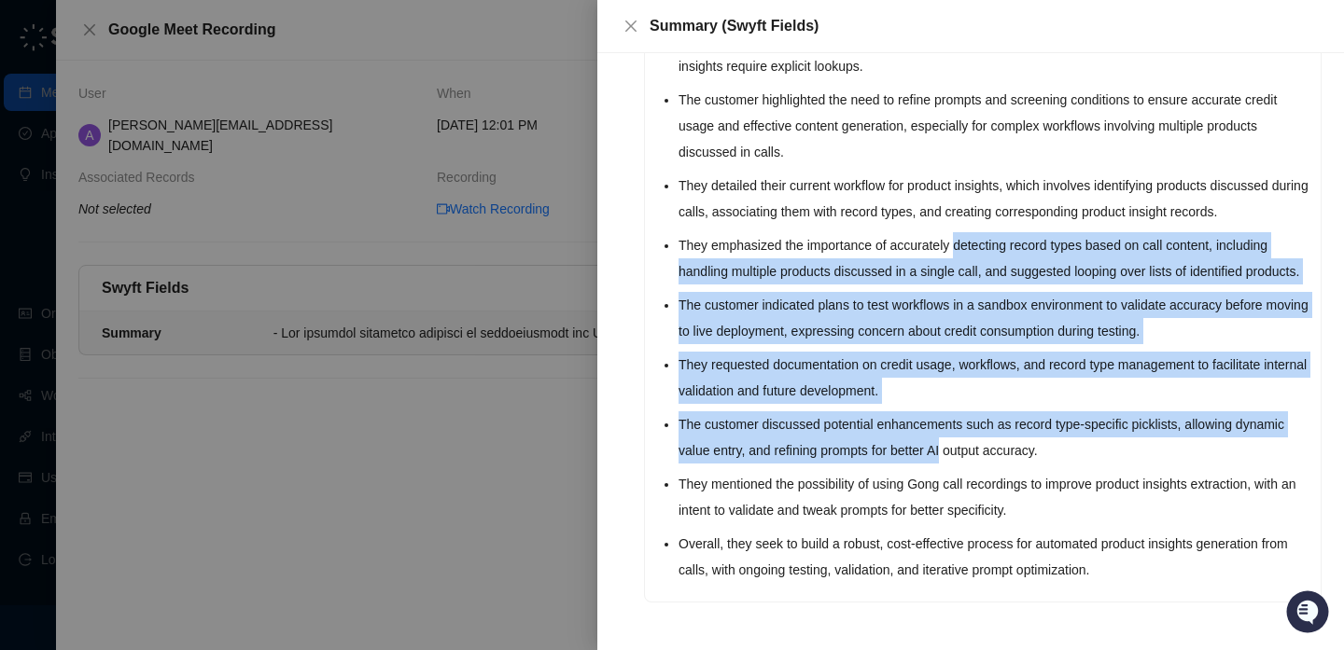
click at [1000, 460] on ul "The customer expressed interest in understanding the Swyft AI credit model, spe…" at bounding box center [993, 202] width 631 height 761
click at [1000, 460] on li "The customer discussed potential enhancements such as record type-specific pick…" at bounding box center [993, 437] width 631 height 52
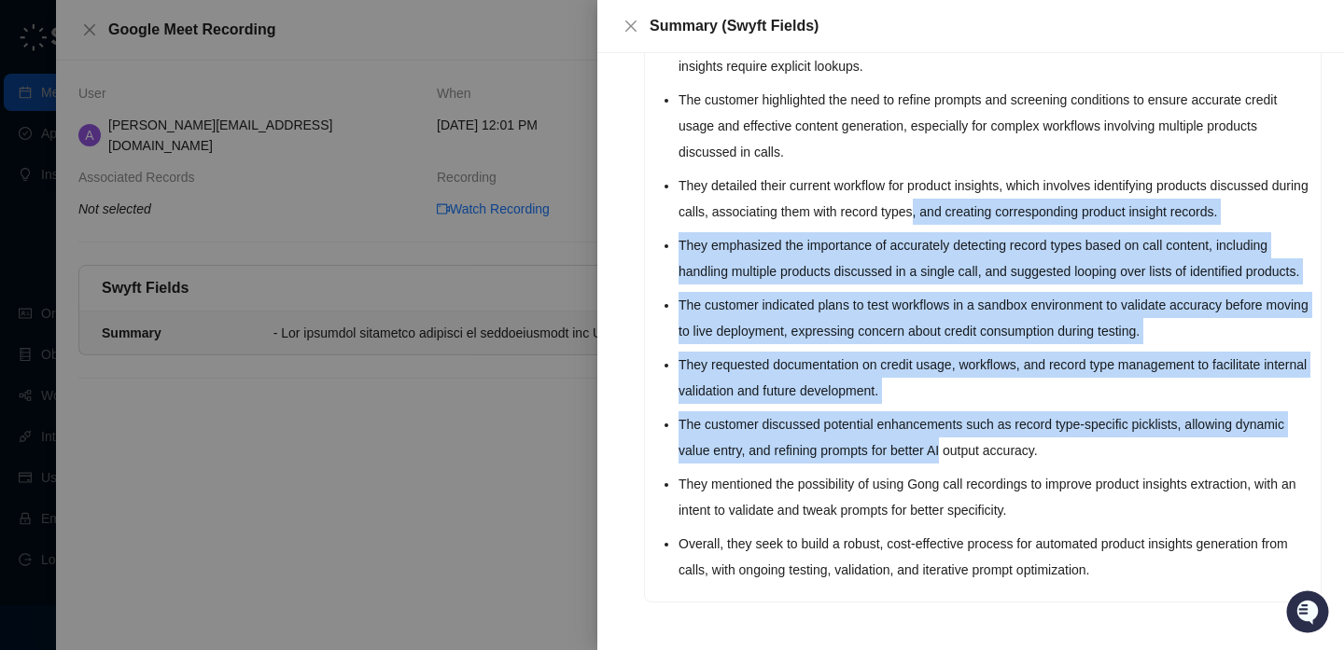
click at [965, 179] on ul "The customer expressed interest in understanding the Swyft AI credit model, spe…" at bounding box center [993, 202] width 631 height 761
click at [965, 179] on li "They detailed their current workflow for product insights, which involves ident…" at bounding box center [993, 199] width 631 height 52
click at [972, 470] on ul "The customer expressed interest in understanding the Swyft AI credit model, spe…" at bounding box center [993, 202] width 631 height 761
click at [972, 471] on li "They mentioned the possibility of using Gong call recordings to improve product…" at bounding box center [993, 497] width 631 height 52
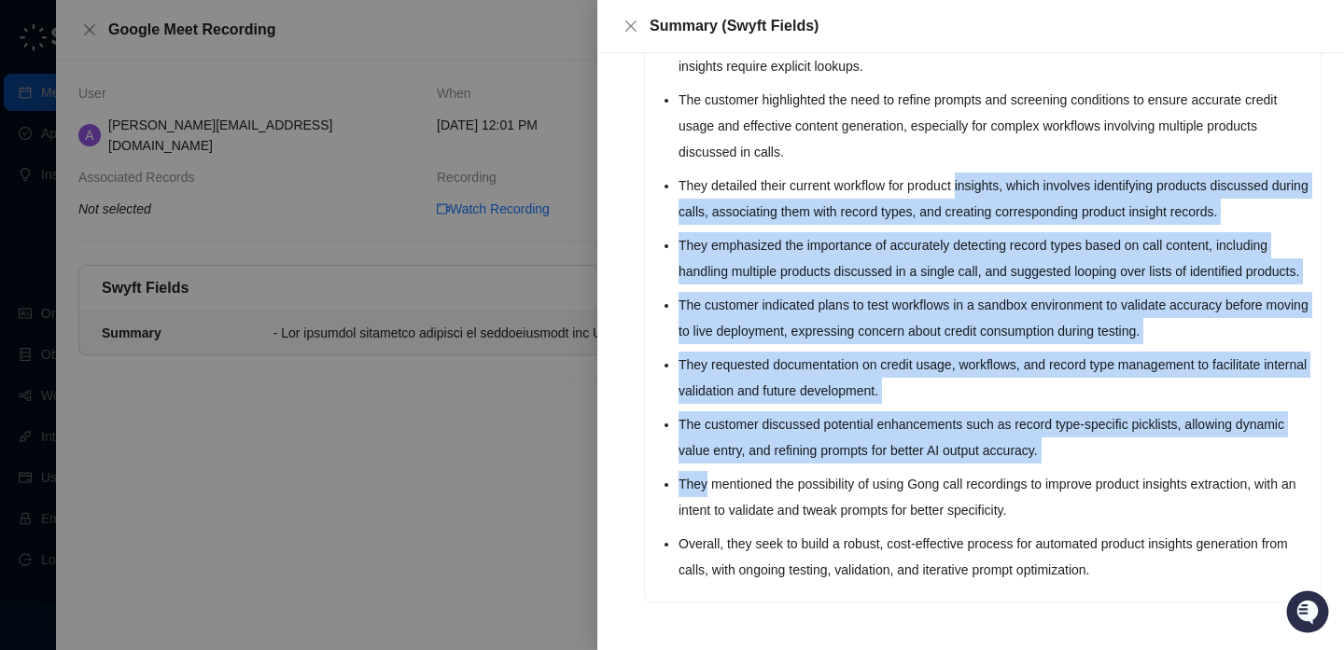
click at [972, 148] on ul "The customer expressed interest in understanding the Swyft AI credit model, spe…" at bounding box center [993, 202] width 631 height 761
click at [972, 173] on li "They detailed their current workflow for product insights, which involves ident…" at bounding box center [993, 199] width 631 height 52
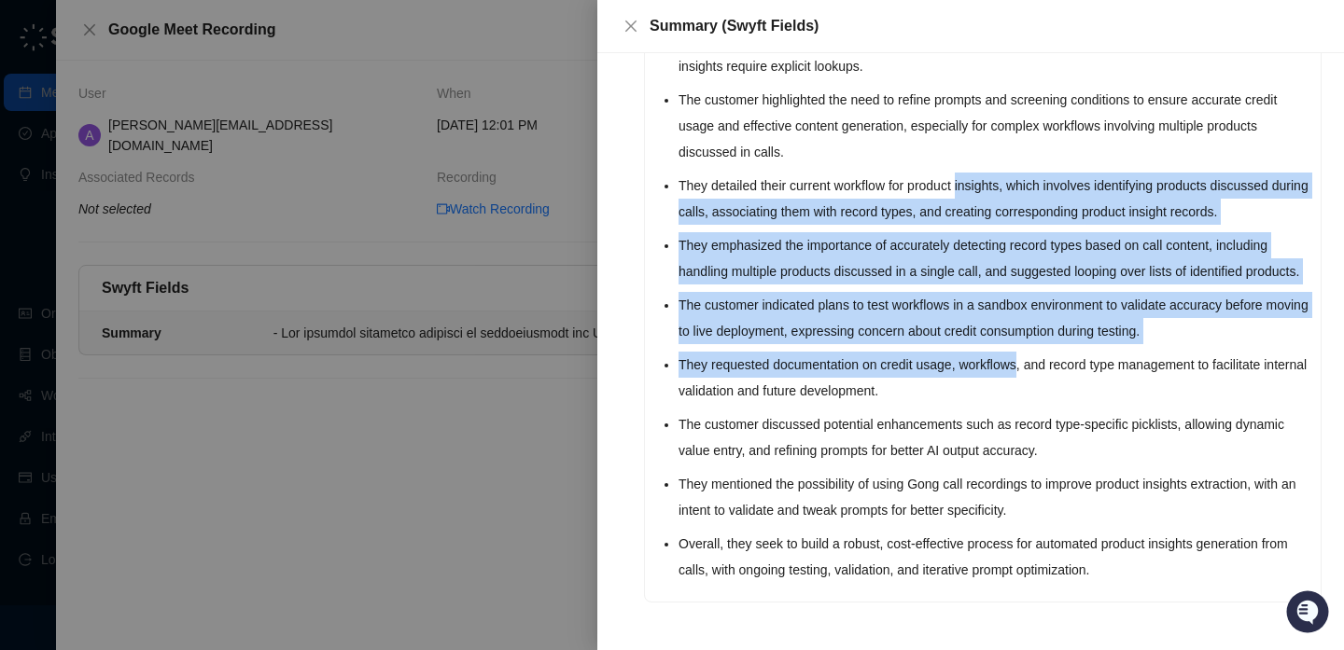
click at [998, 463] on ul "The customer expressed interest in understanding the Swyft AI credit model, spe…" at bounding box center [993, 202] width 631 height 761
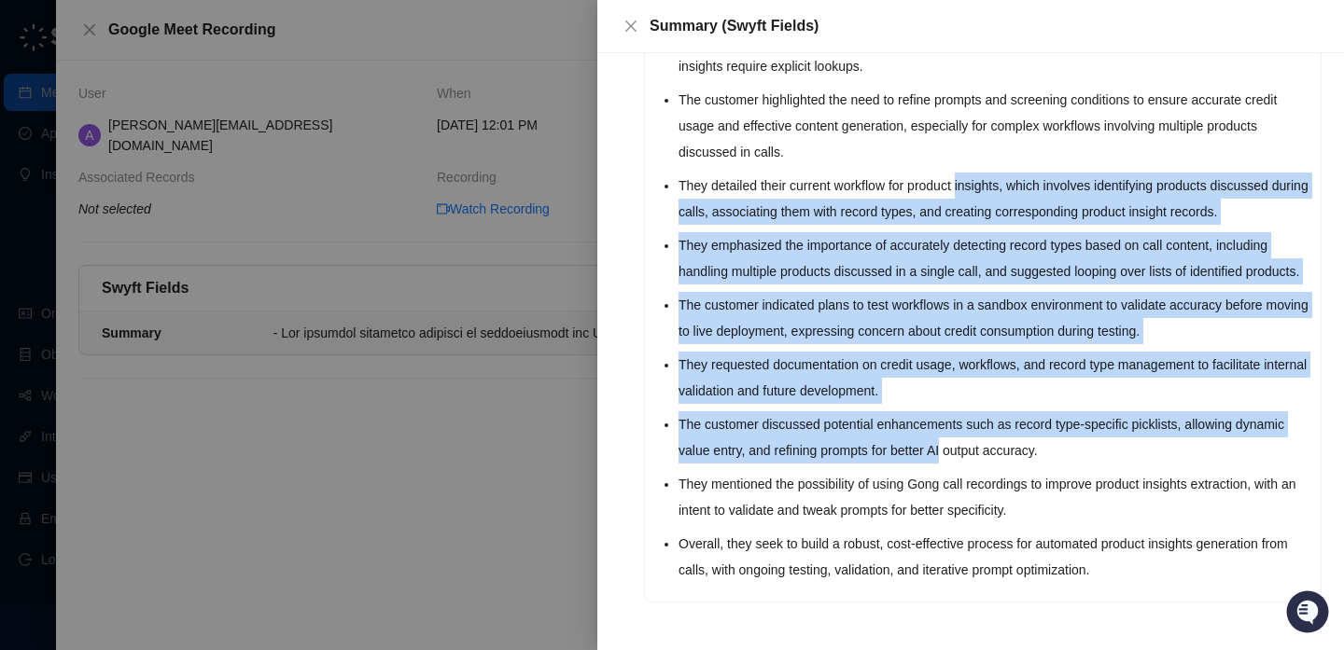
click at [998, 463] on li "The customer discussed potential enhancements such as record type-specific pick…" at bounding box center [993, 437] width 631 height 52
click at [925, 135] on ul "The customer expressed interest in understanding the Swyft AI credit model, spe…" at bounding box center [993, 202] width 631 height 761
click at [925, 135] on li "The customer highlighted the need to refine prompts and screening conditions to…" at bounding box center [993, 126] width 631 height 78
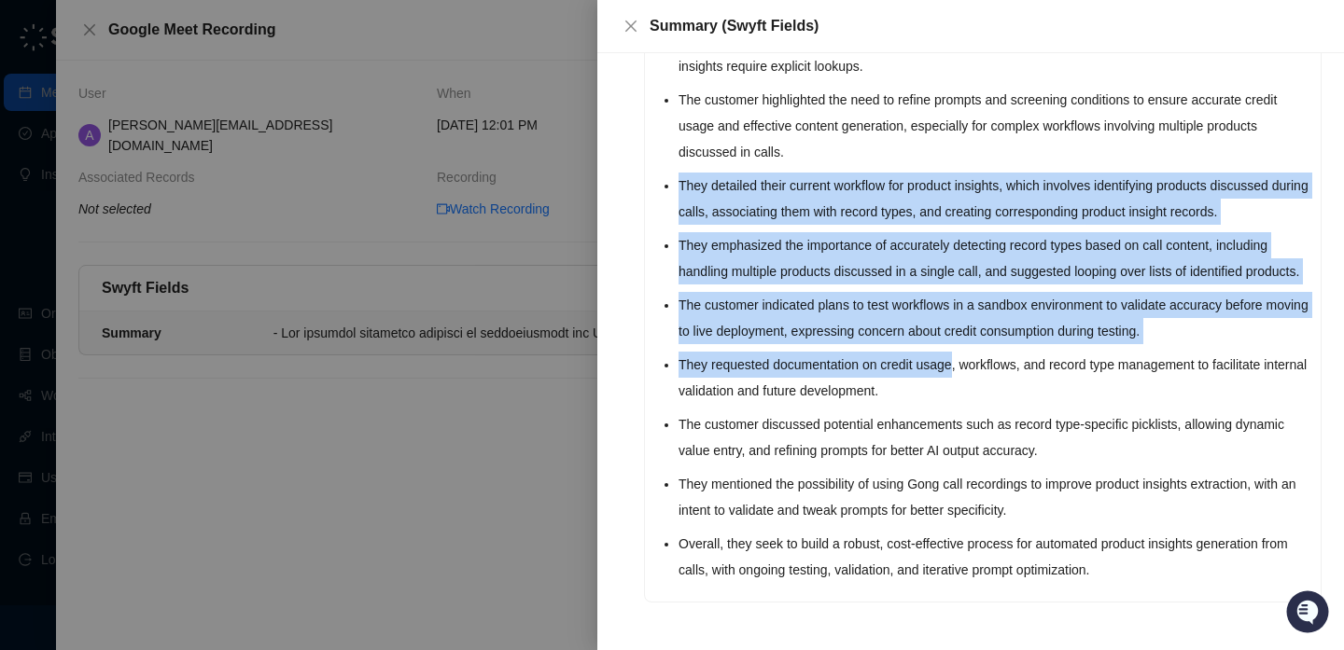
click at [996, 519] on ul "The customer expressed interest in understanding the Swyft AI credit model, spe…" at bounding box center [993, 202] width 631 height 761
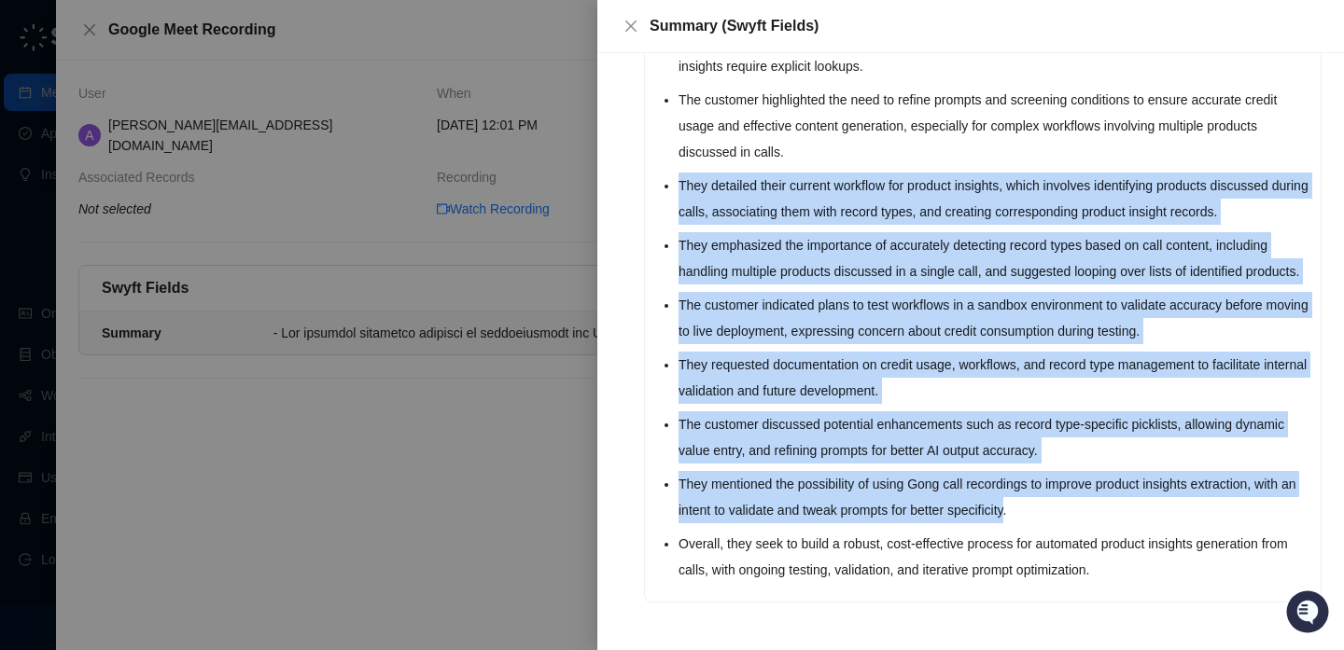
click at [996, 519] on li "They mentioned the possibility of using Gong call recordings to improve product…" at bounding box center [993, 497] width 631 height 52
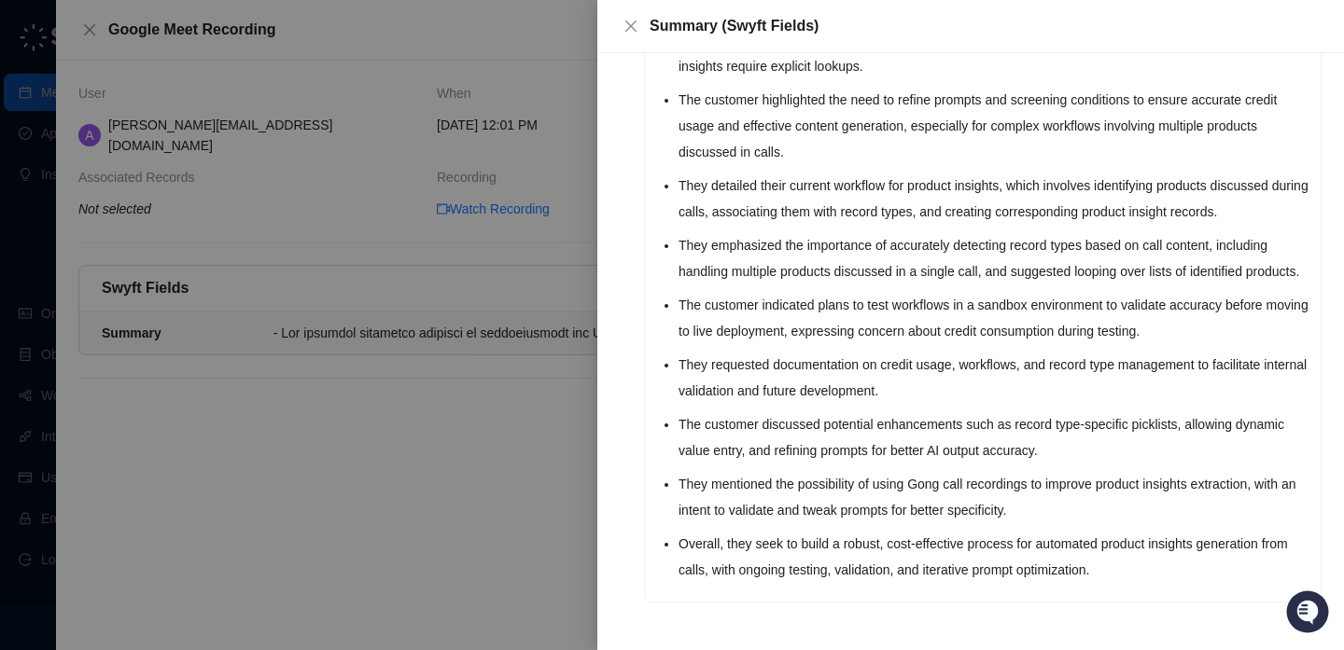
click at [516, 257] on div at bounding box center [672, 325] width 1344 height 650
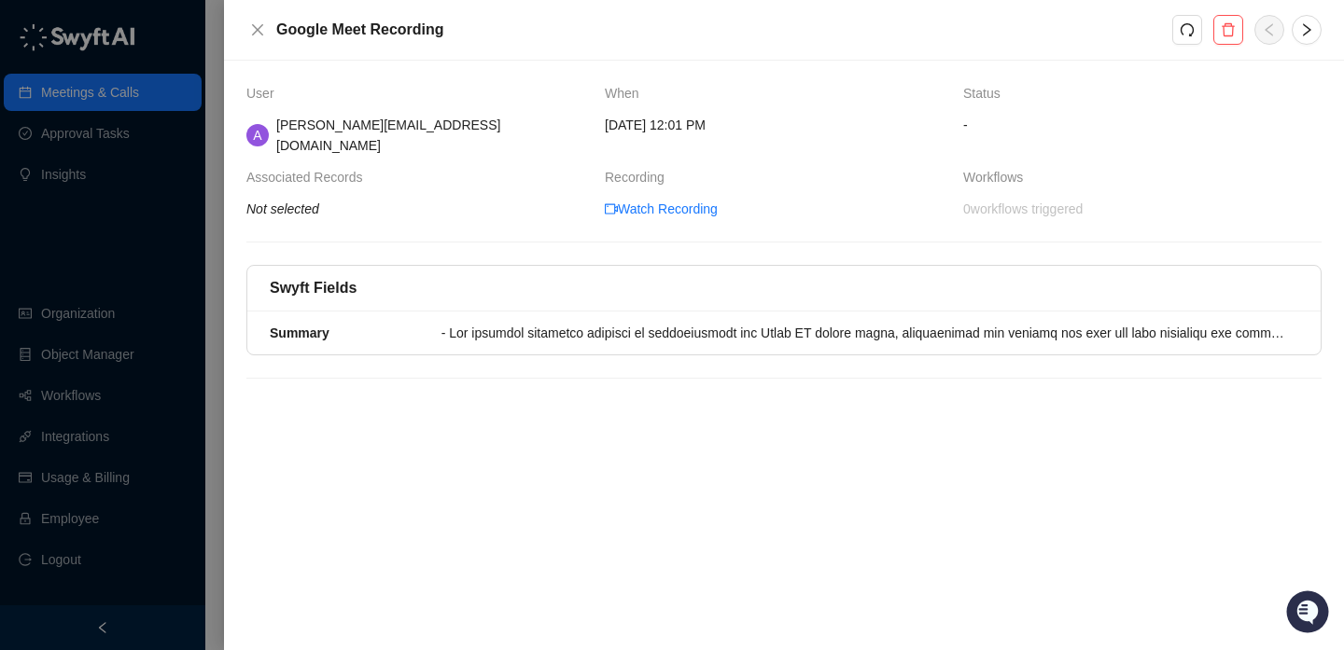
click at [269, 27] on div "Google Meet Recording" at bounding box center [709, 30] width 926 height 22
click at [118, 375] on div at bounding box center [672, 325] width 1344 height 650
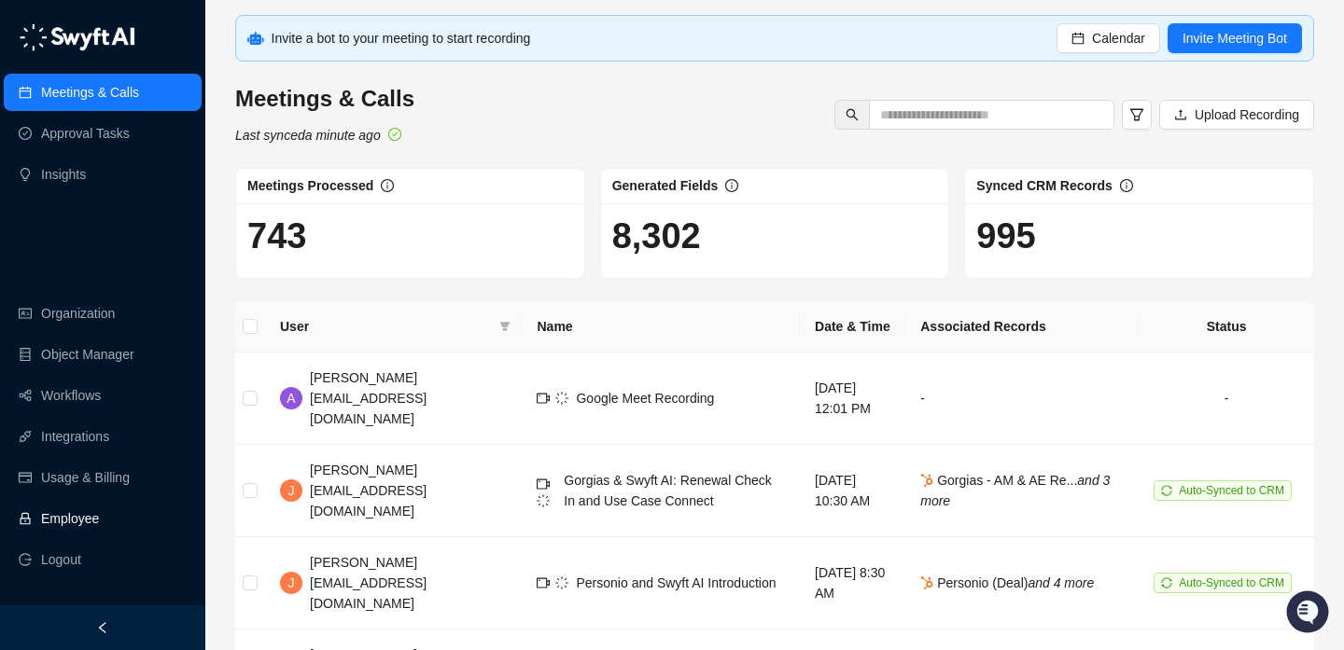
click at [91, 530] on link "Employee" at bounding box center [70, 518] width 58 height 37
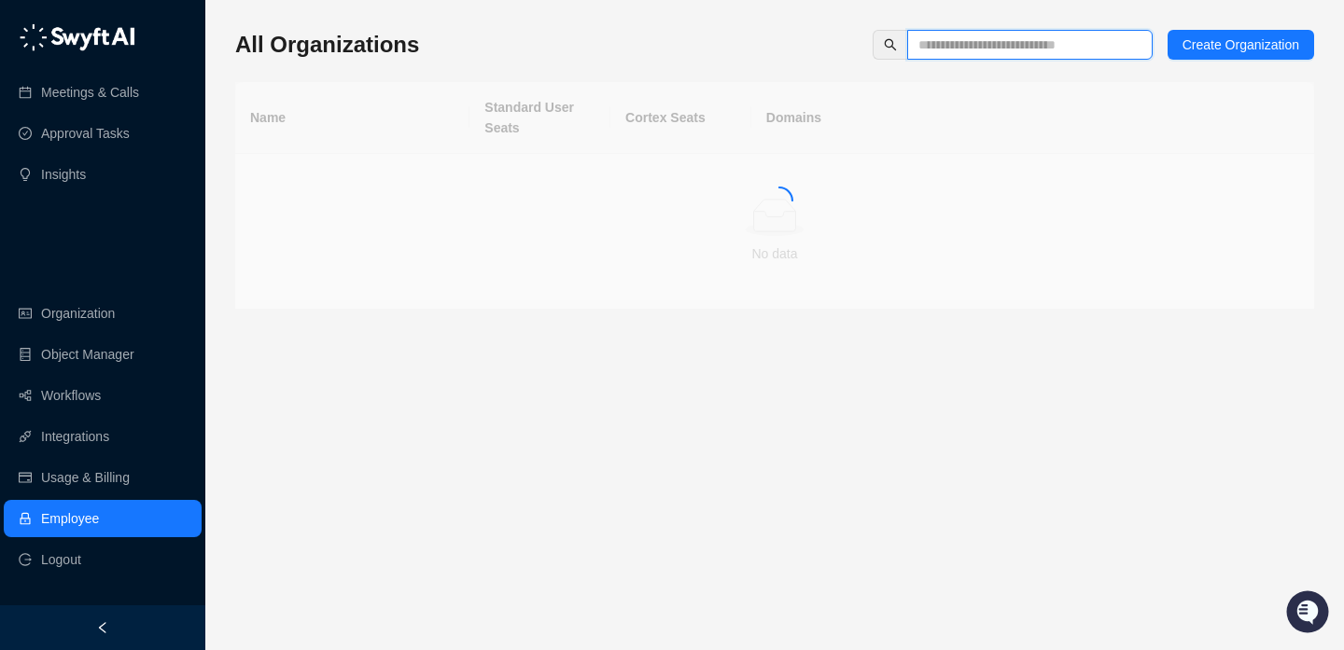
click at [1062, 46] on input "text" at bounding box center [1022, 45] width 208 height 21
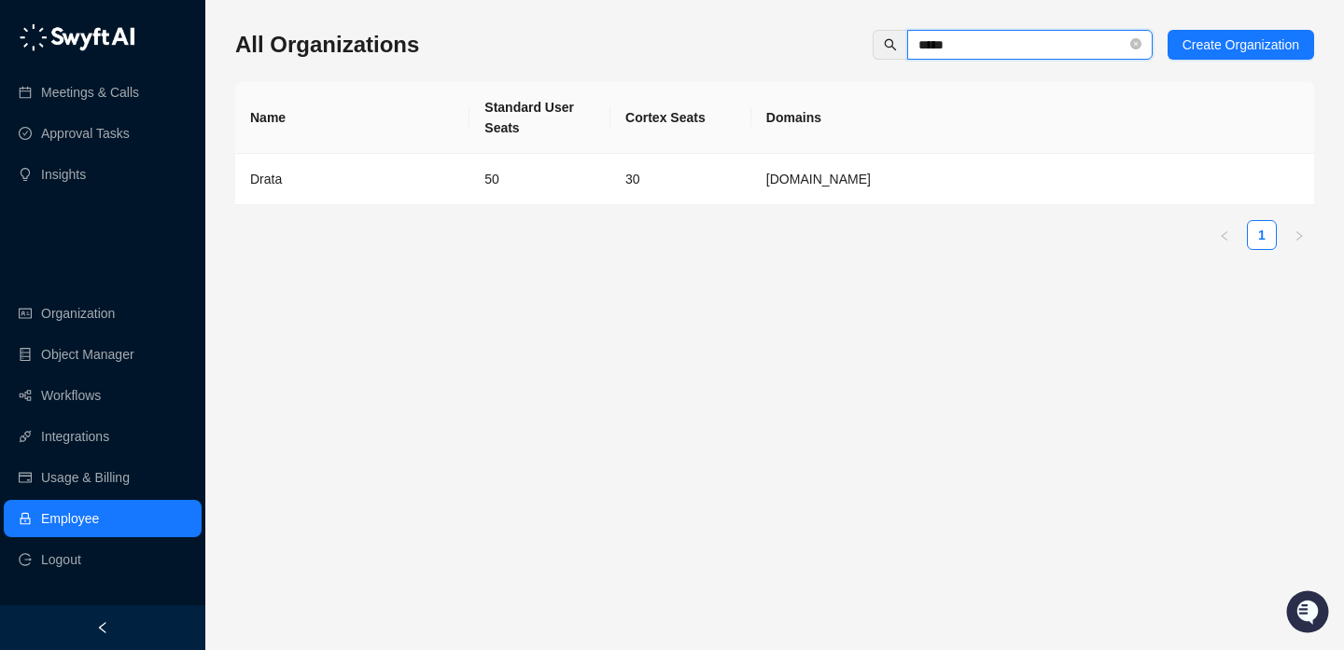
type input "*****"
click at [568, 155] on td "50" at bounding box center [539, 179] width 141 height 51
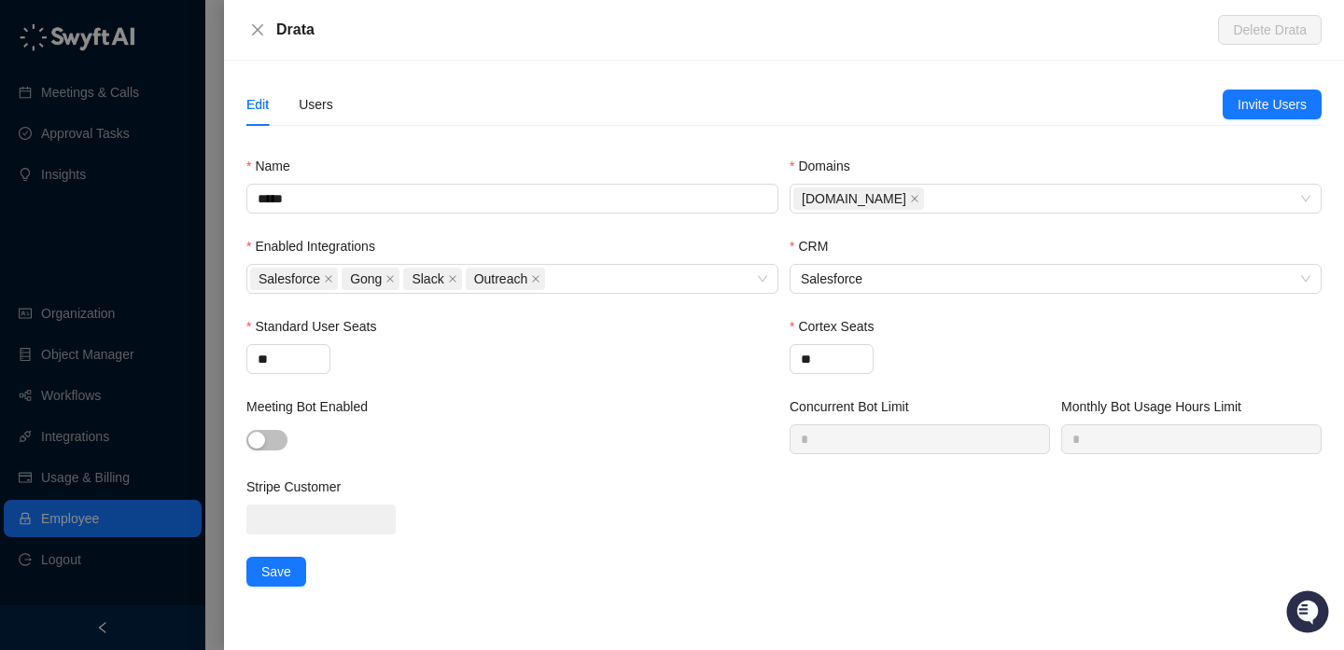
click at [343, 97] on div "Edit Users" at bounding box center [734, 104] width 976 height 43
click at [322, 97] on div "Users" at bounding box center [316, 104] width 35 height 21
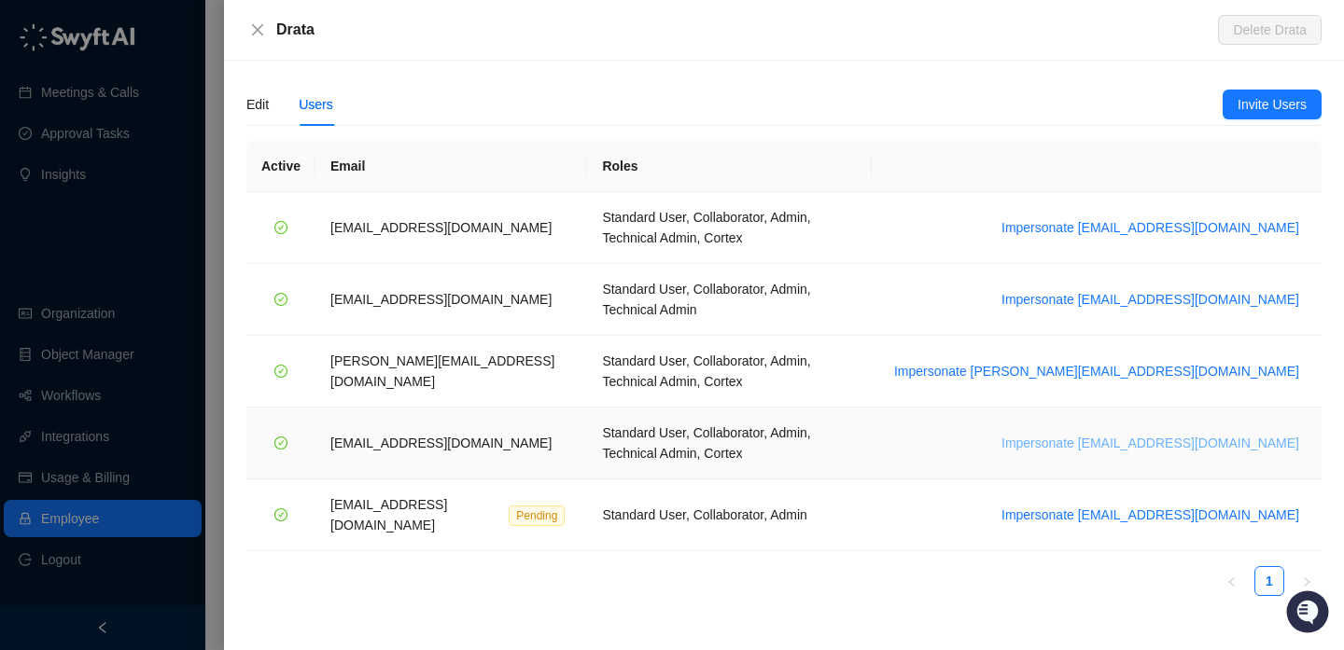
click at [1162, 433] on span "Impersonate [EMAIL_ADDRESS][DOMAIN_NAME]" at bounding box center [1150, 443] width 298 height 21
